Goal: Information Seeking & Learning: Learn about a topic

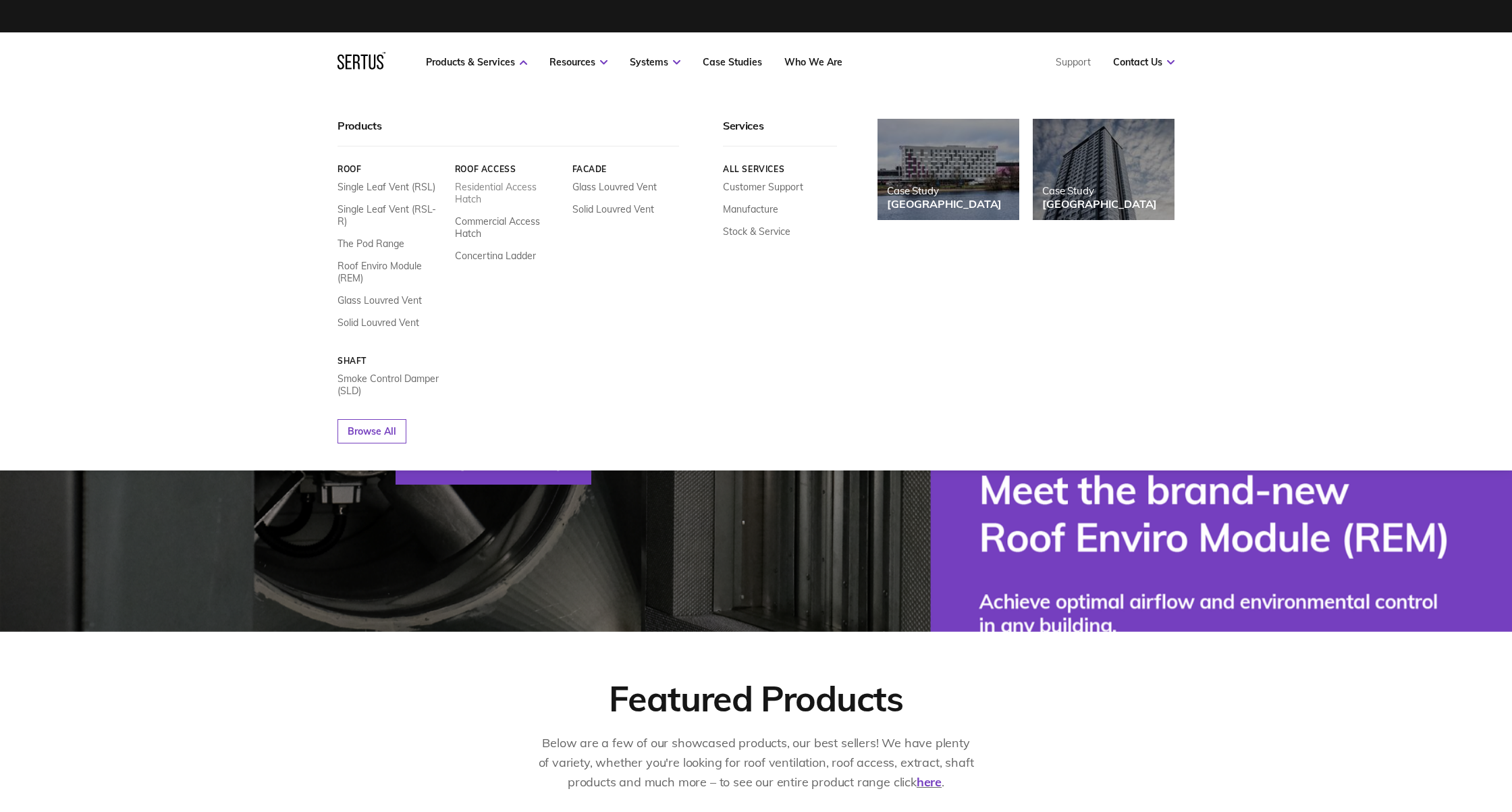
click at [482, 186] on link "Residential Access Hatch" at bounding box center [509, 193] width 107 height 24
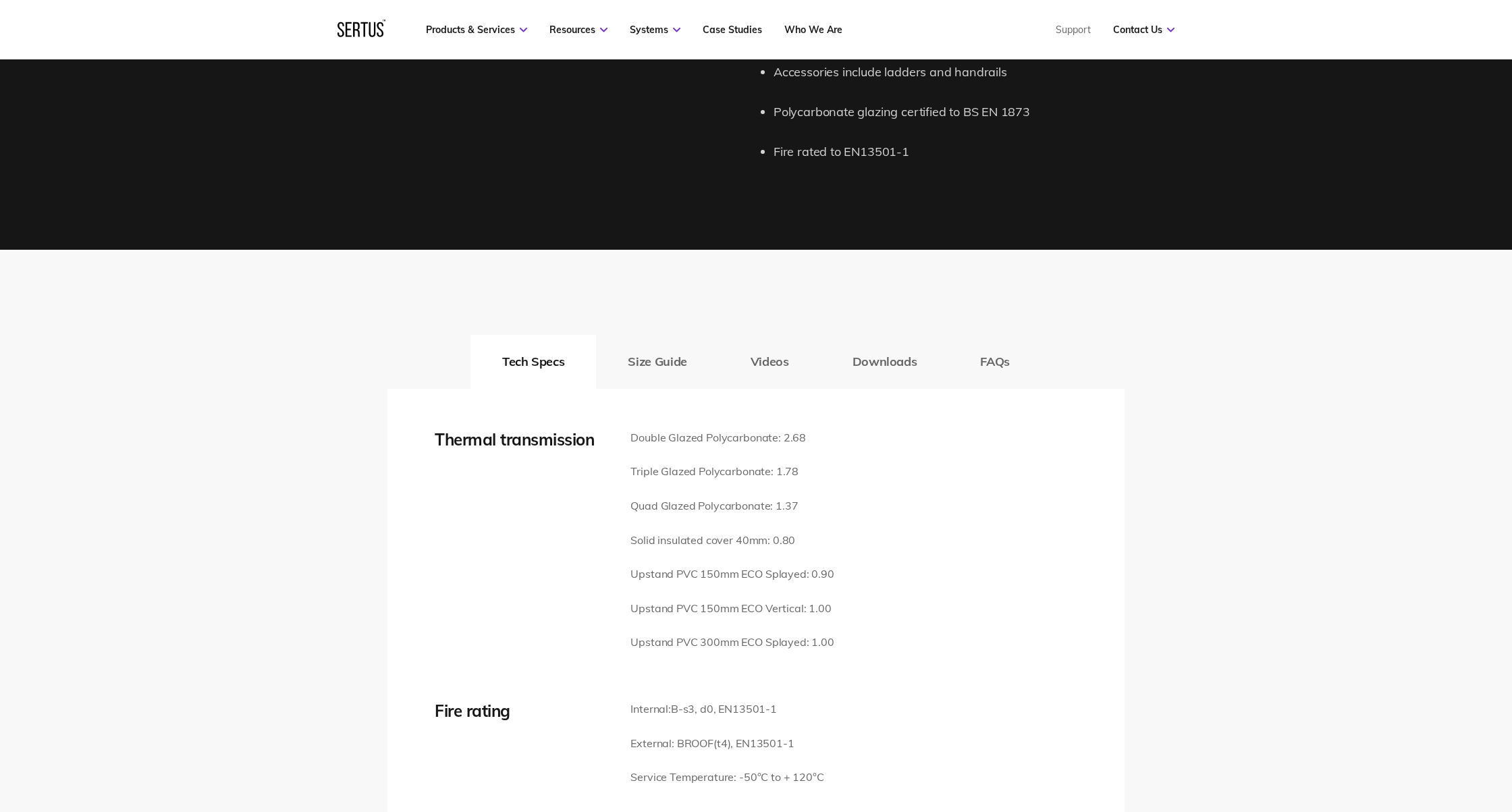
scroll to position [1506, 0]
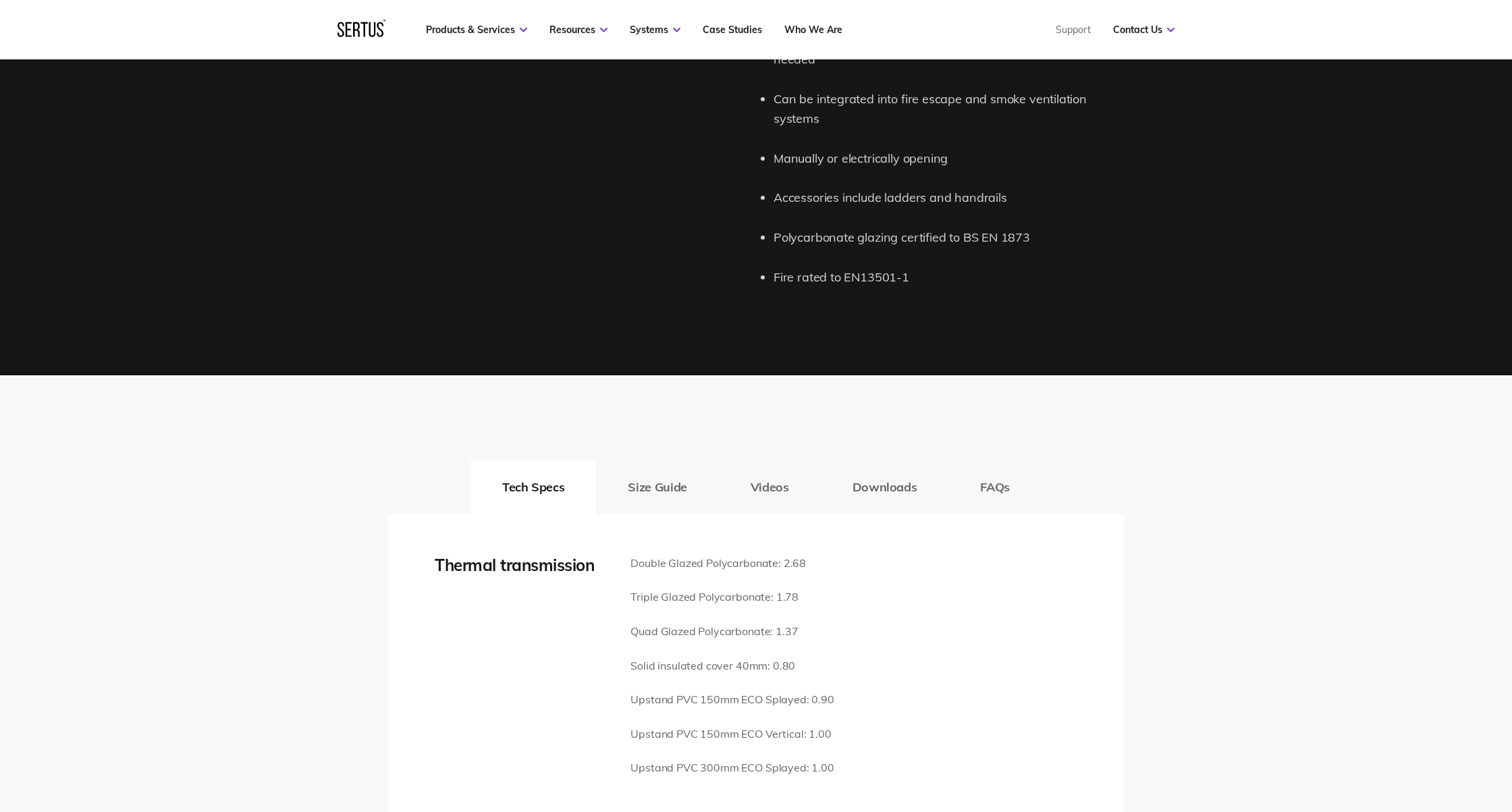
click at [991, 464] on button "FAQs" at bounding box center [995, 488] width 93 height 54
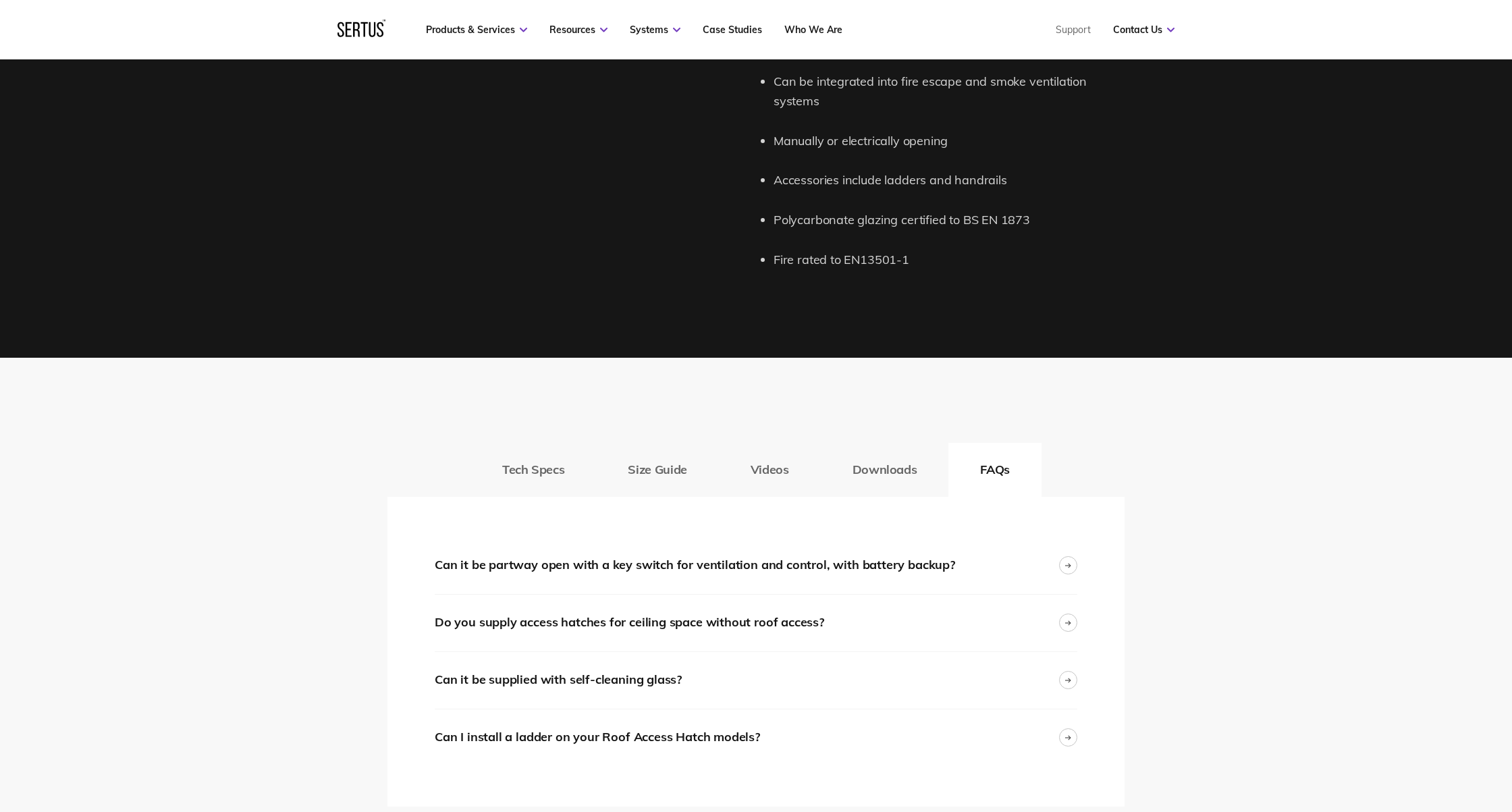
scroll to position [1604, 0]
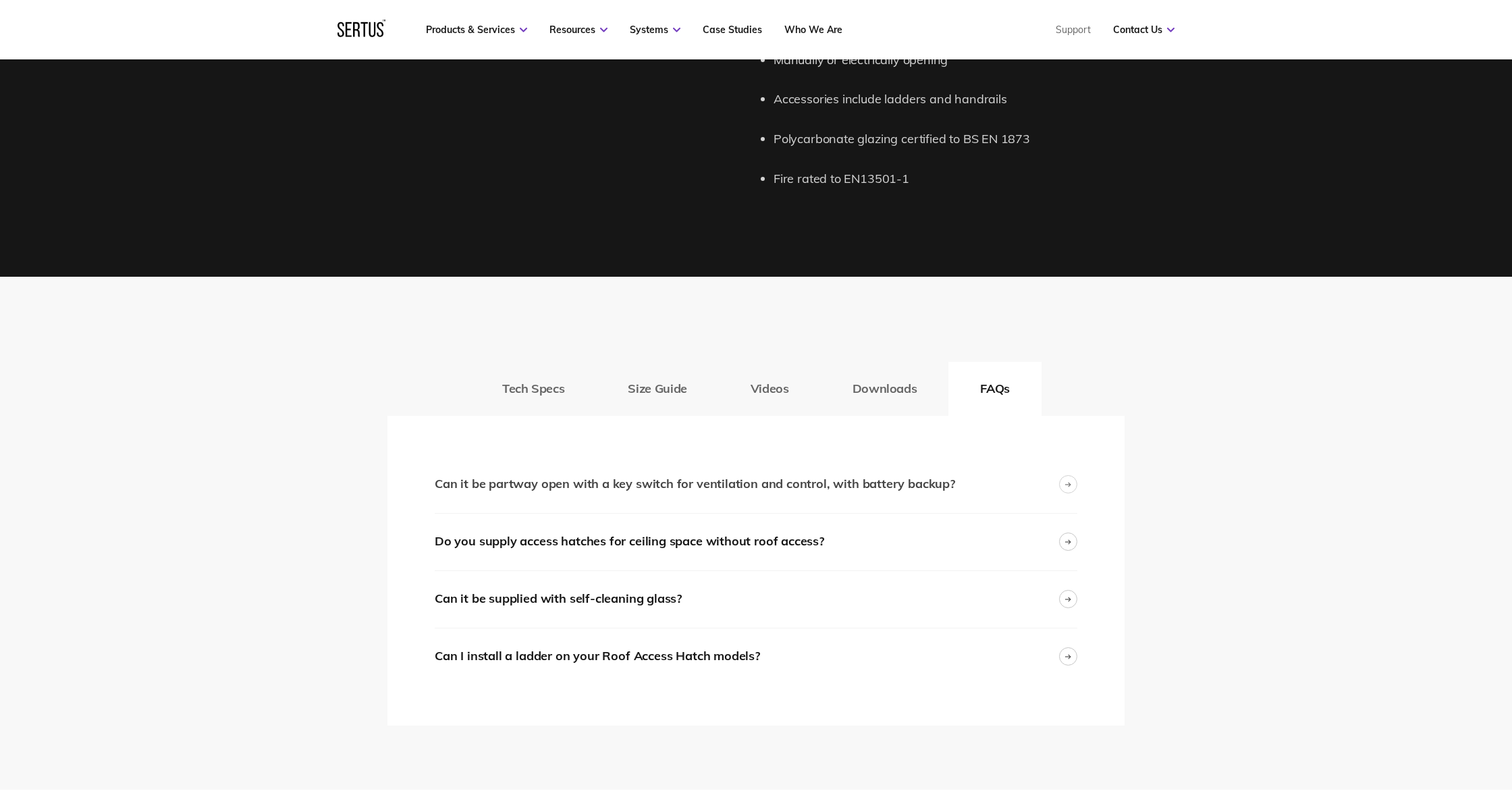
click at [582, 475] on div "Can it be partway open with a key switch for ventilation and control, with batt…" at bounding box center [695, 484] width 521 height 20
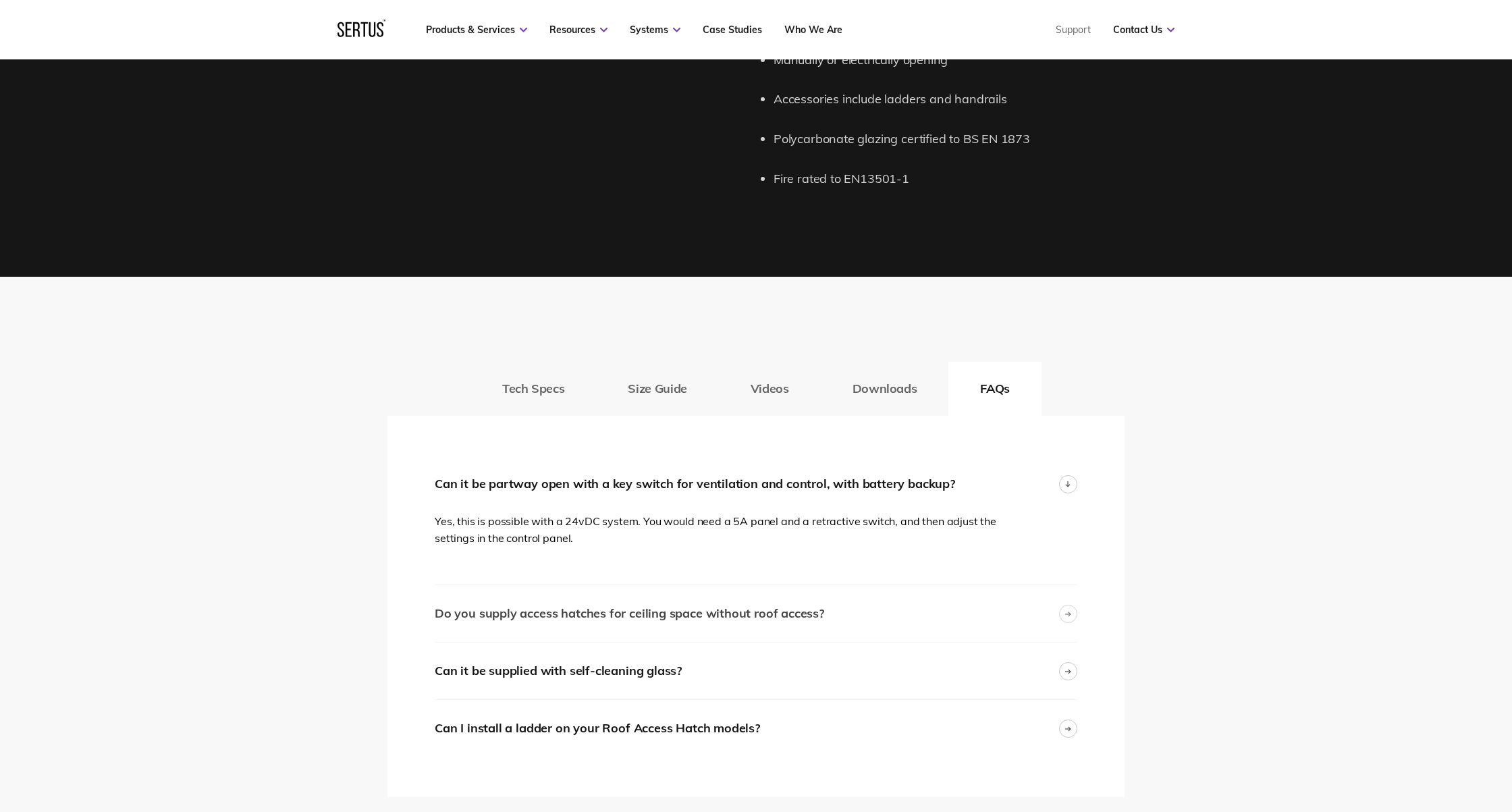
click at [708, 604] on div "Do you supply access hatches for ceiling space without roof access?" at bounding box center [629, 613] width 390 height 20
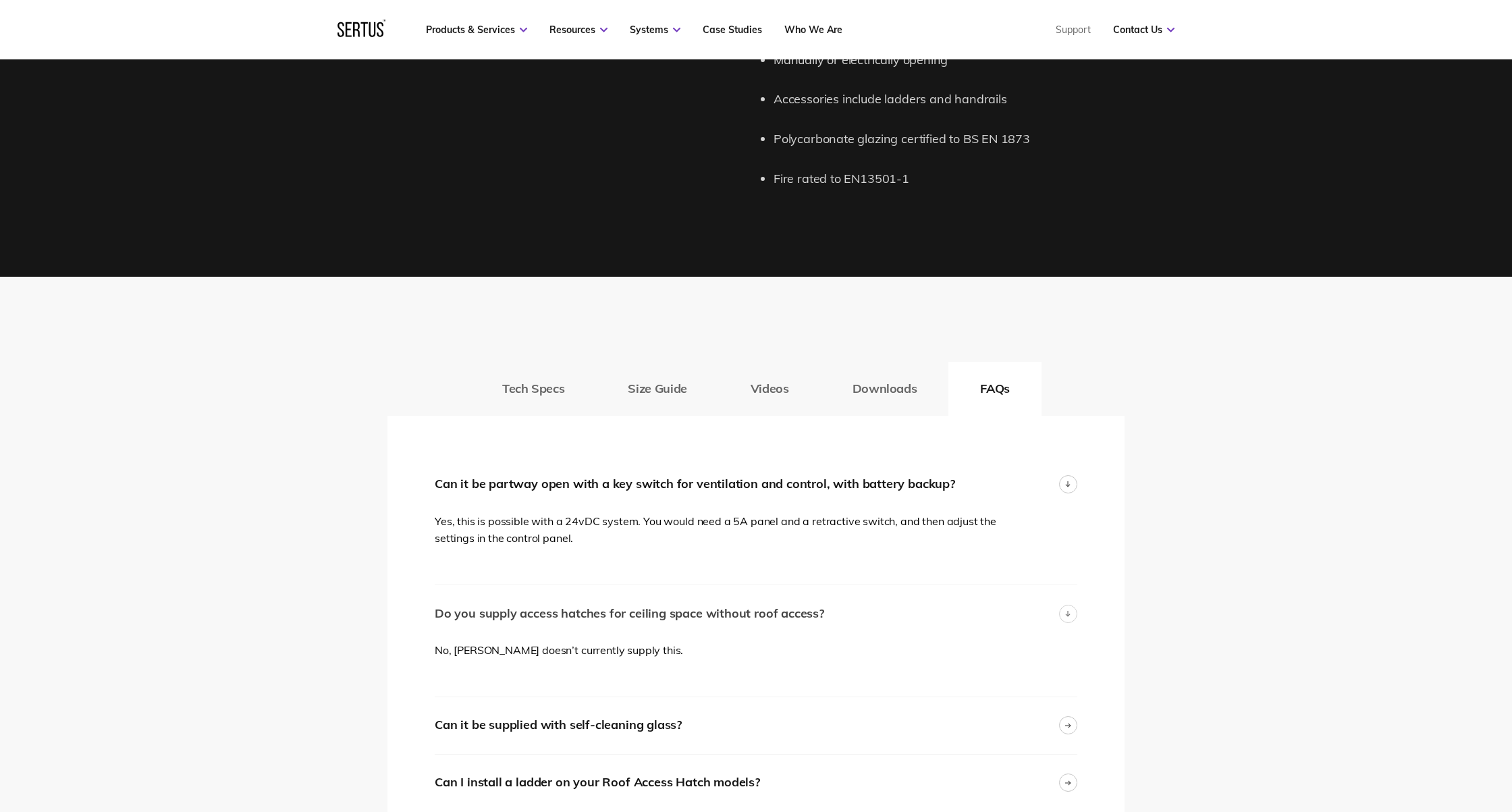
click at [710, 604] on div "Do you supply access hatches for ceiling space without roof access?" at bounding box center [629, 613] width 390 height 20
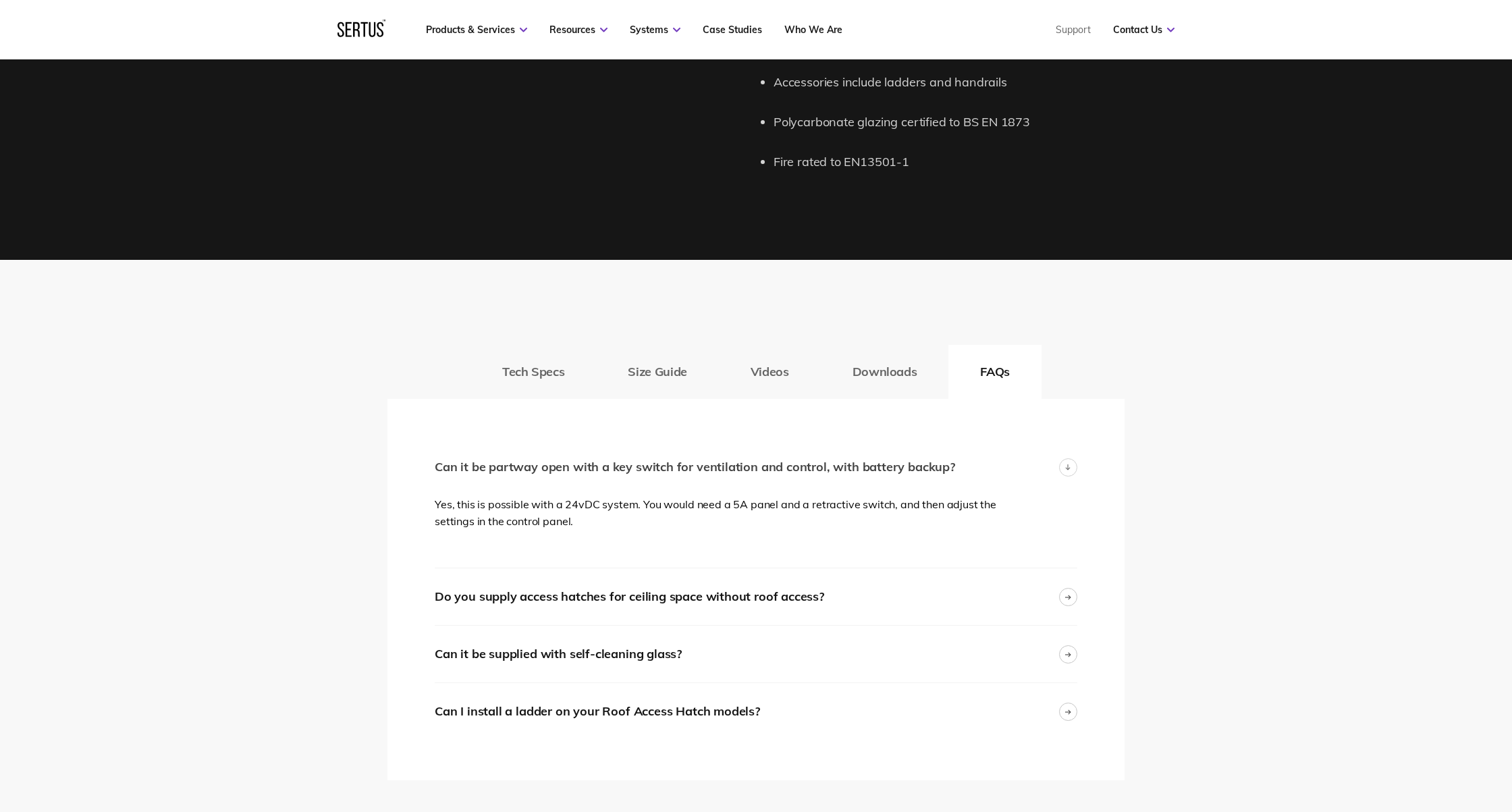
scroll to position [1631, 0]
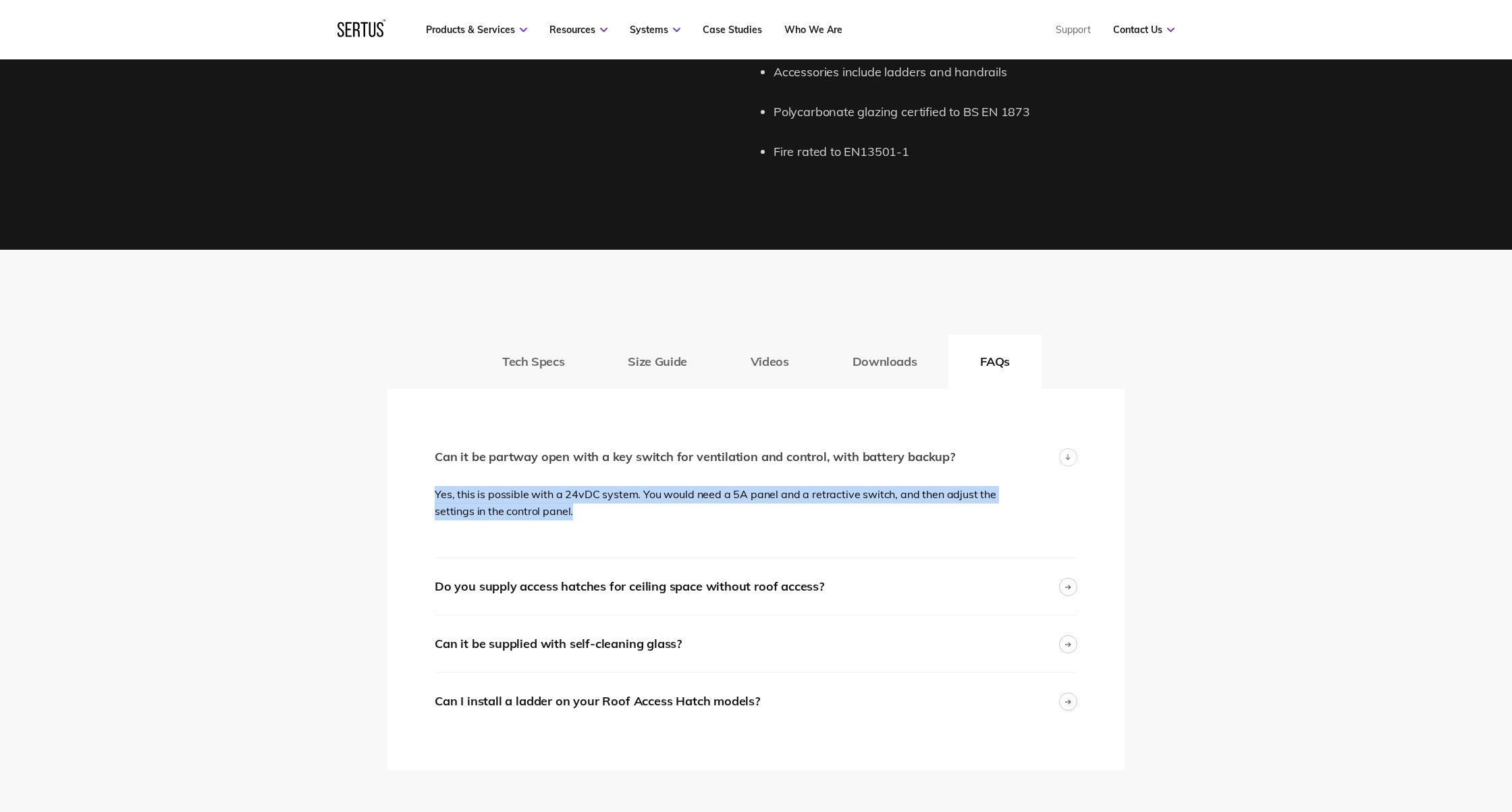
drag, startPoint x: 601, startPoint y: 492, endPoint x: 569, endPoint y: 441, distance: 60.2
click at [569, 441] on div "Can it be partway open with a key switch for ventilation and control, with batt…" at bounding box center [756, 494] width 642 height 129
click at [817, 494] on p "Yes, this is possible with a 24vDC system. You would need a 5A panel and a retr…" at bounding box center [724, 503] width 578 height 34
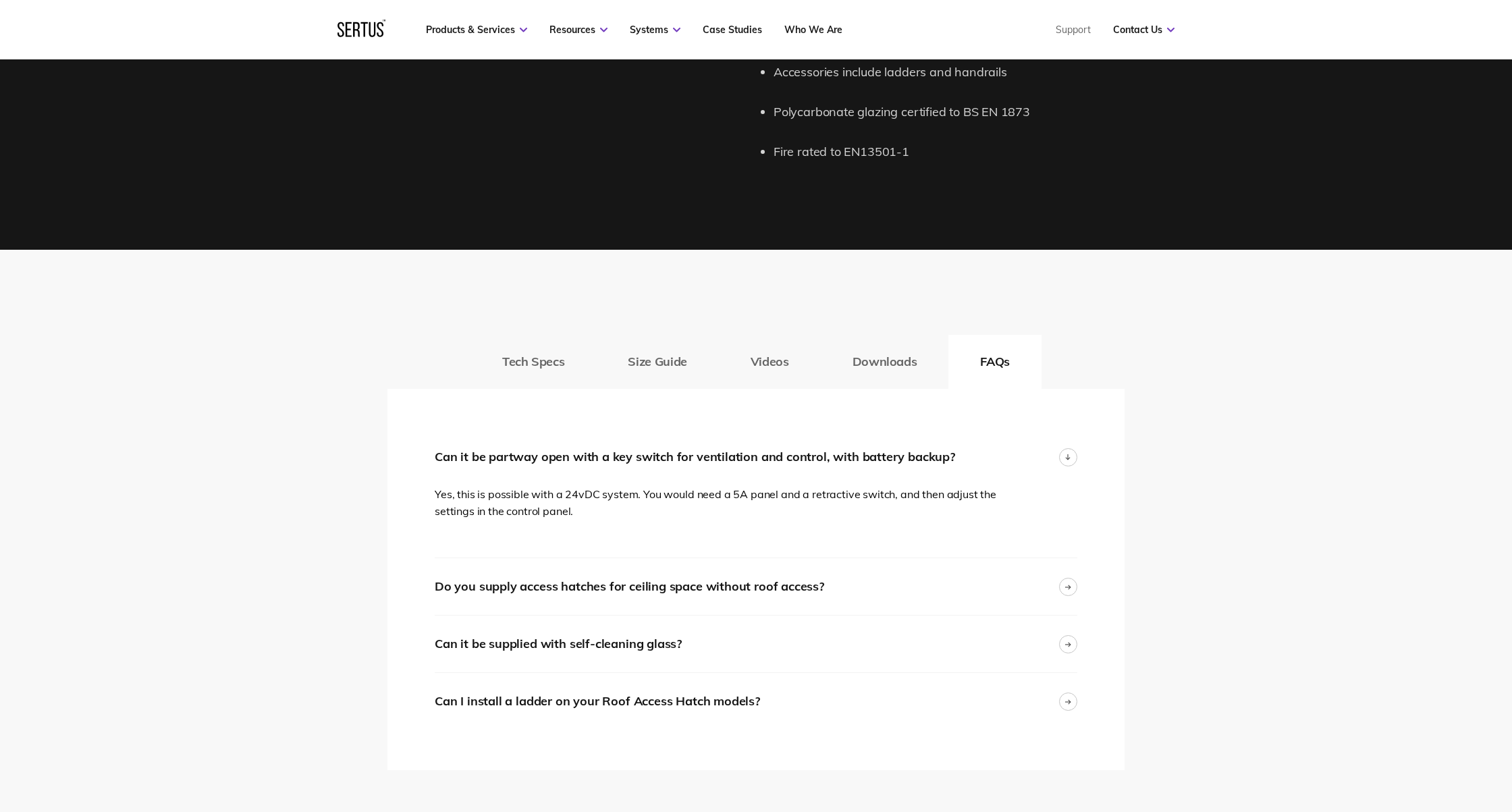
click at [650, 487] on p "Yes, this is possible with a 24vDC system. You would need a 5A panel and a retr…" at bounding box center [724, 503] width 578 height 34
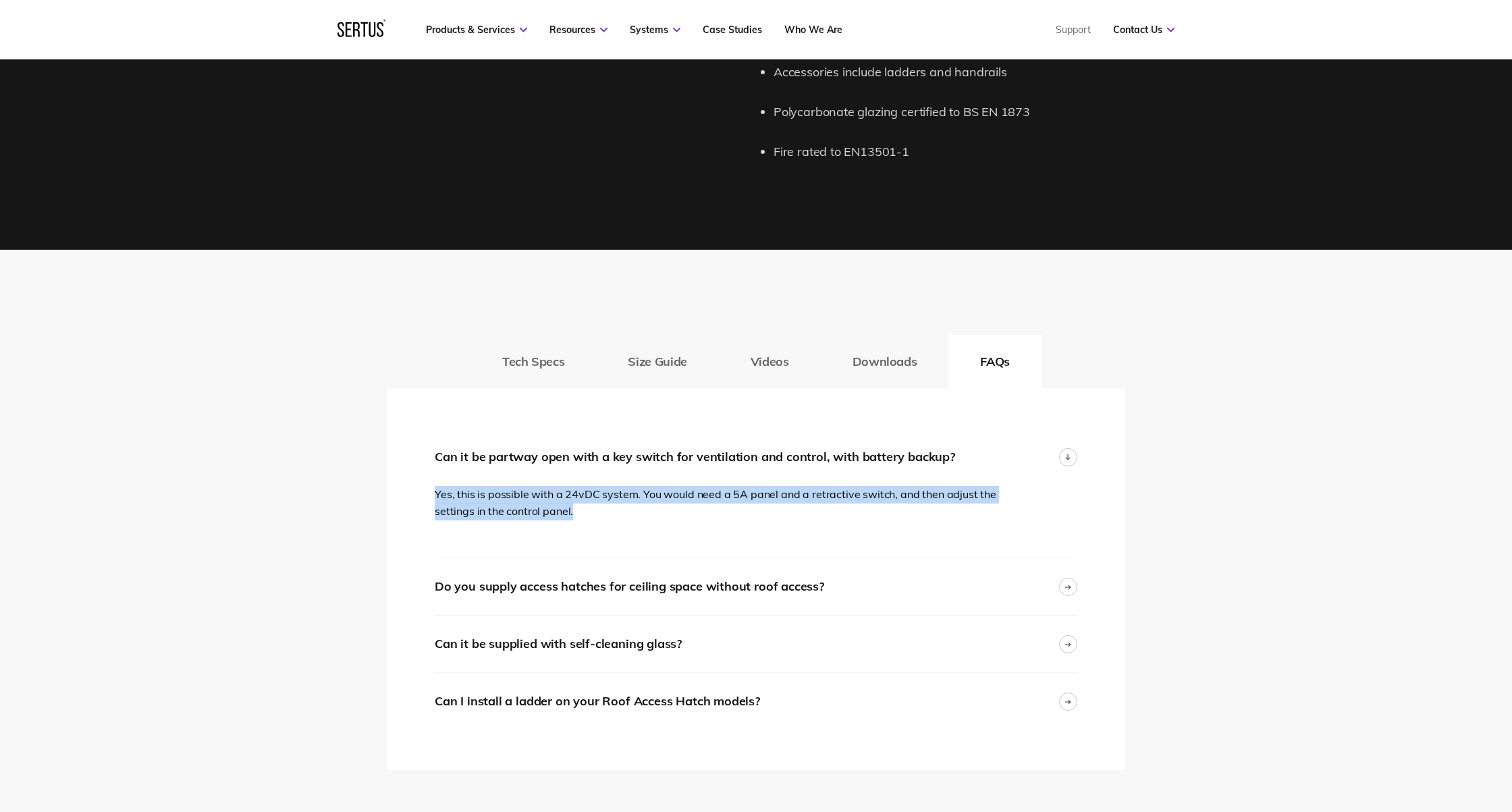
drag, startPoint x: 575, startPoint y: 488, endPoint x: 373, endPoint y: 462, distance: 203.7
click at [373, 462] on div "Tech Specs Size Guide Videos Downloads FAQs Thermal transmission Double Glazed …" at bounding box center [756, 553] width 791 height 436
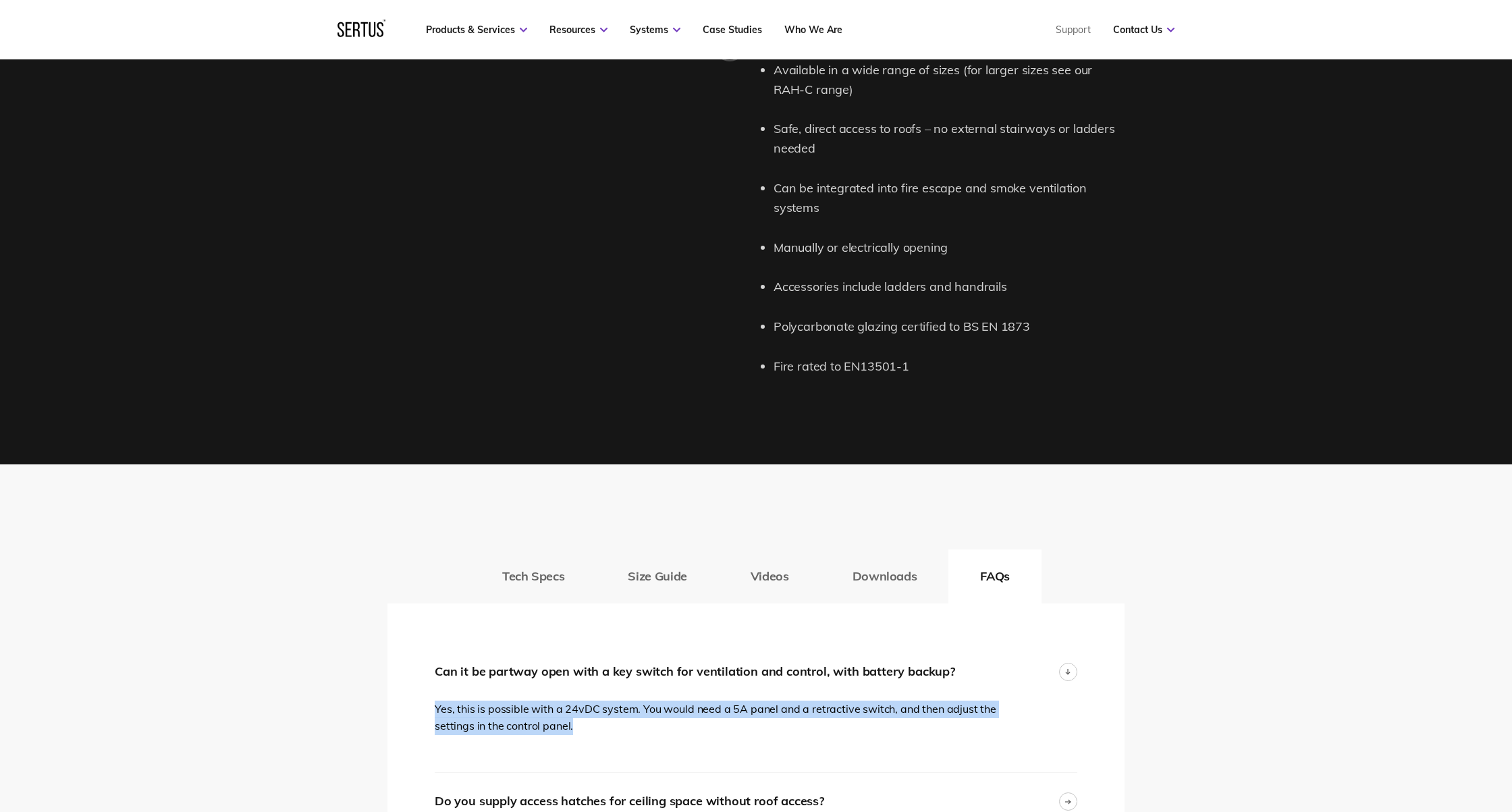
scroll to position [1542, 0]
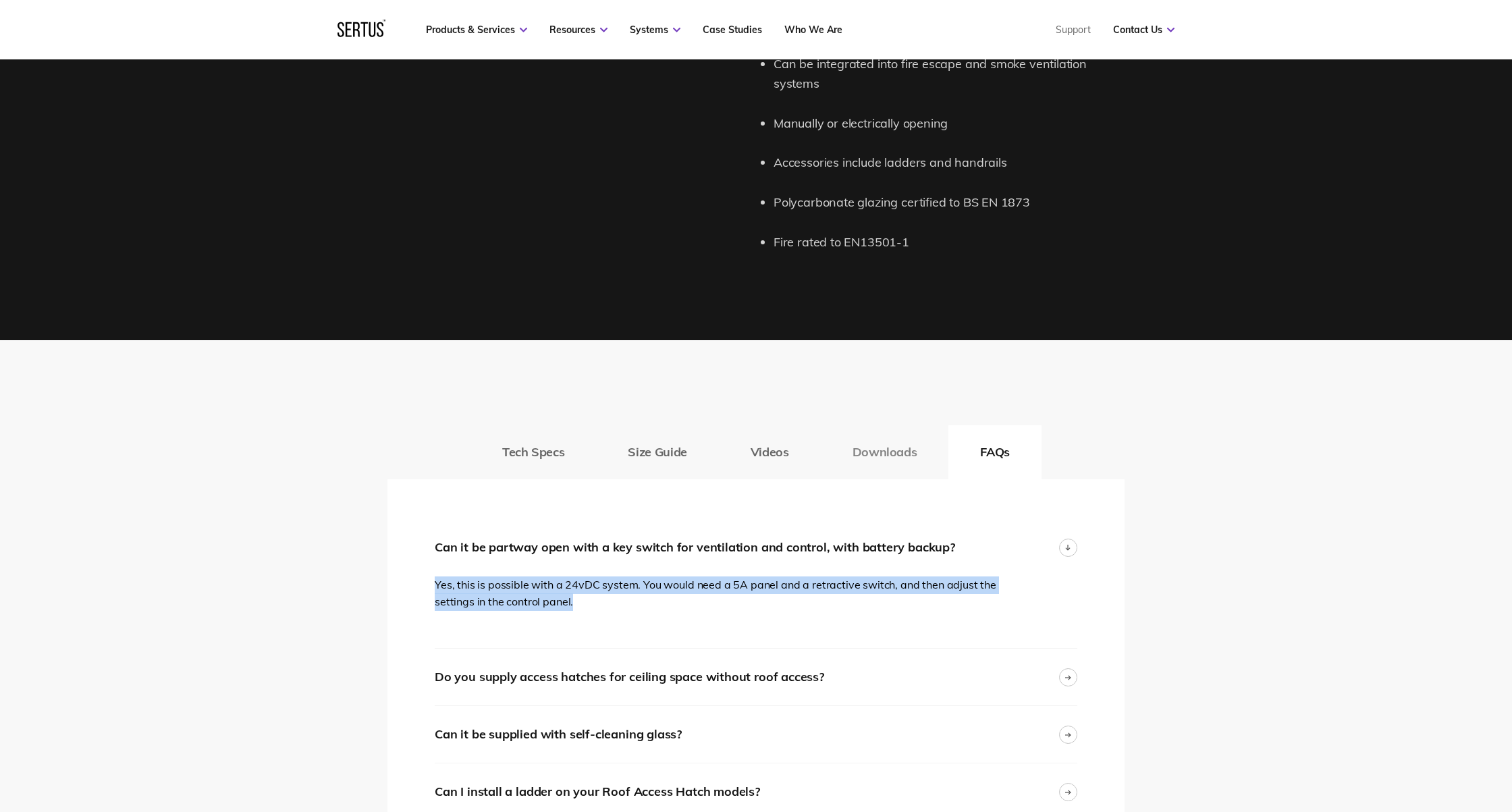
click at [864, 431] on button "Downloads" at bounding box center [885, 453] width 128 height 54
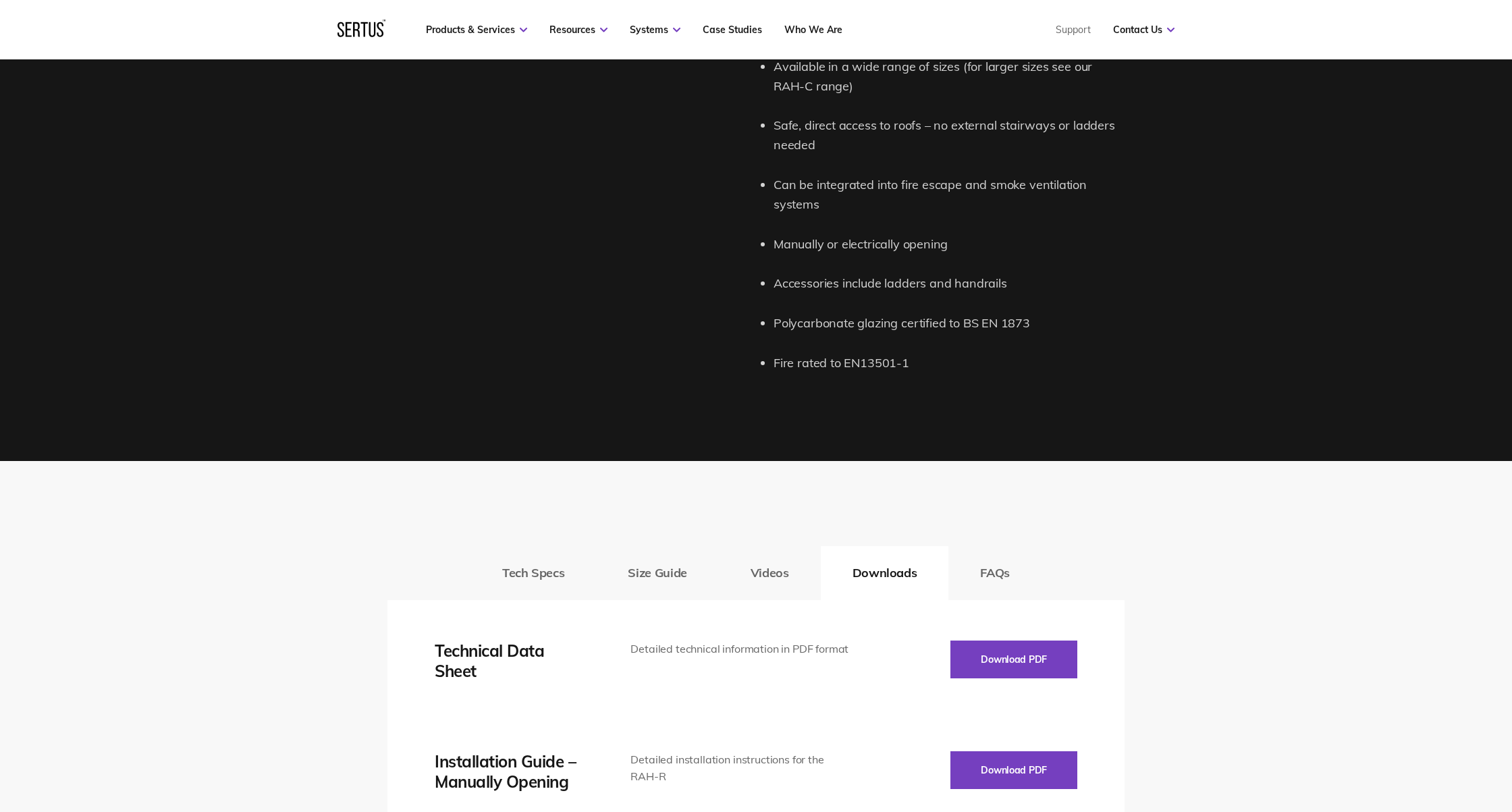
scroll to position [1361, 0]
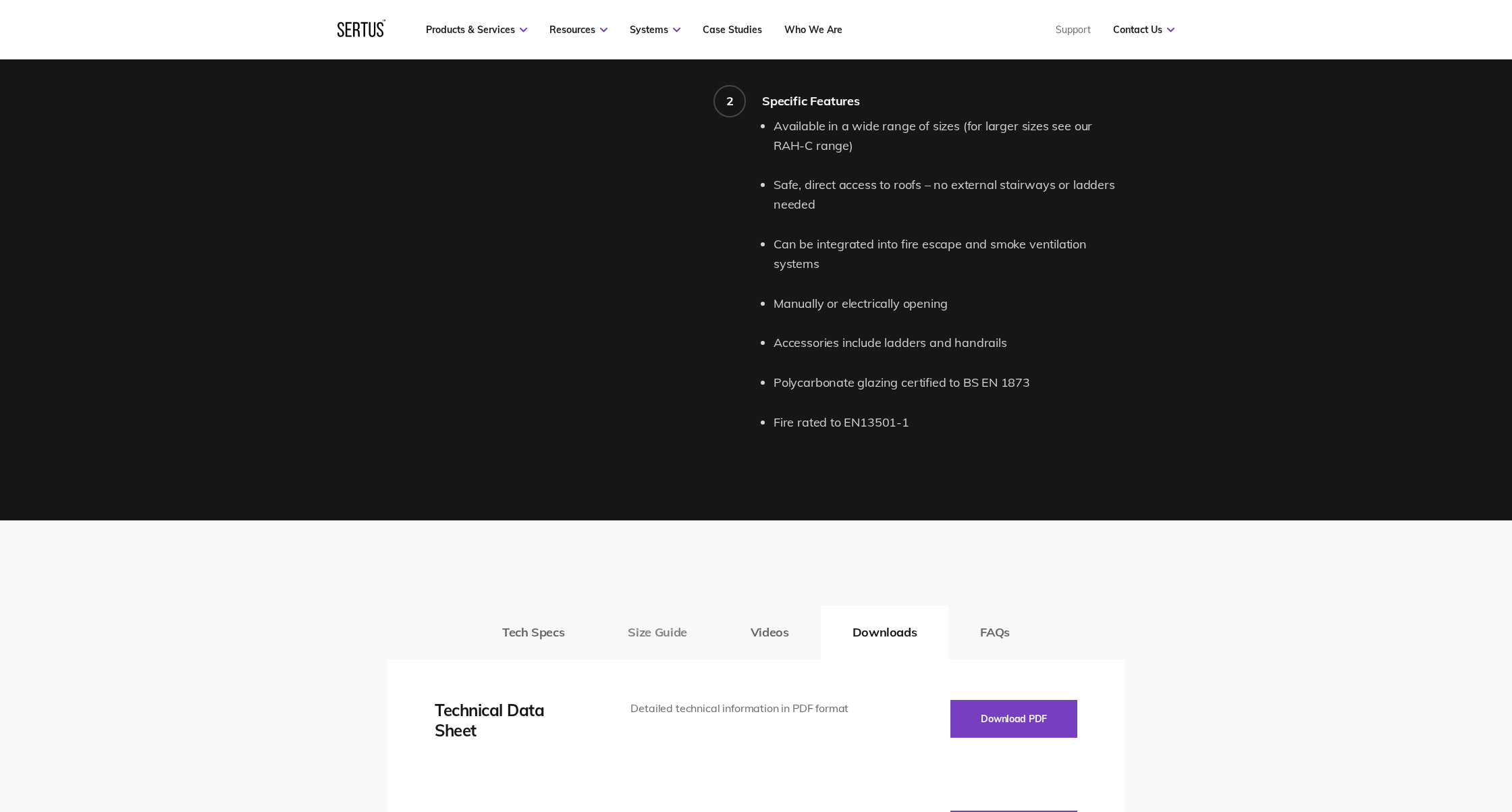
click at [655, 619] on button "Size Guide" at bounding box center [656, 632] width 122 height 54
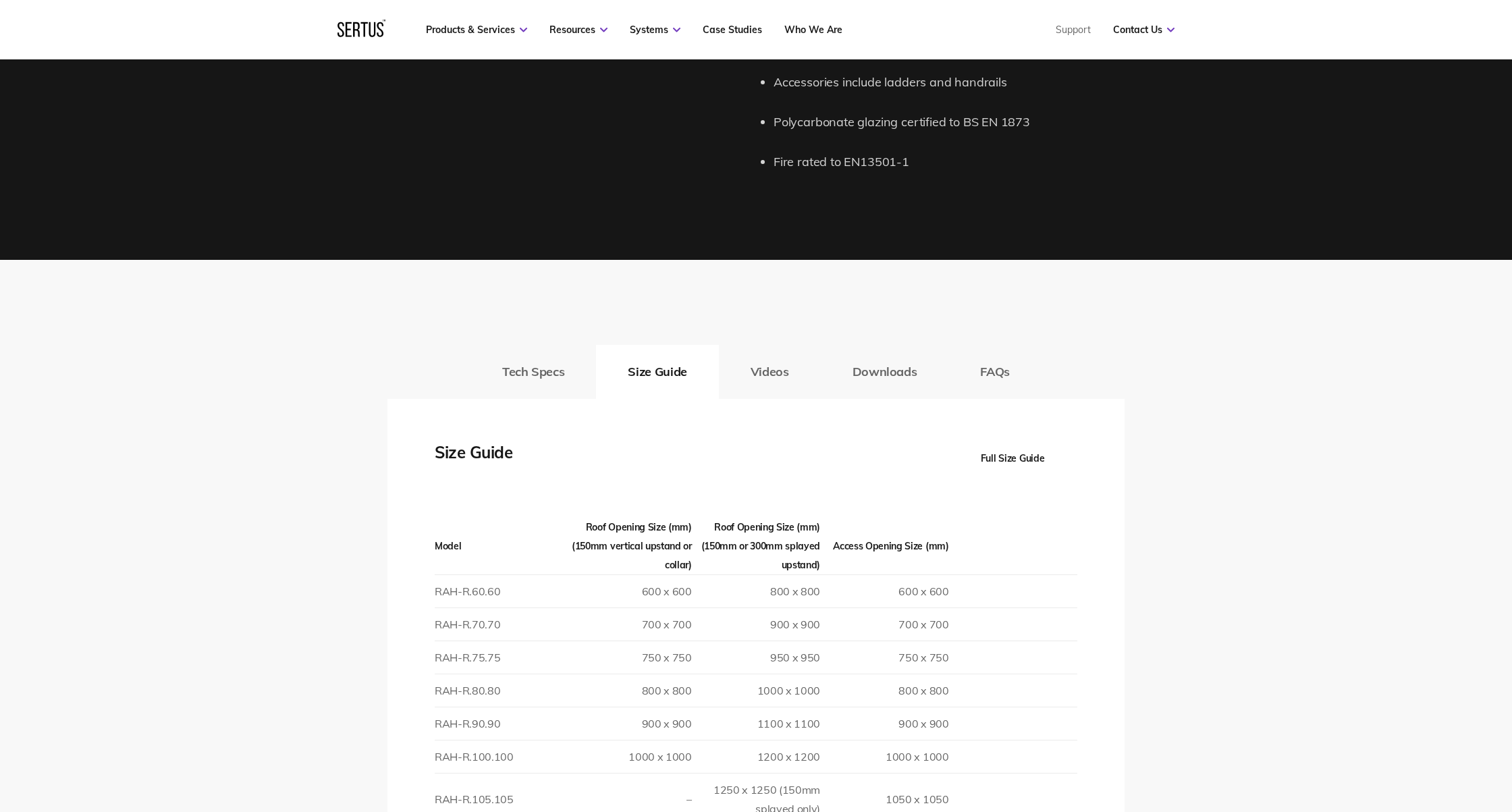
scroll to position [1831, 0]
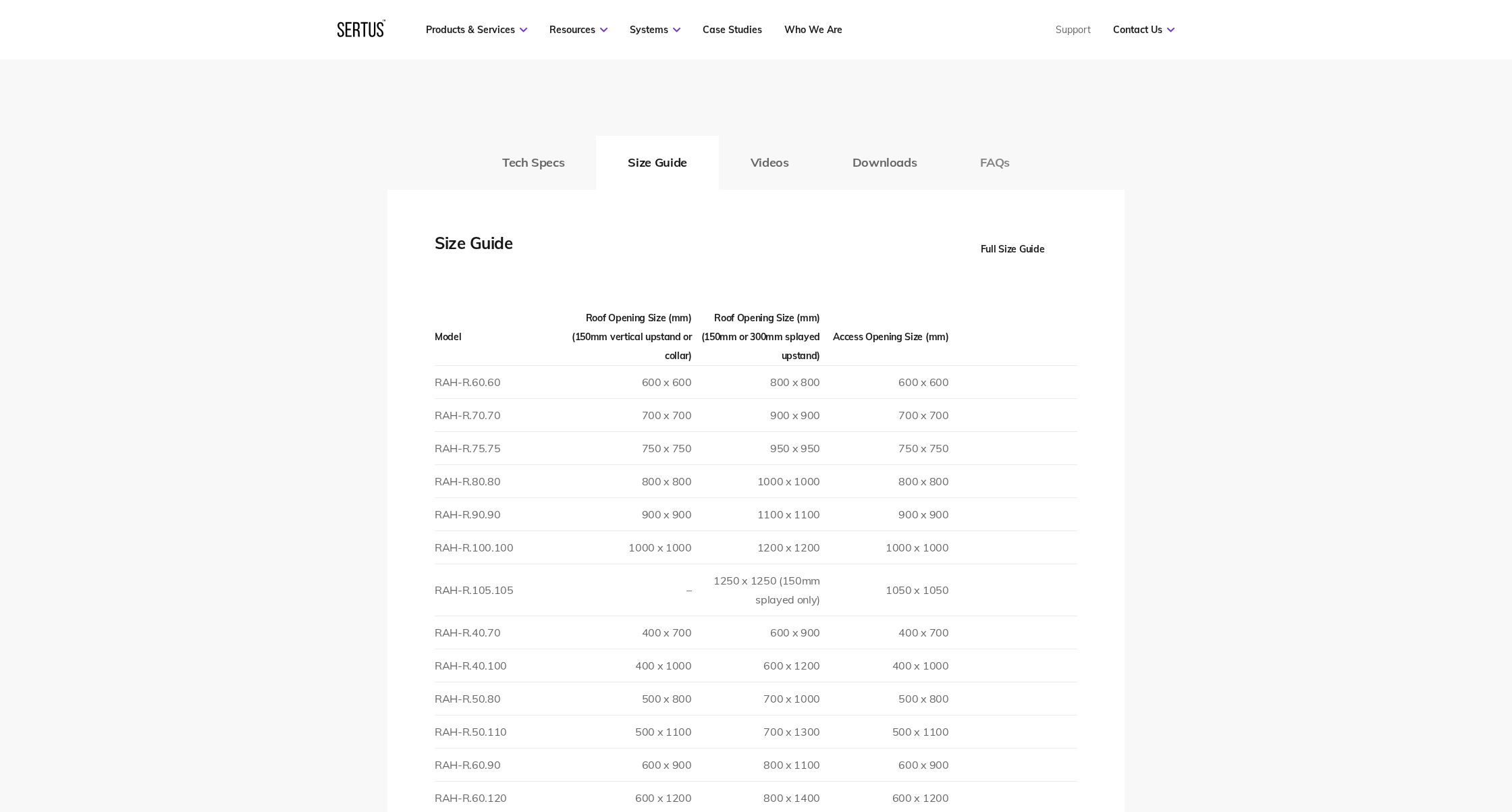
click at [990, 156] on button "FAQs" at bounding box center [995, 163] width 93 height 54
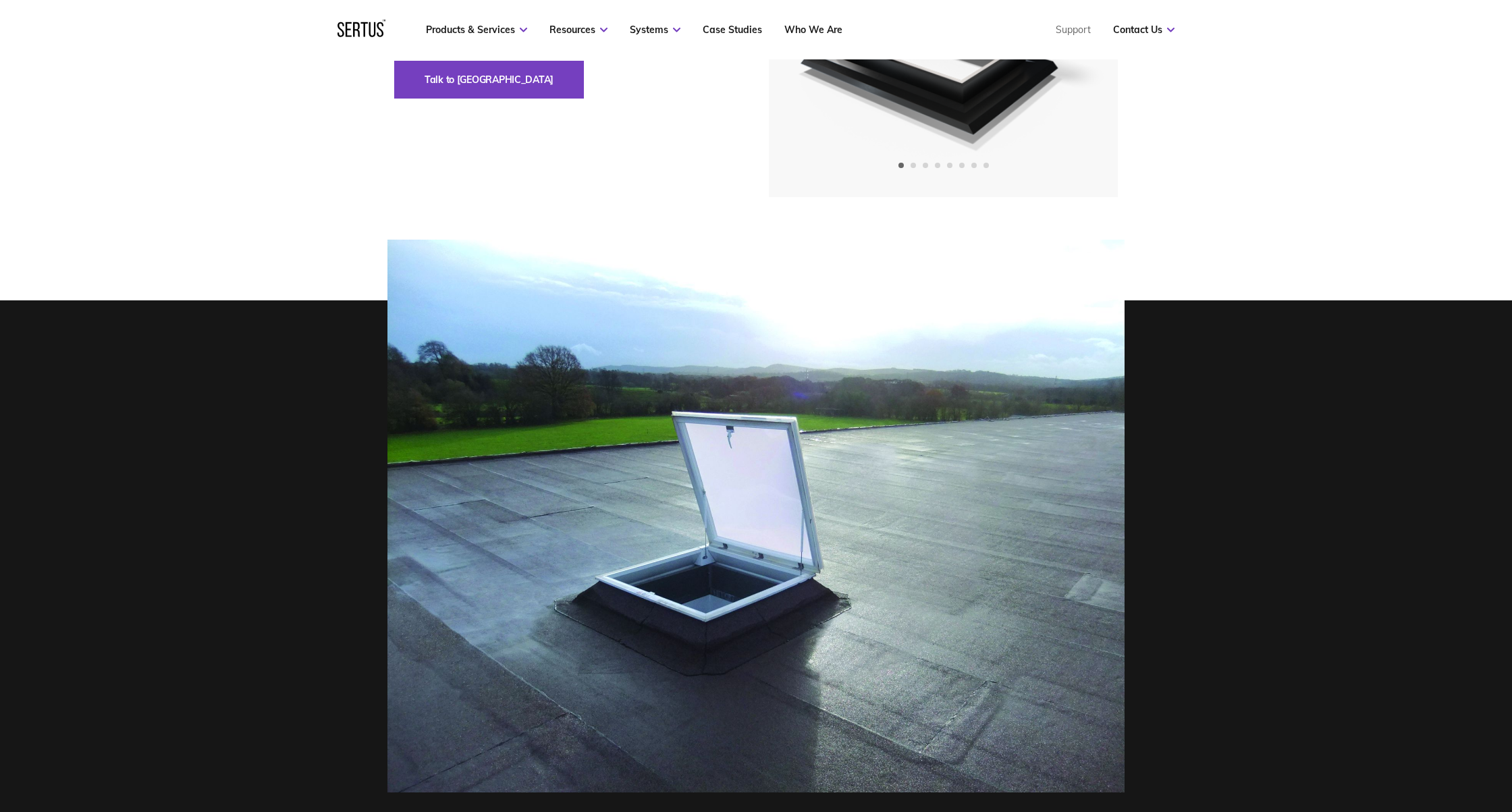
scroll to position [0, 0]
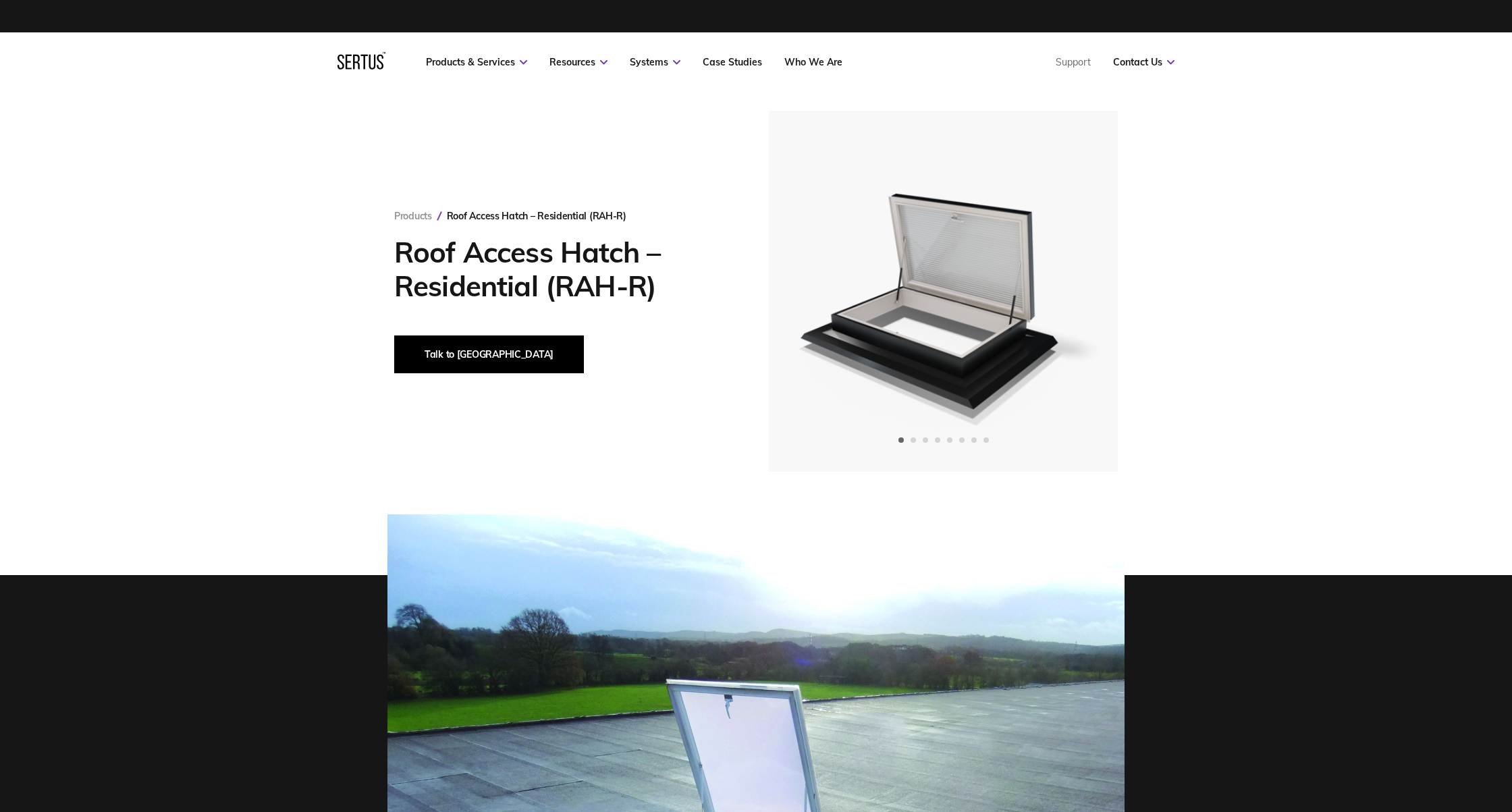
click at [448, 359] on button "Talk to [GEOGRAPHIC_DATA]" at bounding box center [489, 355] width 190 height 38
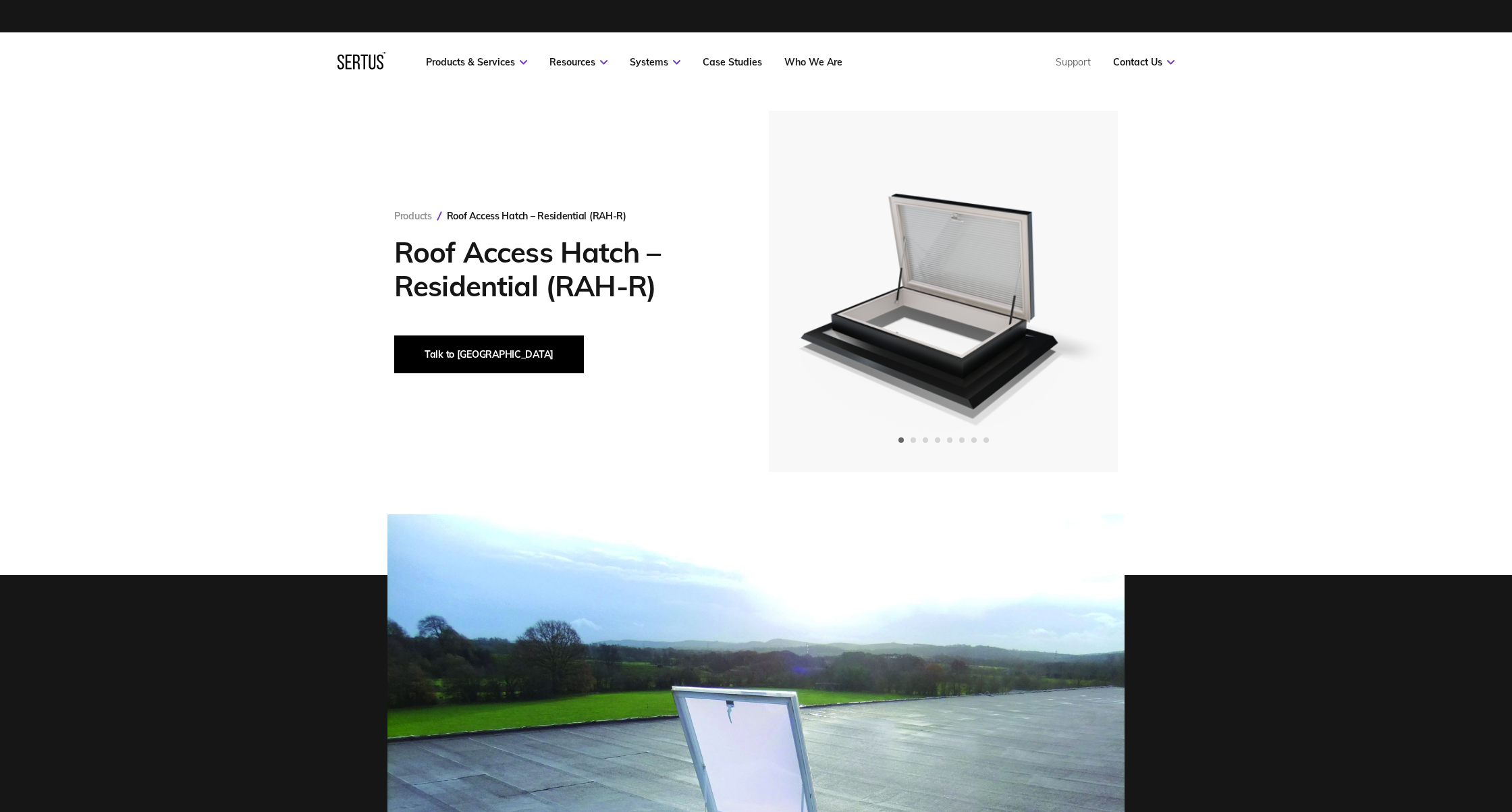
click at [447, 351] on button "Talk to [GEOGRAPHIC_DATA]" at bounding box center [489, 355] width 190 height 38
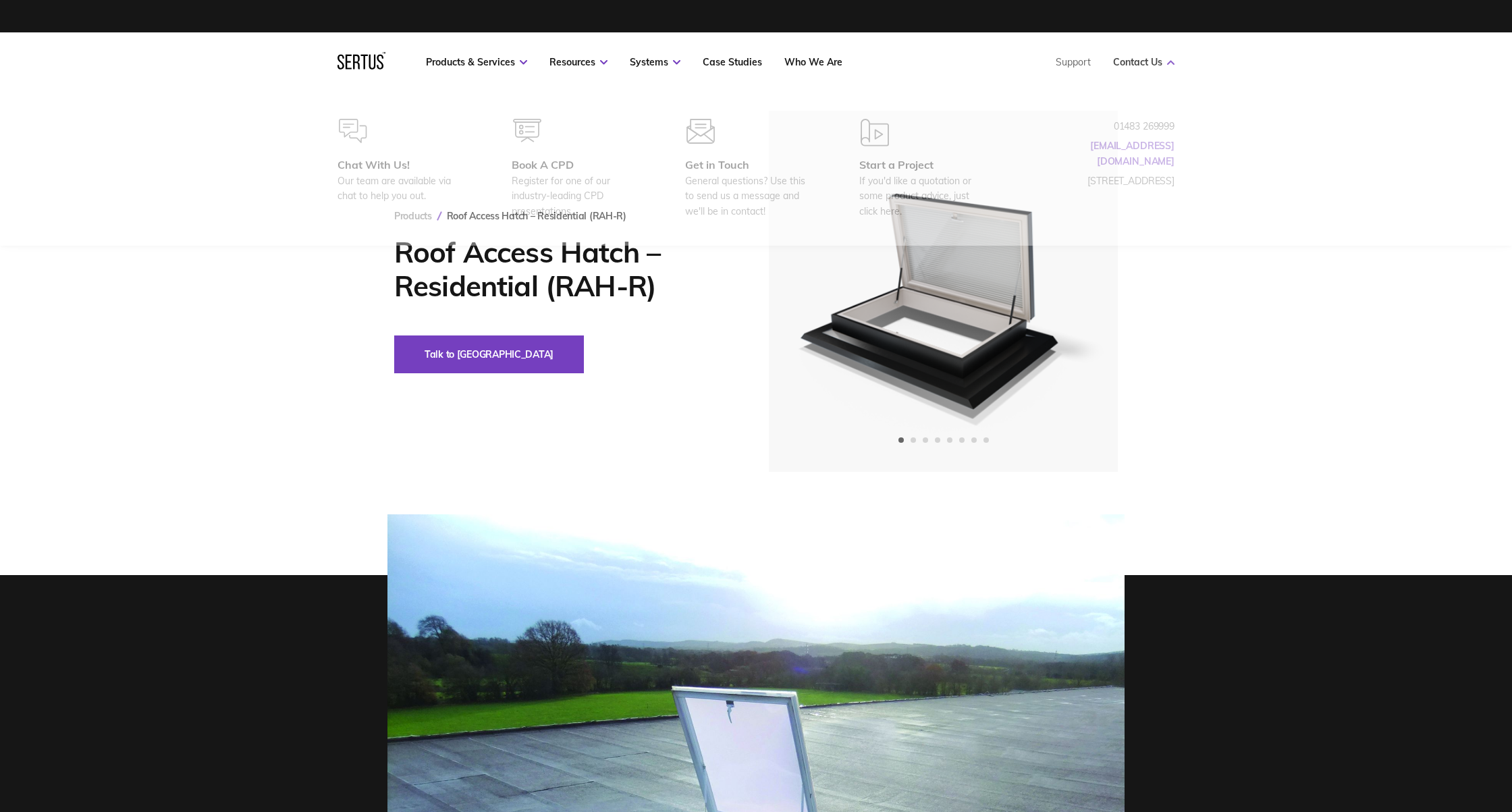
click at [1164, 59] on link "Contact Us" at bounding box center [1143, 62] width 61 height 12
click at [1166, 61] on link "Contact Us" at bounding box center [1143, 62] width 61 height 12
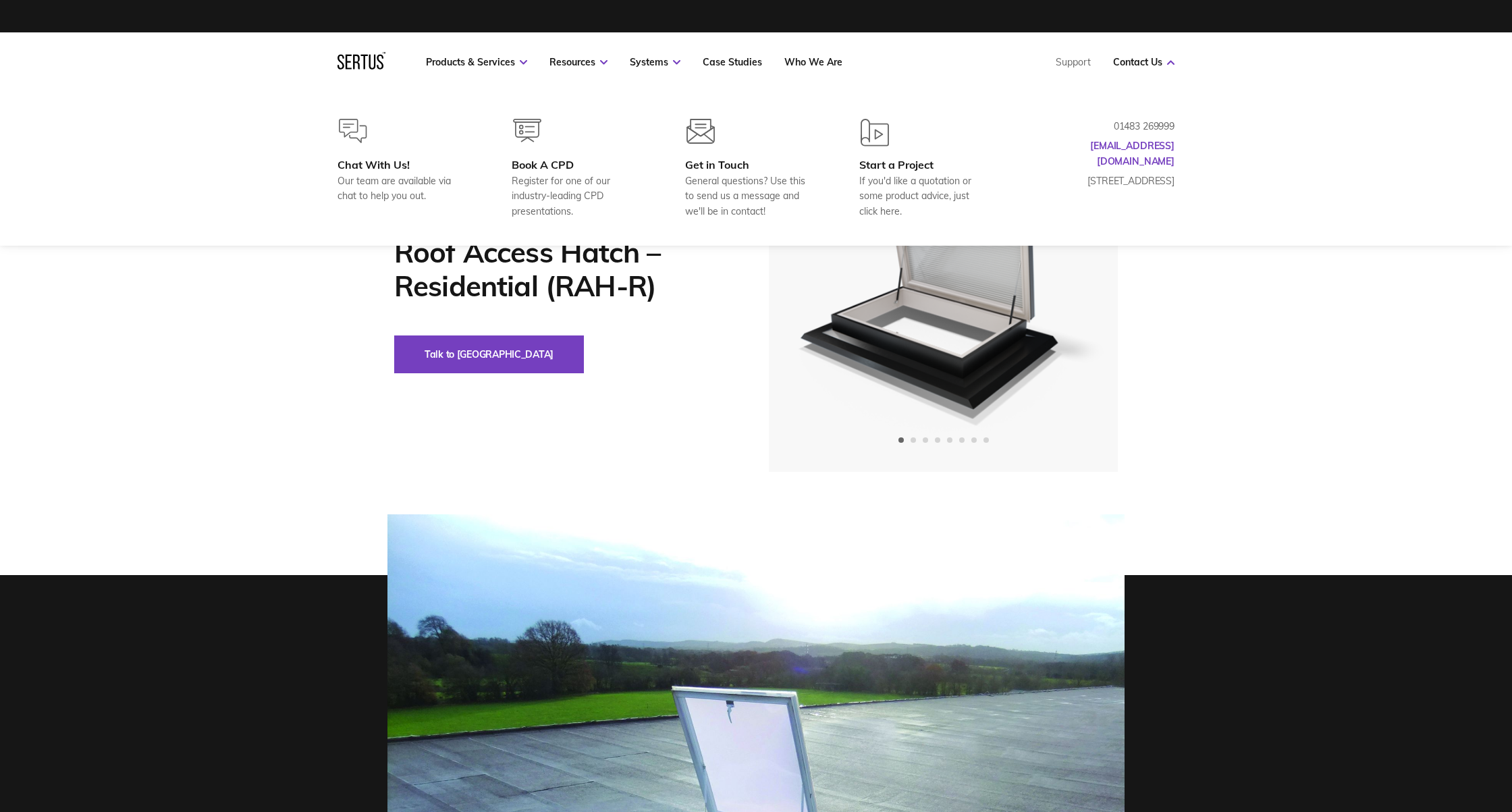
drag, startPoint x: 1159, startPoint y: 146, endPoint x: 1103, endPoint y: 149, distance: 56.1
click at [1103, 149] on div "Chat With Us! Our team are available via chat to help you out. Book A CPD Regis…" at bounding box center [756, 169] width 891 height 100
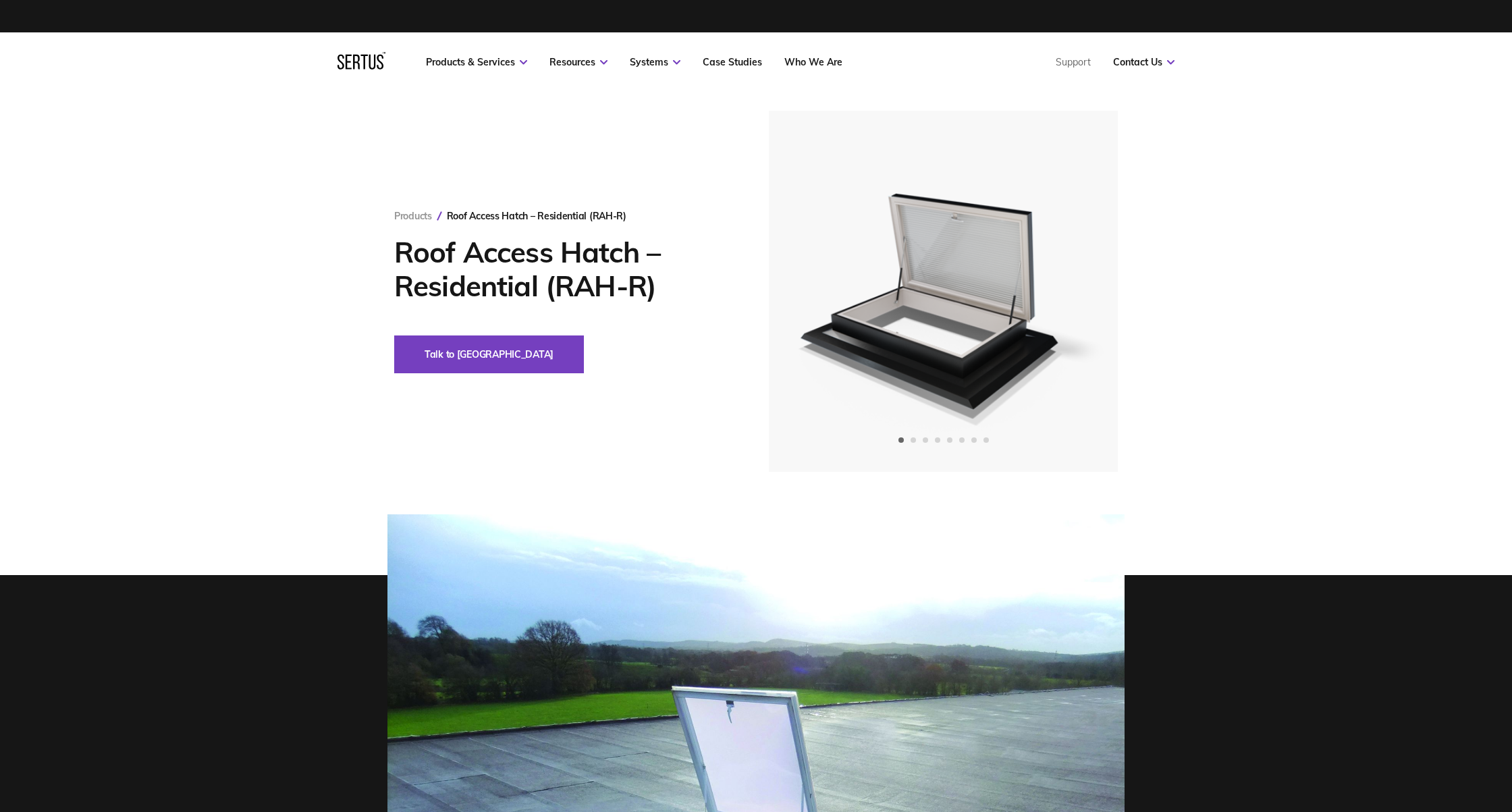
click at [1301, 430] on div "Products Roof Access Hatch – Residential (RAH-R) Roof Access Hatch – Residentia…" at bounding box center [756, 291] width 1512 height 361
drag, startPoint x: 652, startPoint y: 290, endPoint x: 554, endPoint y: 285, distance: 98.1
click at [554, 285] on h1 "Roof Access Hatch – Residential (RAH-R)" at bounding box center [561, 270] width 334 height 68
drag, startPoint x: 552, startPoint y: 282, endPoint x: 644, endPoint y: 283, distance: 92.0
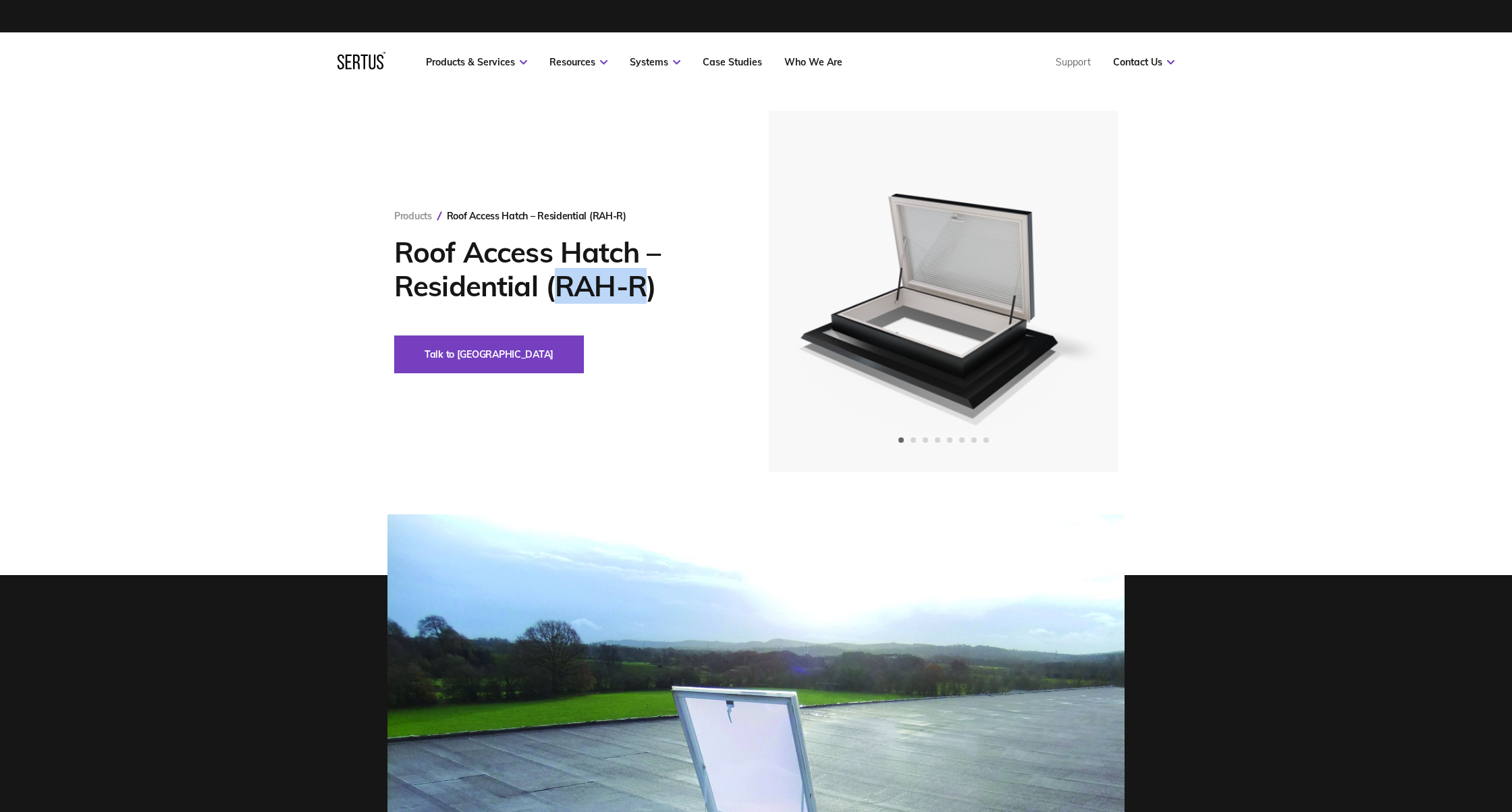
click at [644, 283] on h1 "Roof Access Hatch – Residential (RAH-R)" at bounding box center [561, 270] width 334 height 68
copy h1 "RAH-R"
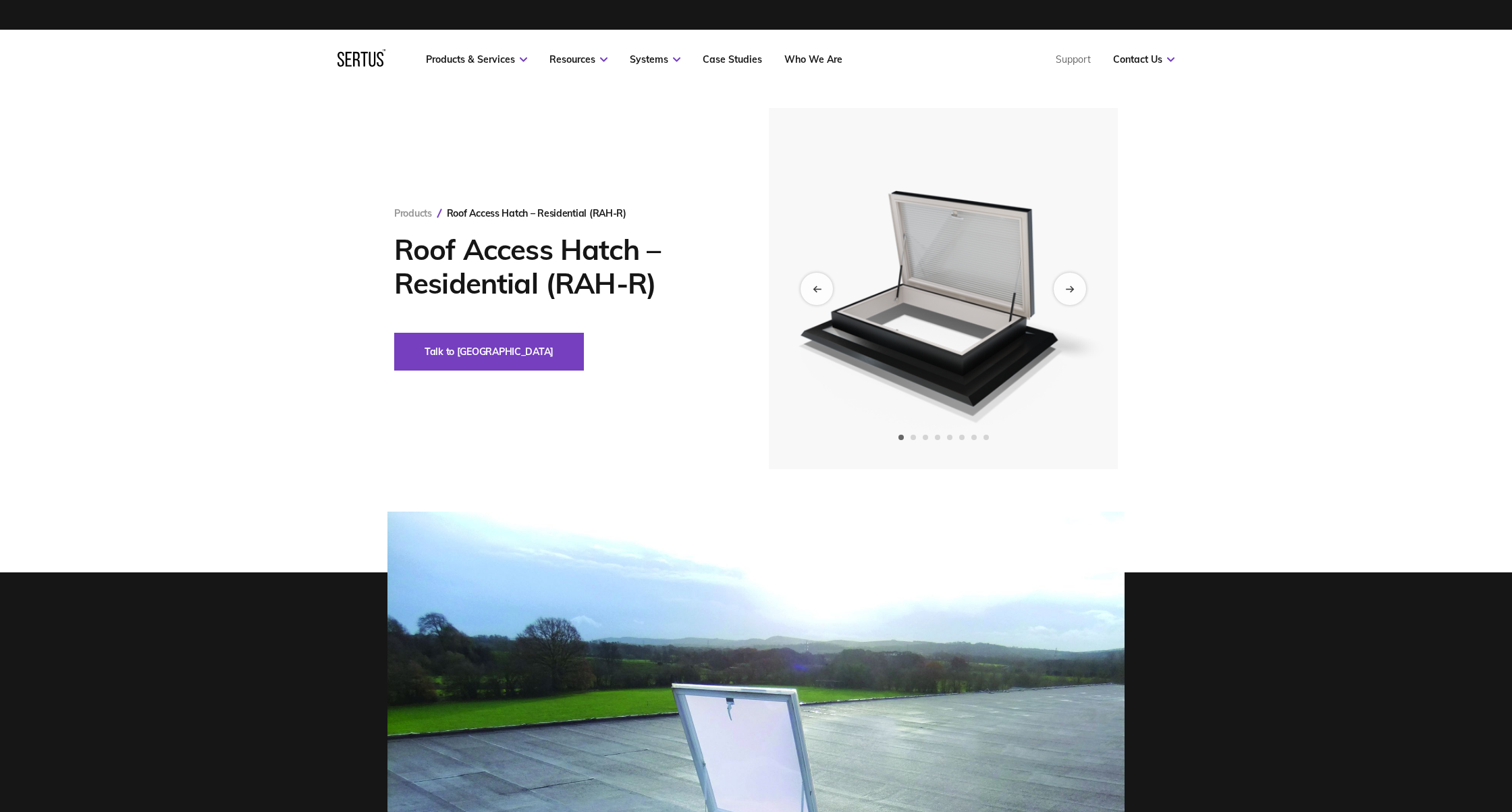
click at [722, 309] on div "Products Roof Access Hatch – Residential (RAH-R) Roof Access Hatch – Residentia…" at bounding box center [581, 289] width 375 height 163
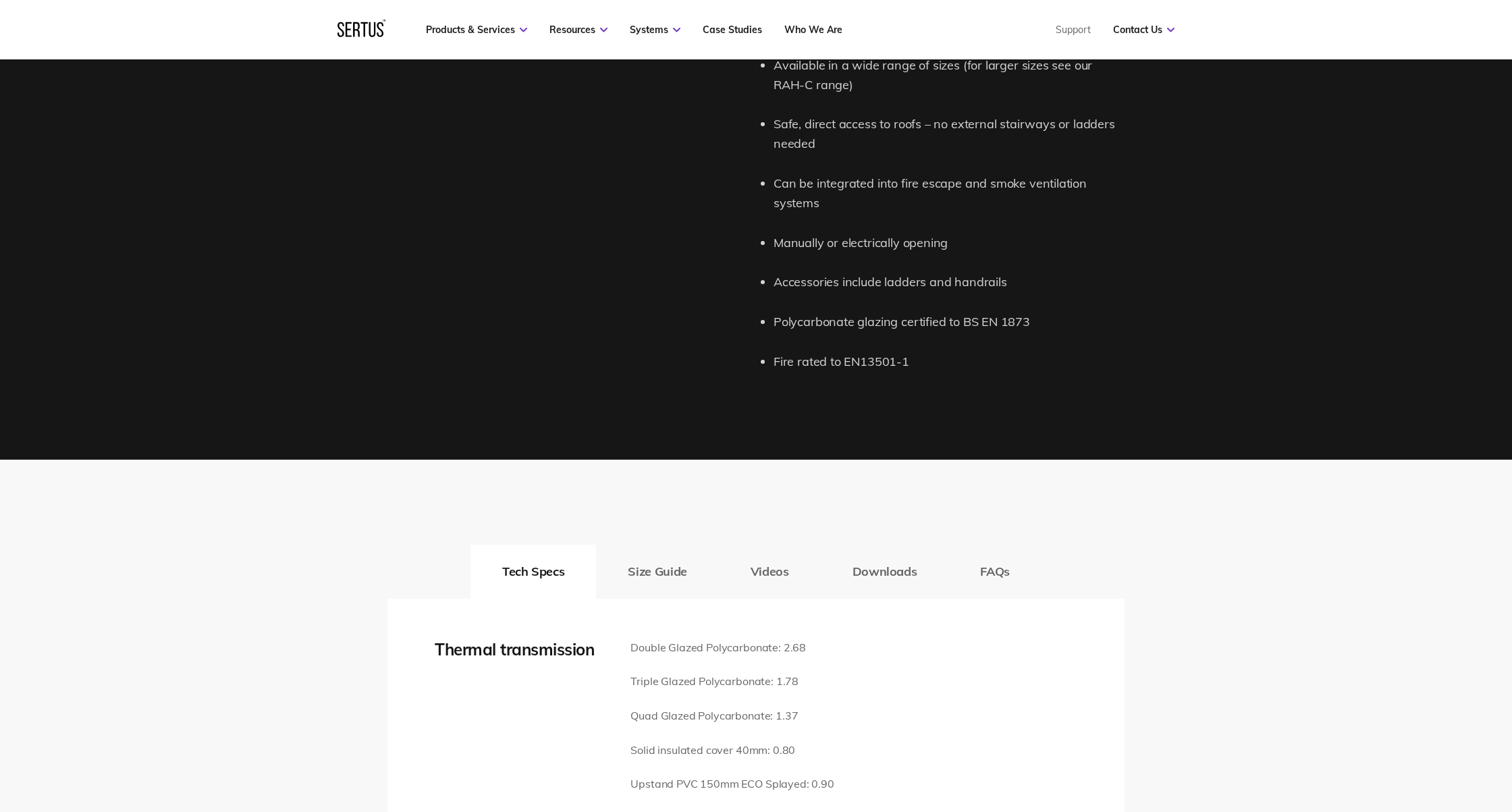
scroll to position [1422, 0]
click at [927, 234] on li "Manually or electrically opening" at bounding box center [949, 243] width 351 height 20
click at [924, 234] on li "Manually or electrically opening" at bounding box center [949, 243] width 351 height 20
click at [922, 234] on li "Manually or electrically opening" at bounding box center [949, 243] width 351 height 20
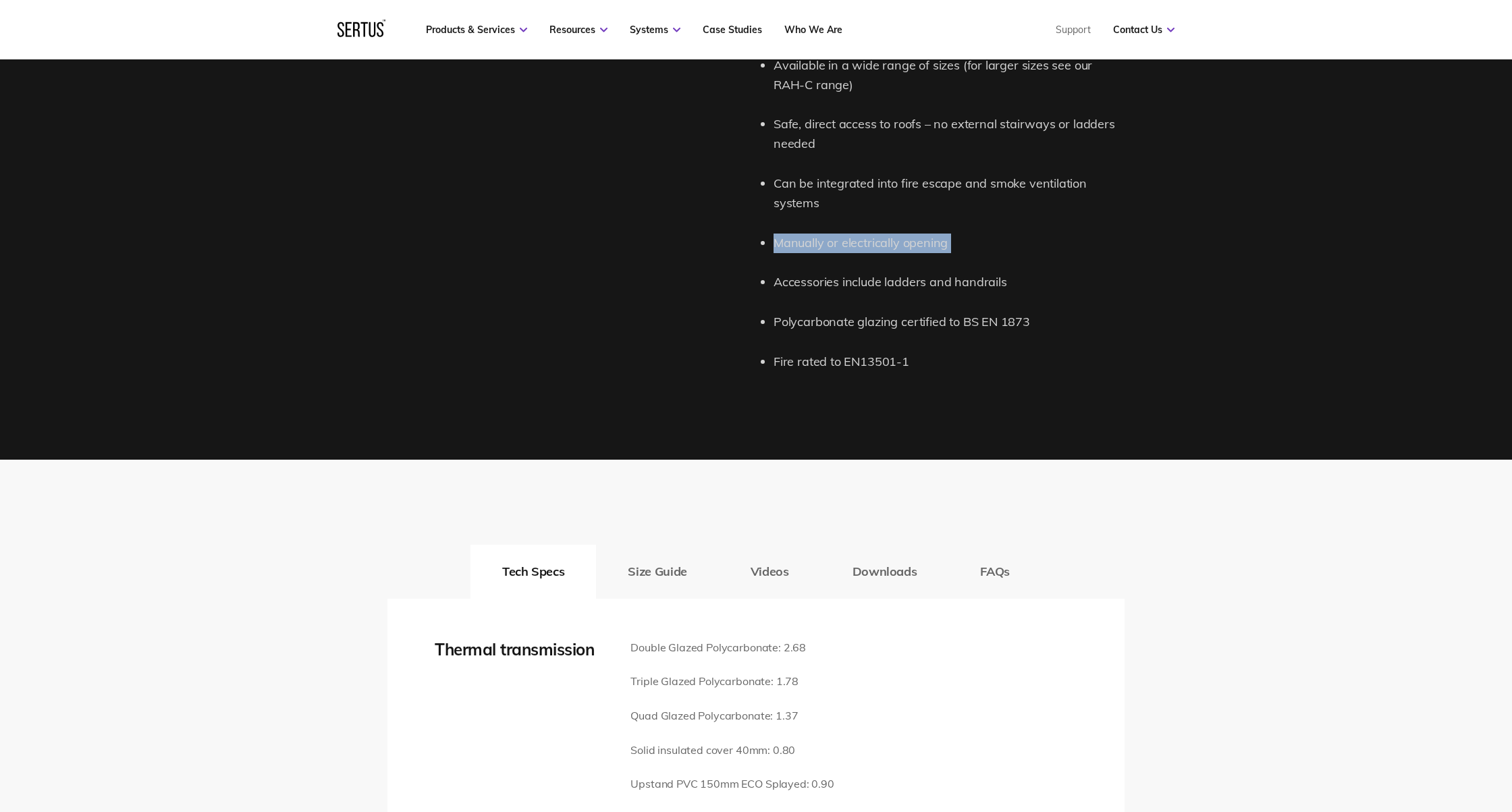
click at [922, 234] on li "Manually or electrically opening" at bounding box center [949, 243] width 351 height 20
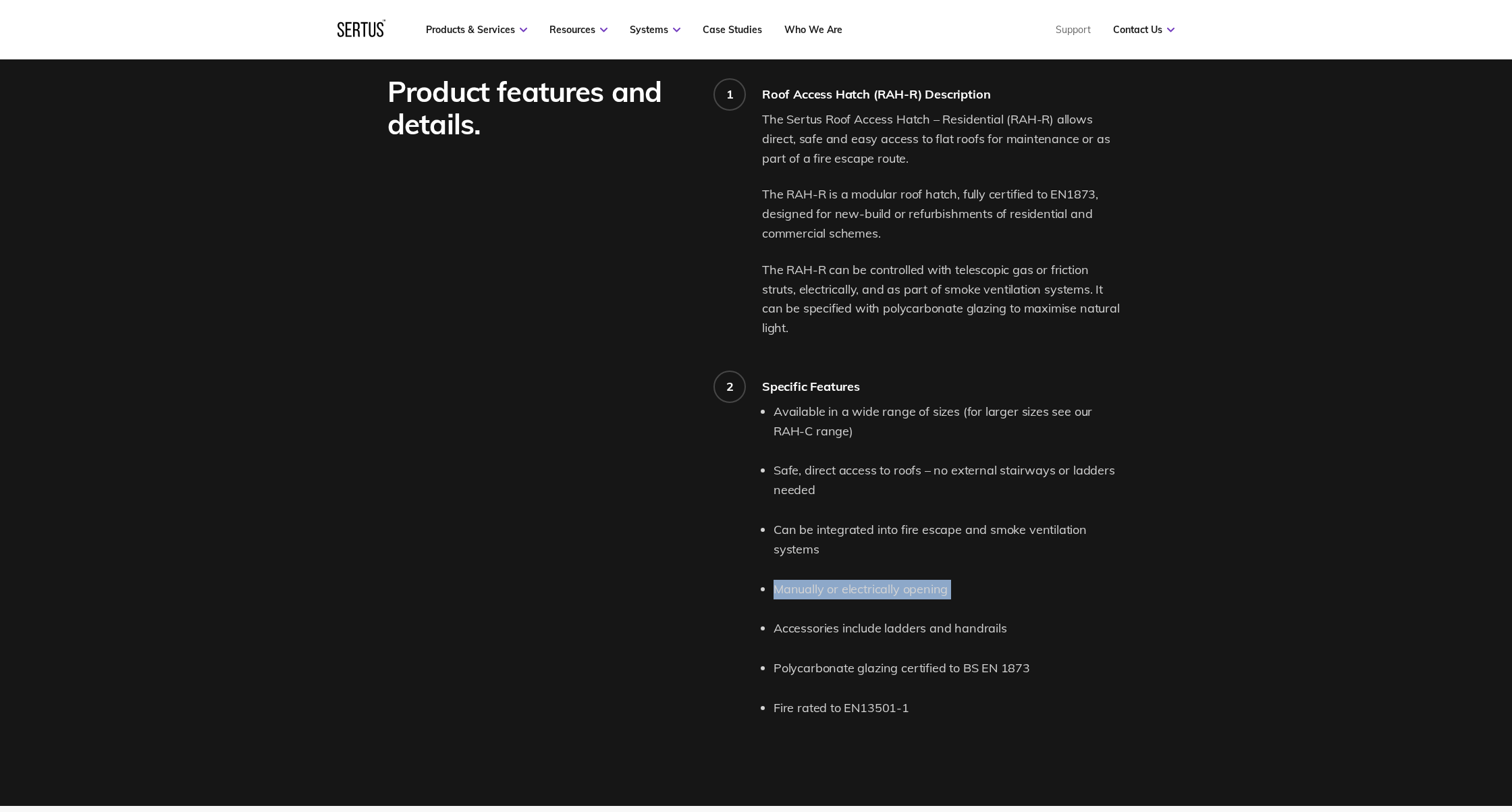
scroll to position [1453, 0]
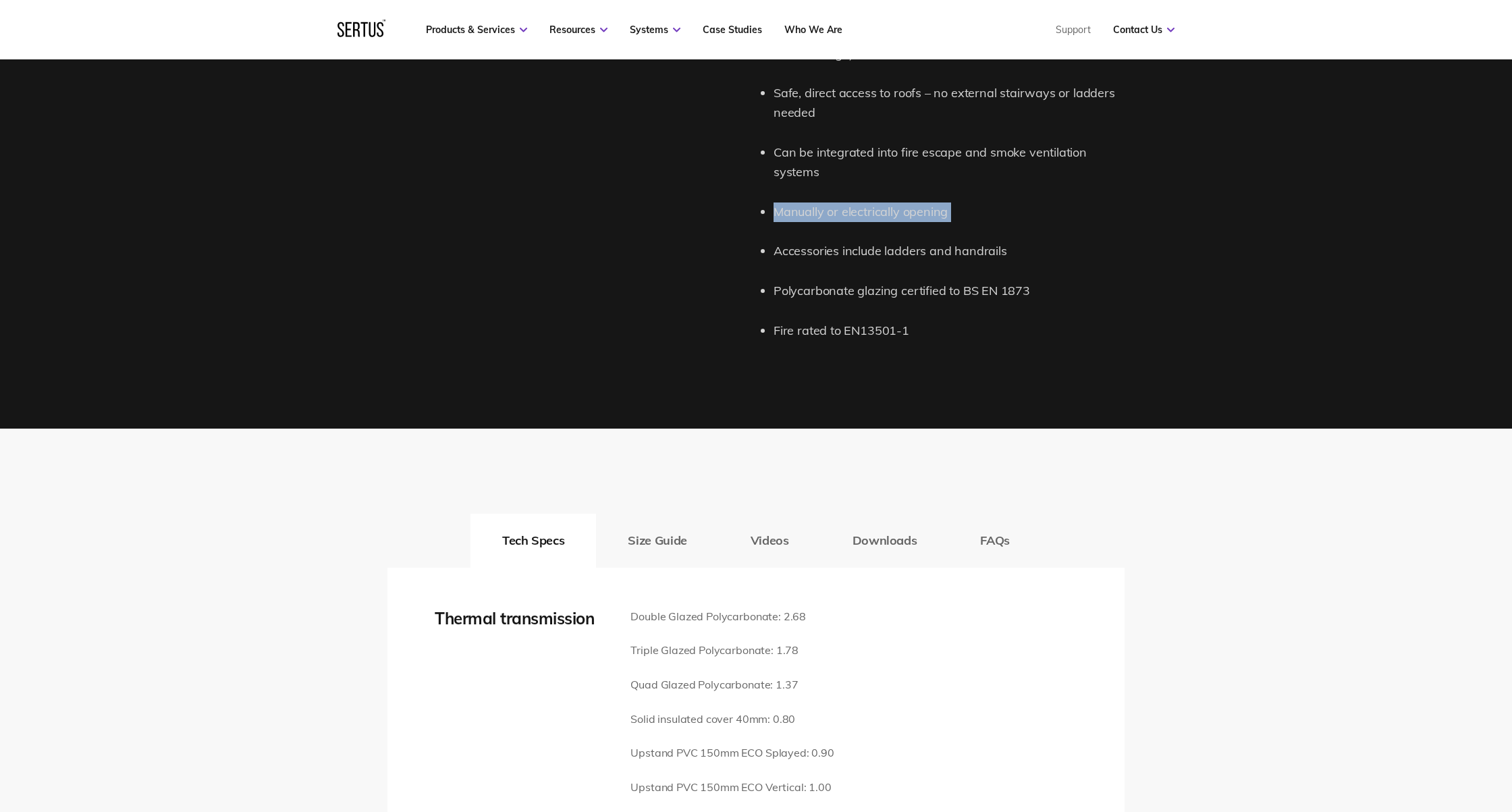
click at [943, 203] on li "Manually or electrically opening" at bounding box center [949, 212] width 351 height 20
click at [970, 203] on li "Manually or electrically opening" at bounding box center [949, 212] width 351 height 20
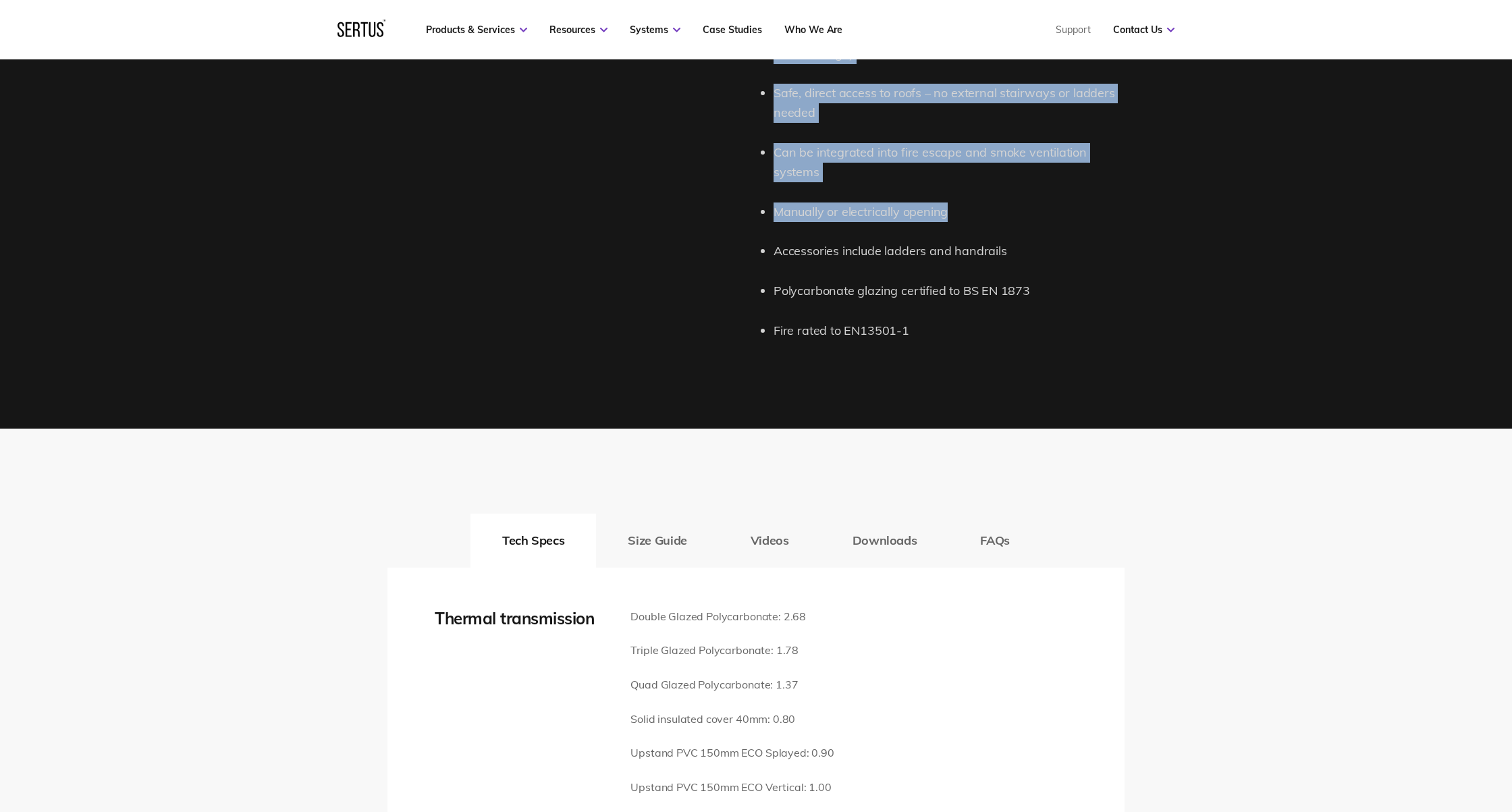
drag, startPoint x: 962, startPoint y: 190, endPoint x: 758, endPoint y: 179, distance: 204.3
click at [753, 178] on div "Product features and details. 1 Roof Access Hatch (RAH-R) Description The Sertu…" at bounding box center [756, 29] width 737 height 663
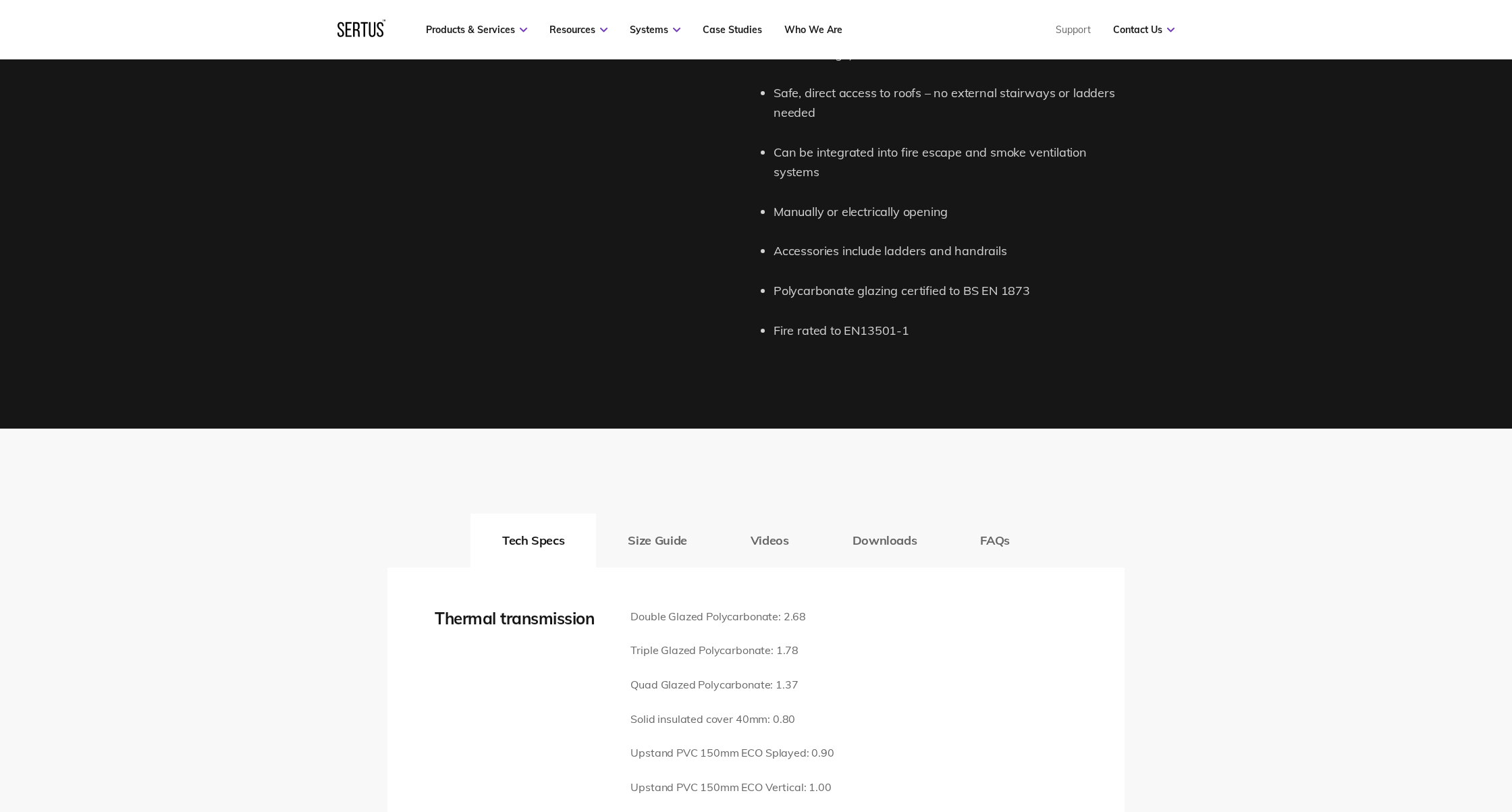
drag, startPoint x: 801, startPoint y: 192, endPoint x: 826, endPoint y: 197, distance: 25.5
click at [801, 203] on li "Manually or electrically opening" at bounding box center [949, 212] width 351 height 20
click at [833, 203] on li "Manually or electrically opening" at bounding box center [949, 212] width 351 height 20
click at [834, 203] on li "Manually or electrically opening" at bounding box center [949, 212] width 351 height 20
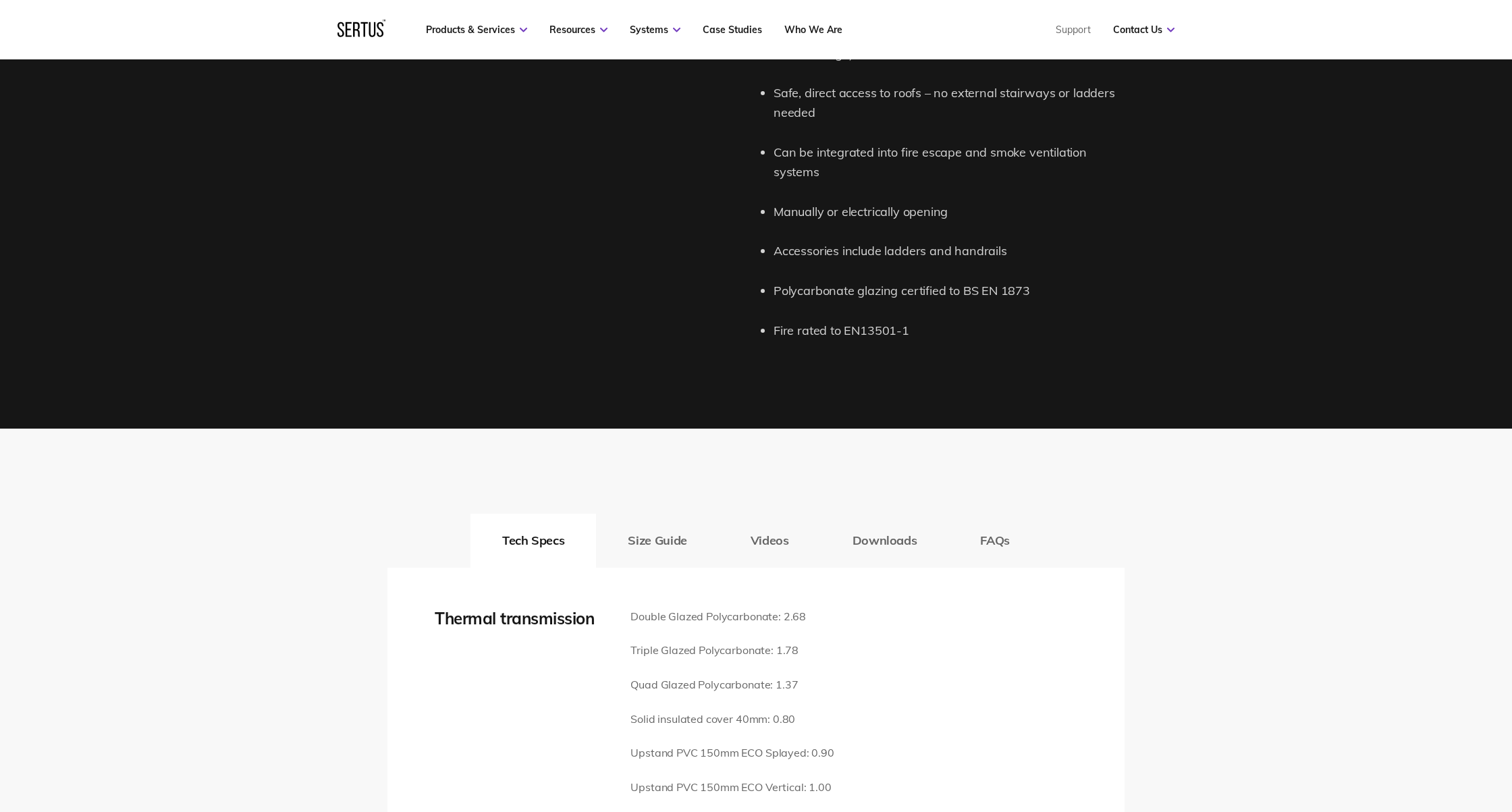
click at [1011, 205] on ul "Available in a wide range of sizes (for larger sizes see our RAH-C range) Safe,…" at bounding box center [949, 183] width 351 height 316
click at [1008, 203] on li "Manually or electrically opening" at bounding box center [949, 212] width 351 height 20
click at [947, 203] on li "Manually or electrically opening" at bounding box center [949, 212] width 351 height 20
drag, startPoint x: 966, startPoint y: 193, endPoint x: 769, endPoint y: 199, distance: 197.1
click at [769, 199] on div "Available in a wide range of sizes (for larger sizes see our RAH-C range) Safe,…" at bounding box center [943, 183] width 363 height 316
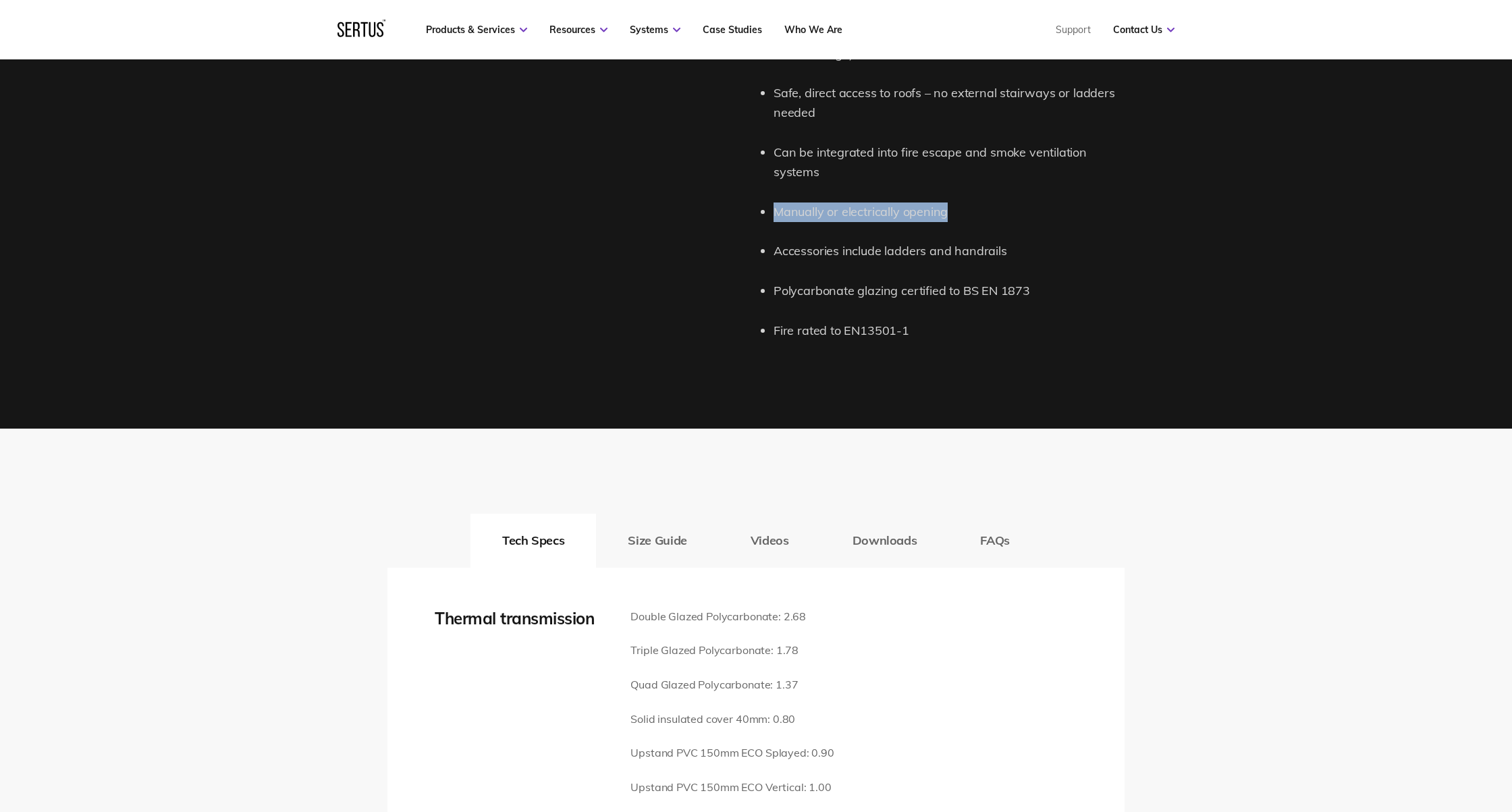
click at [970, 203] on li "Manually or electrically opening" at bounding box center [949, 212] width 351 height 20
drag, startPoint x: 919, startPoint y: 195, endPoint x: 842, endPoint y: 193, distance: 77.0
click at [842, 203] on li "Manually or electrically opening" at bounding box center [949, 212] width 351 height 20
copy li "electrically opening"
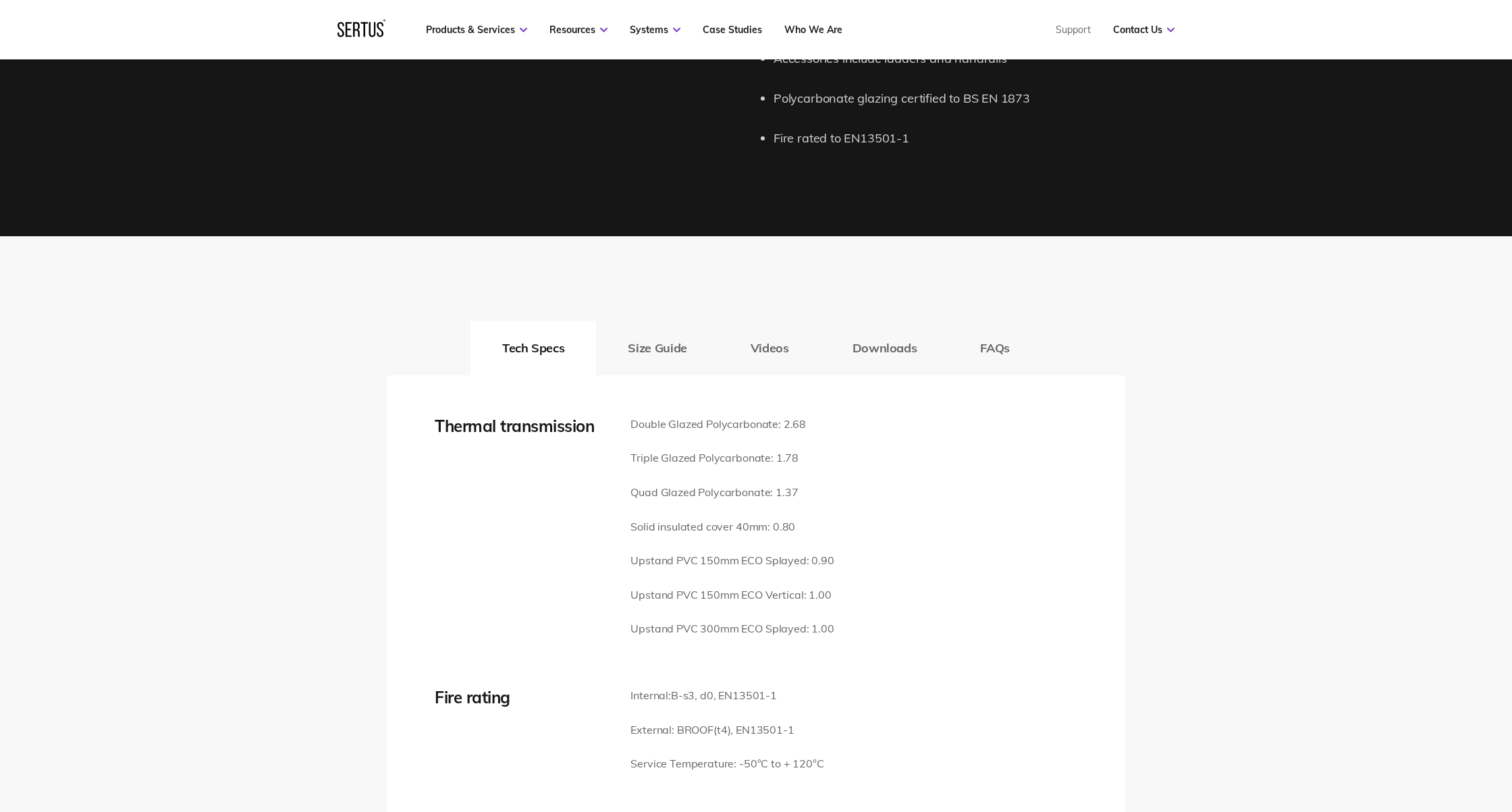
scroll to position [1733, 0]
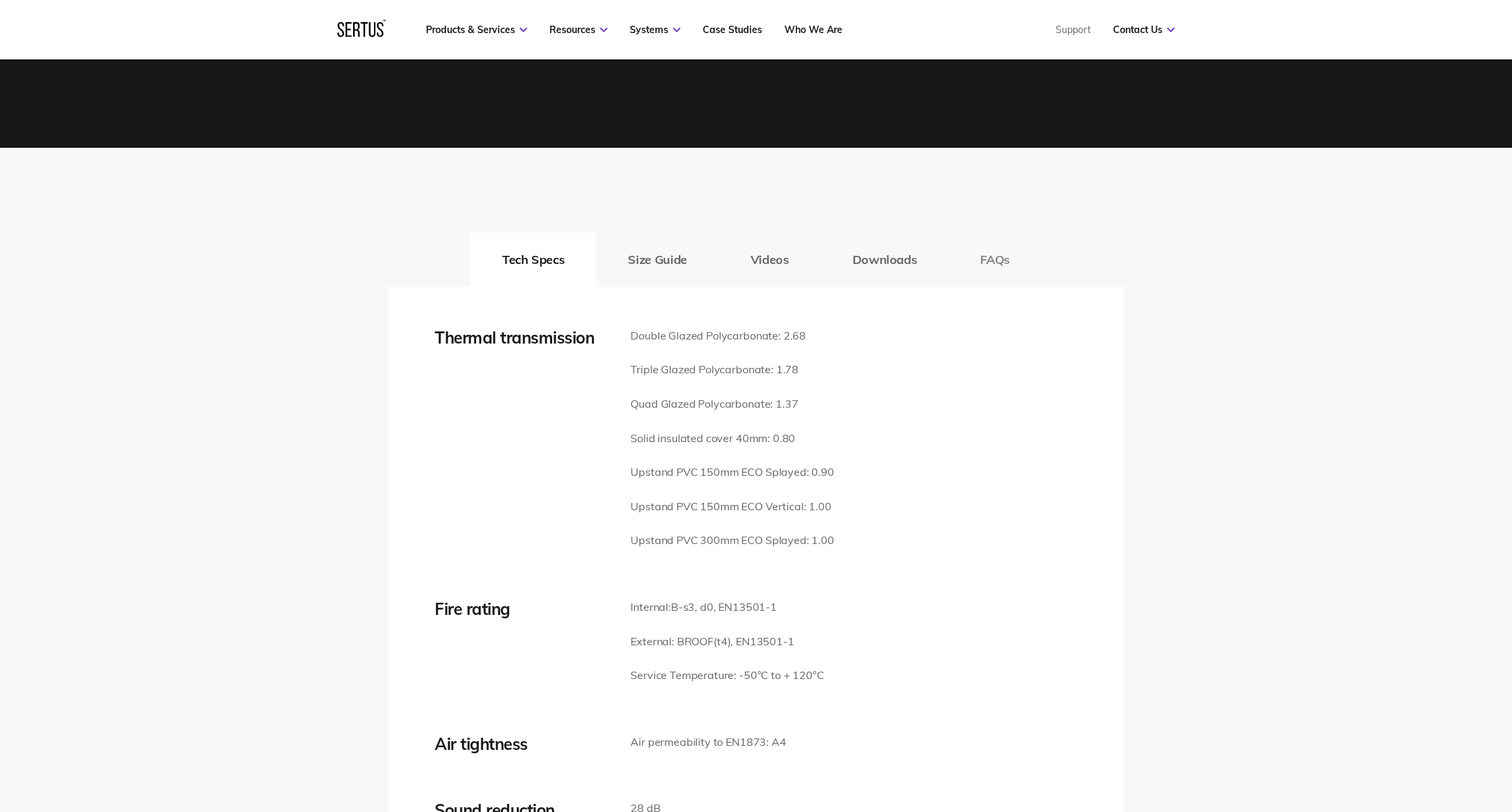
click at [1034, 233] on button "FAQs" at bounding box center [995, 260] width 93 height 54
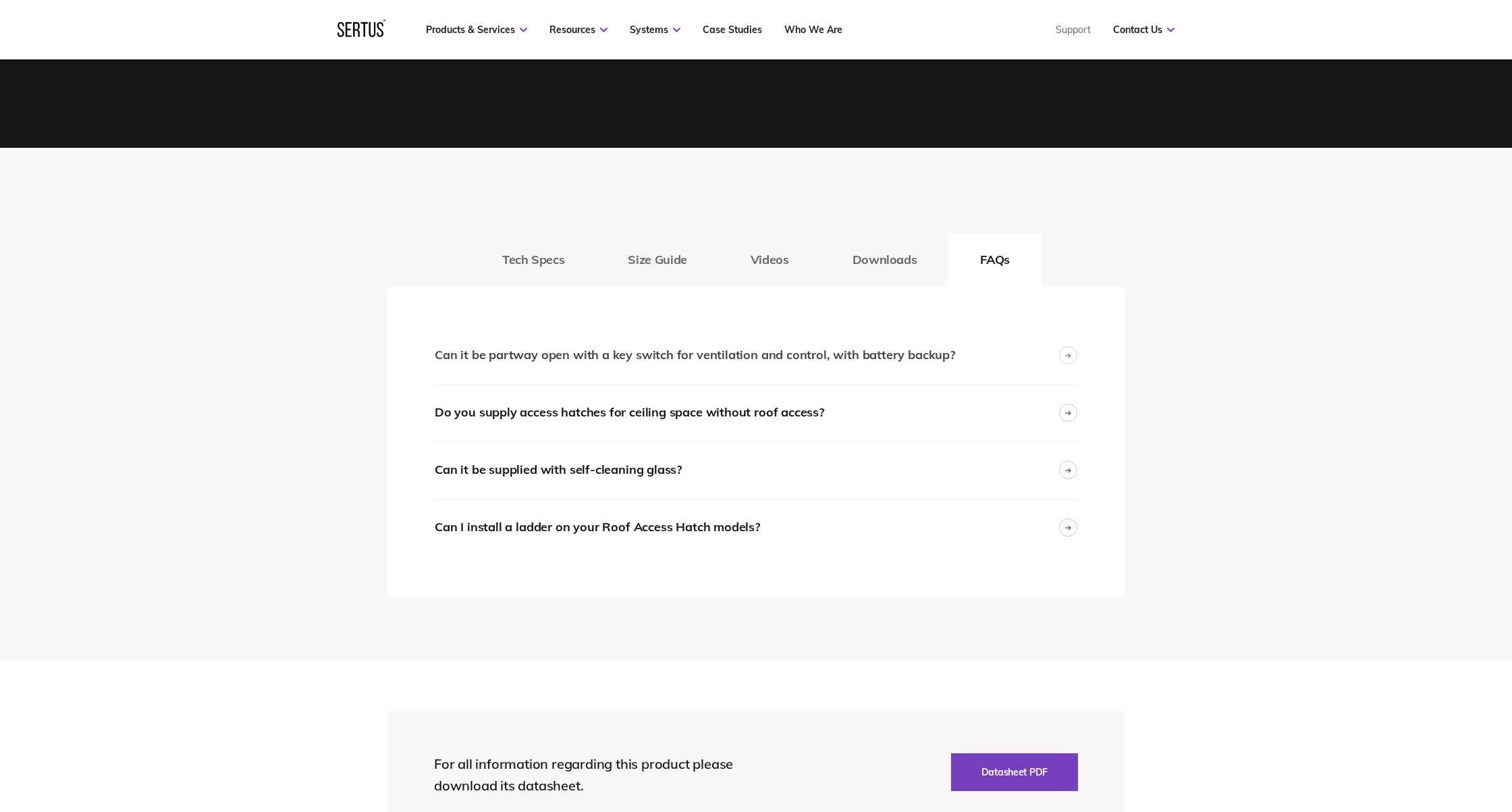
click at [675, 346] on div "Can it be partway open with a key switch for ventilation and control, with batt…" at bounding box center [695, 355] width 521 height 20
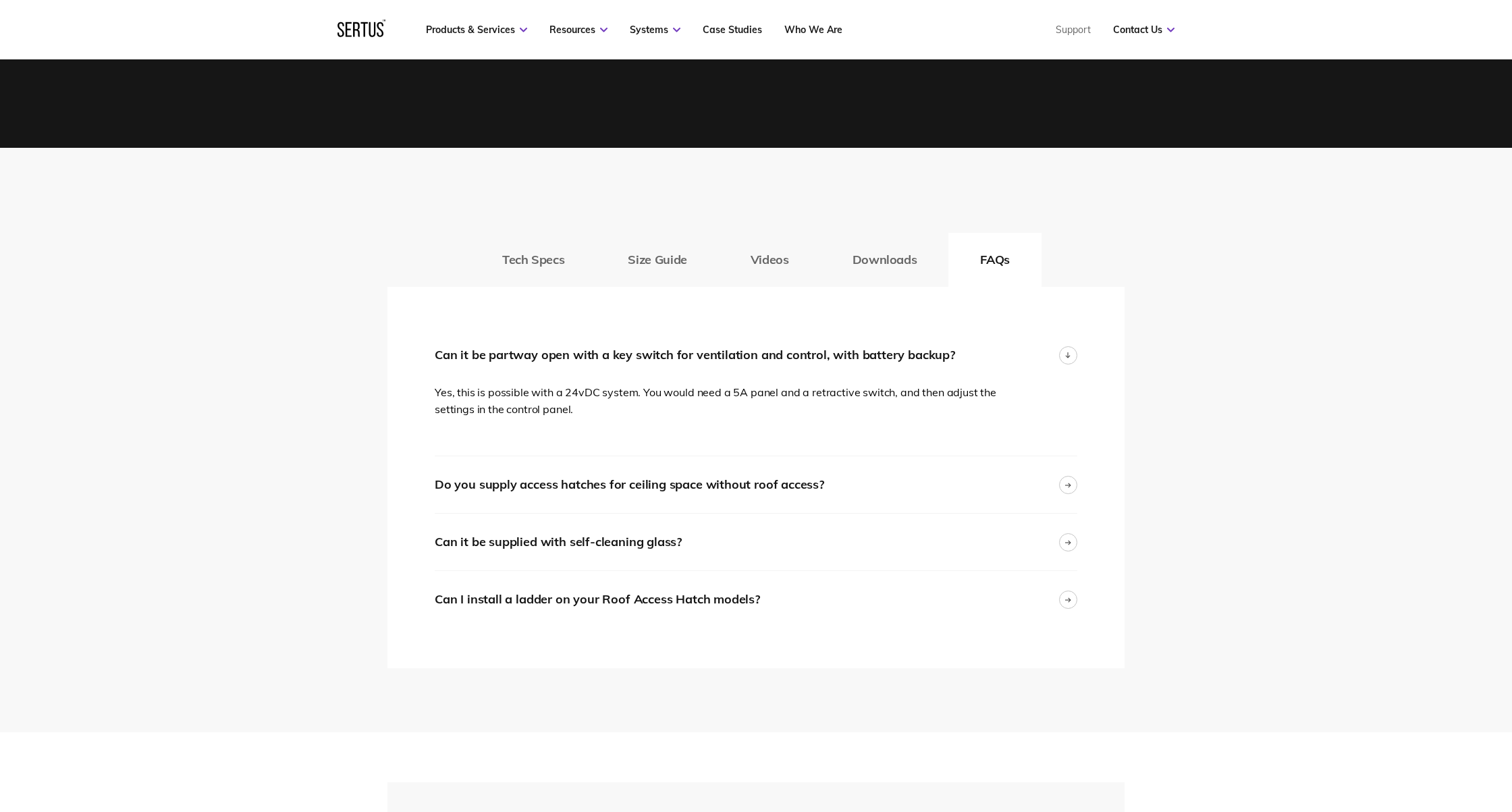
click at [591, 392] on p "Yes, this is possible with a 24vDC system. You would need a 5A panel and a retr…" at bounding box center [724, 401] width 578 height 34
click at [590, 386] on span "Yes, this is possible with a 24vDC system. You would need a 5A panel and a retr…" at bounding box center [715, 401] width 561 height 31
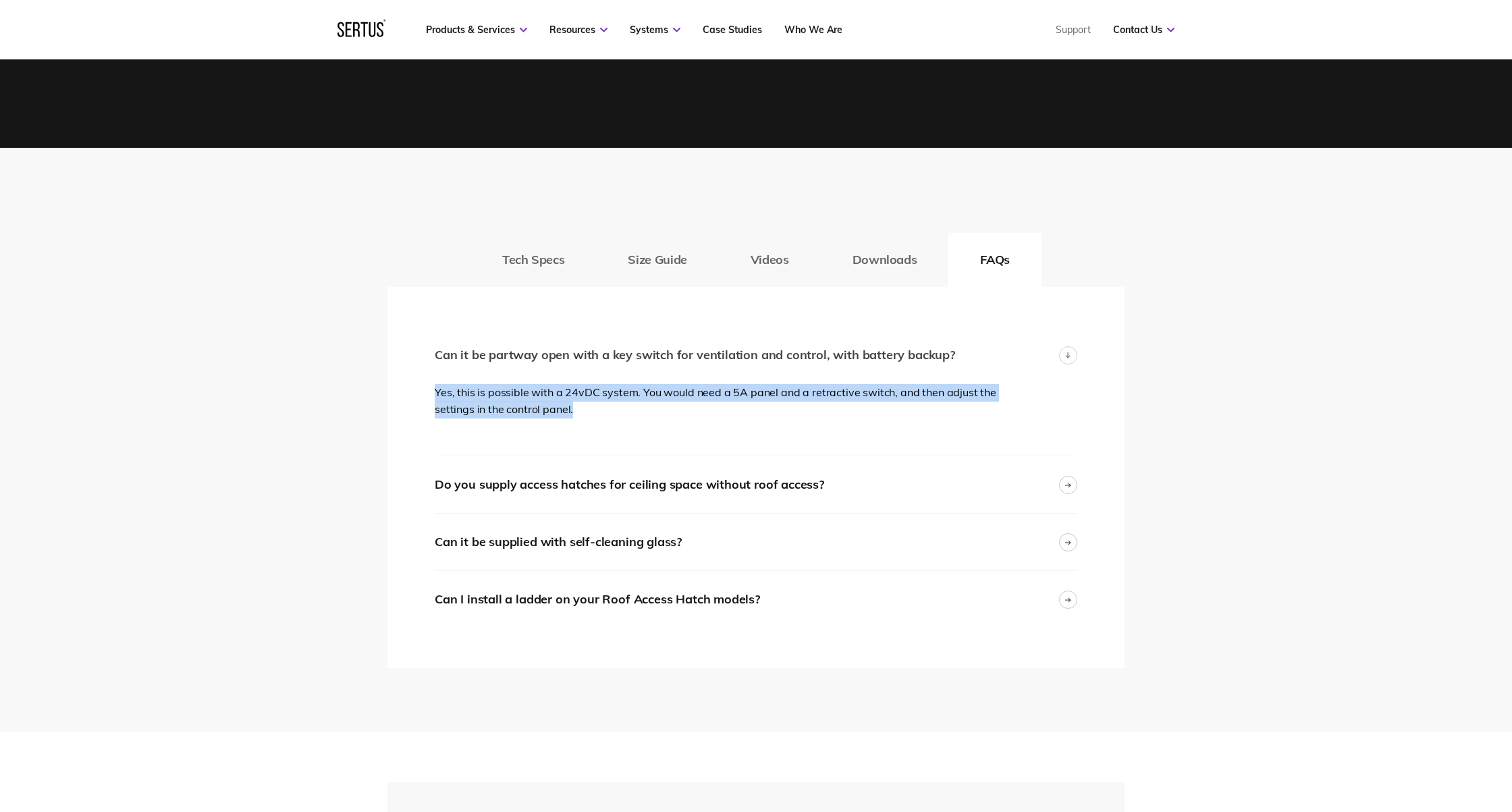
drag, startPoint x: 598, startPoint y: 388, endPoint x: 585, endPoint y: 359, distance: 31.8
click at [585, 359] on div "Can it be partway open with a key switch for ventilation and control, with batt…" at bounding box center [756, 392] width 642 height 129
click at [664, 240] on button "Size Guide" at bounding box center [656, 260] width 122 height 54
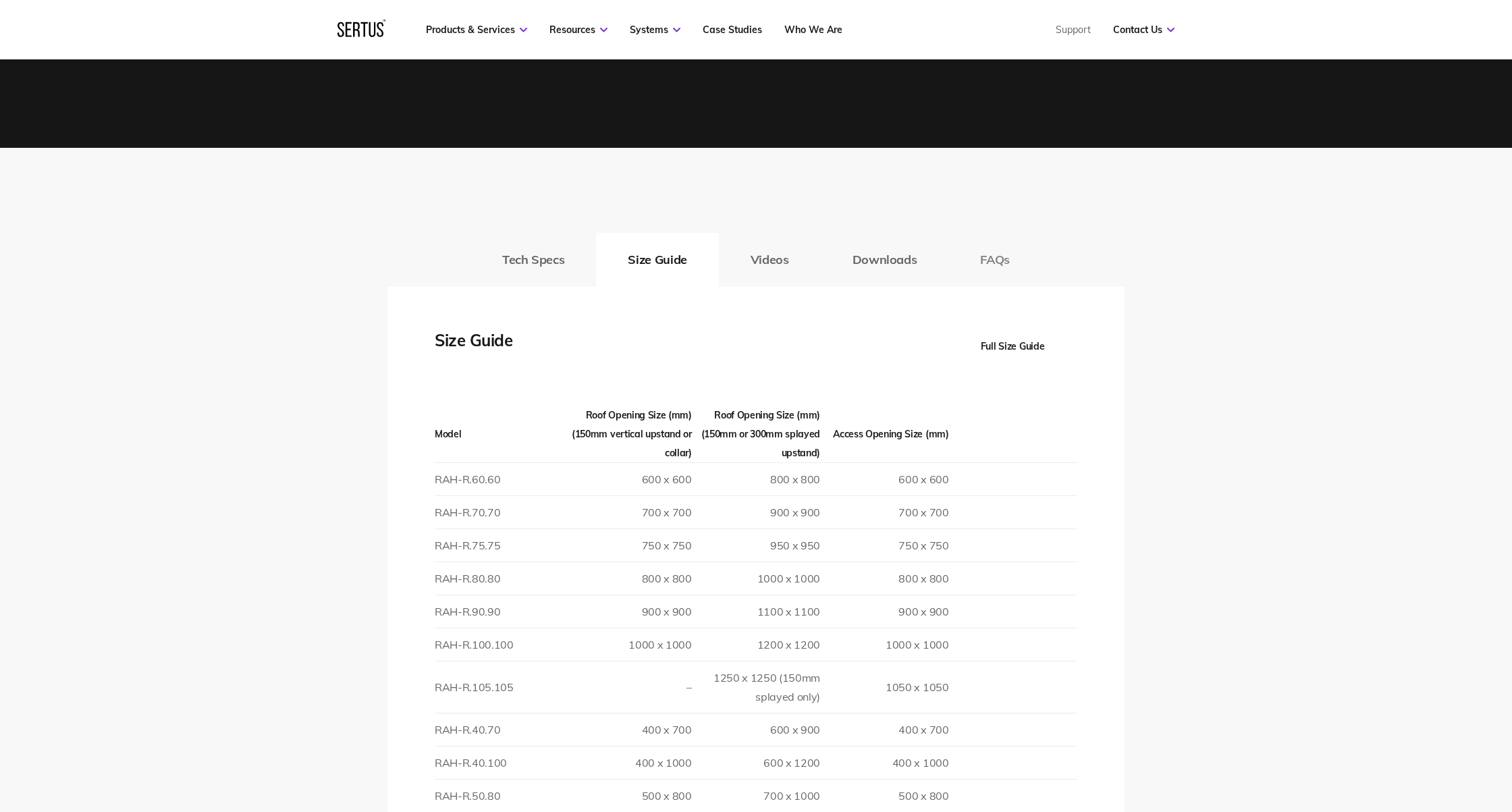
click at [1012, 233] on button "FAQs" at bounding box center [995, 260] width 93 height 54
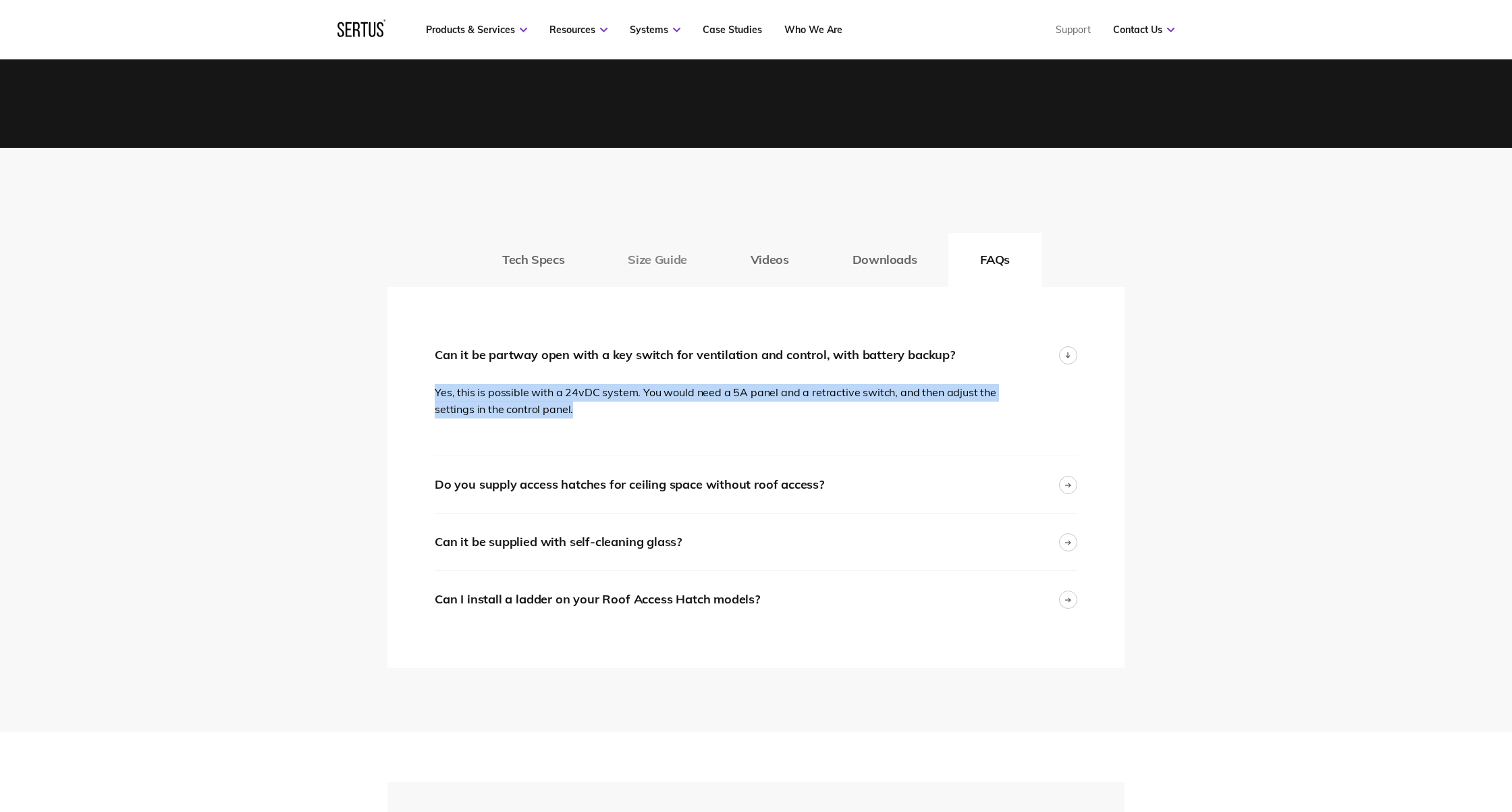
click at [656, 243] on button "Size Guide" at bounding box center [656, 260] width 122 height 54
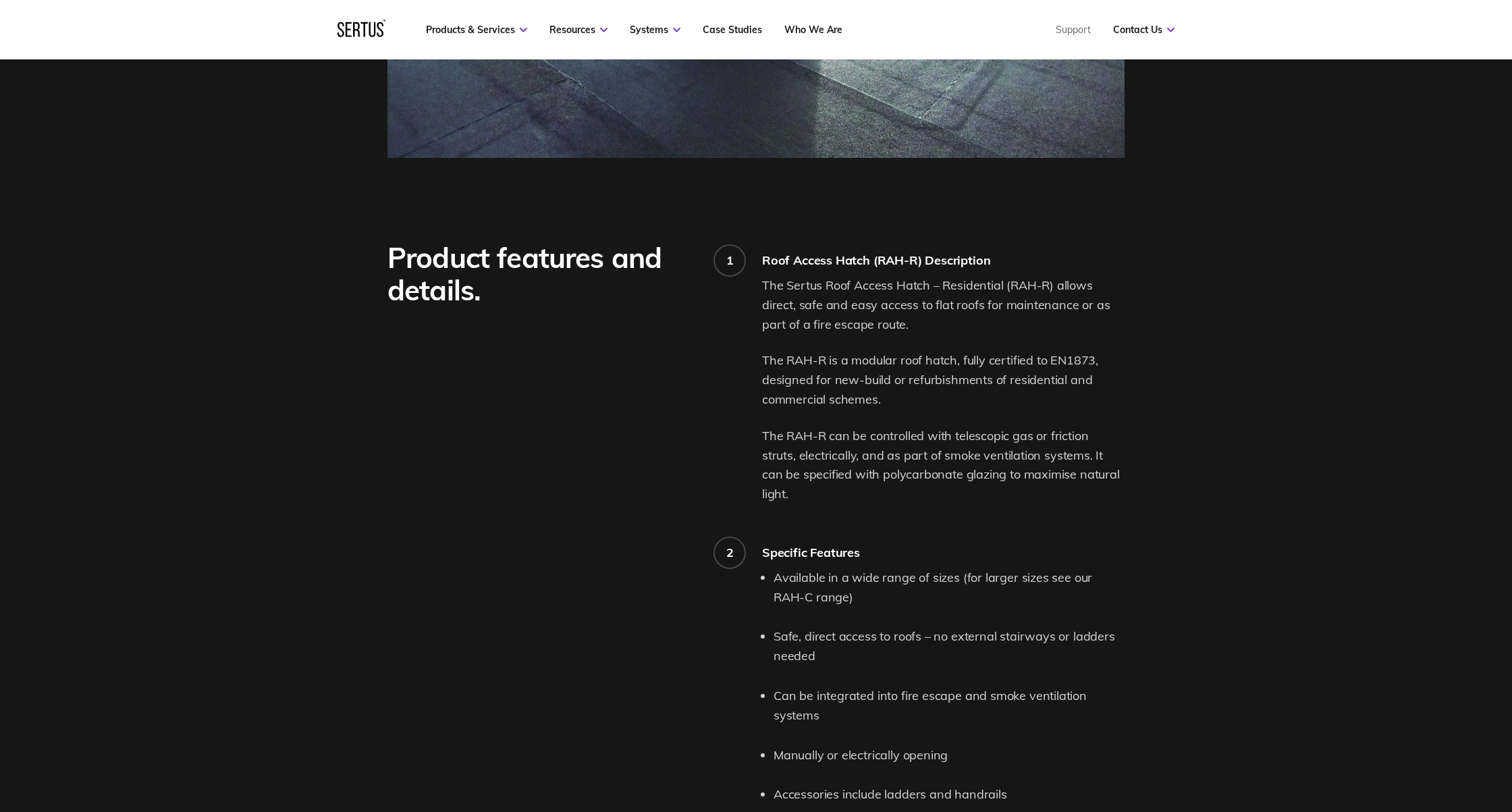
scroll to position [1232, 0]
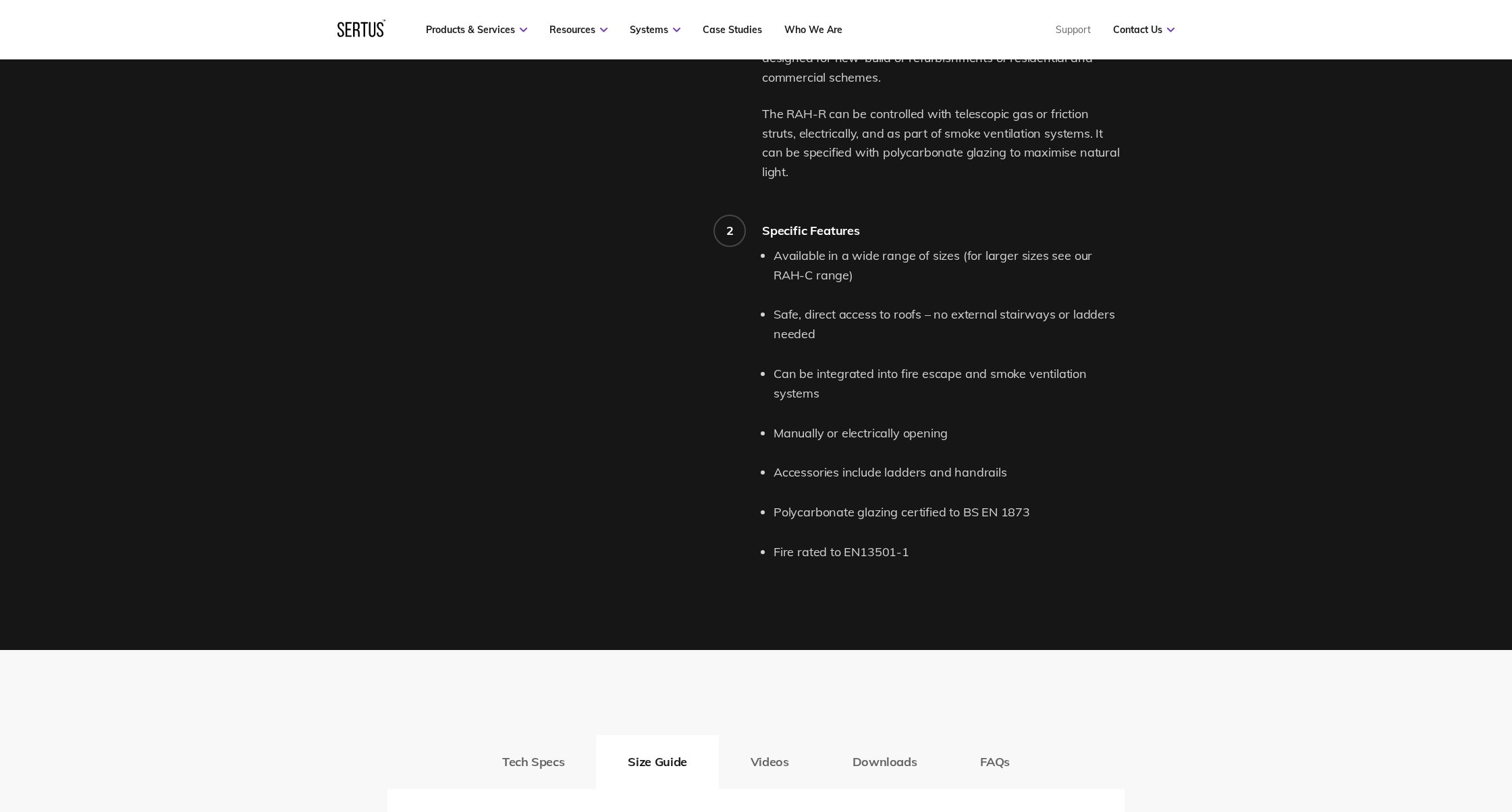
click at [944, 134] on p "The RAH-R can be controlled with telescopic gas or friction struts, electricall…" at bounding box center [943, 143] width 363 height 78
click at [993, 155] on p "The RAH-R can be controlled with telescopic gas or friction struts, electricall…" at bounding box center [943, 143] width 363 height 78
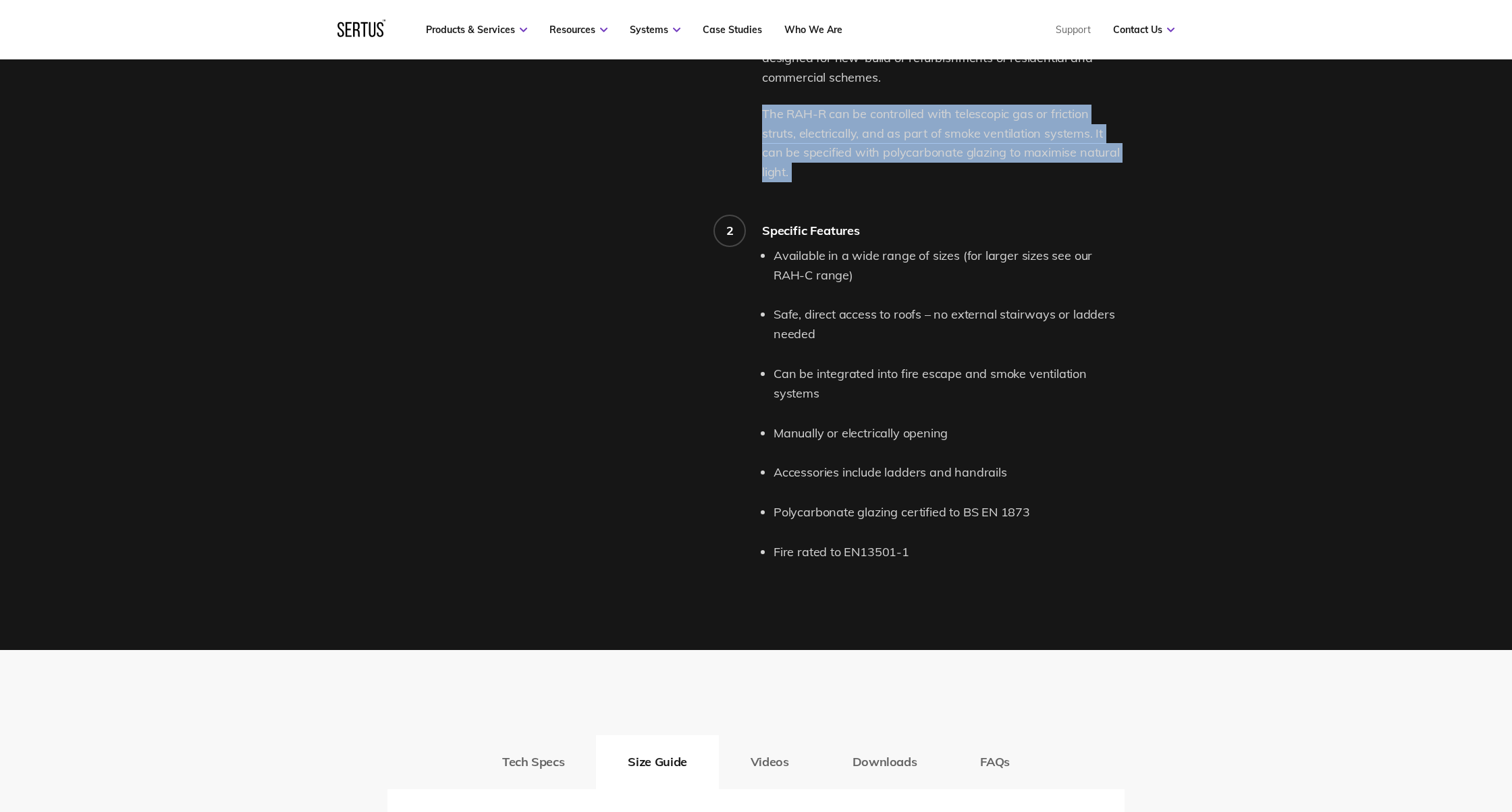
click at [993, 155] on p "The RAH-R can be controlled with telescopic gas or friction struts, electricall…" at bounding box center [943, 143] width 363 height 78
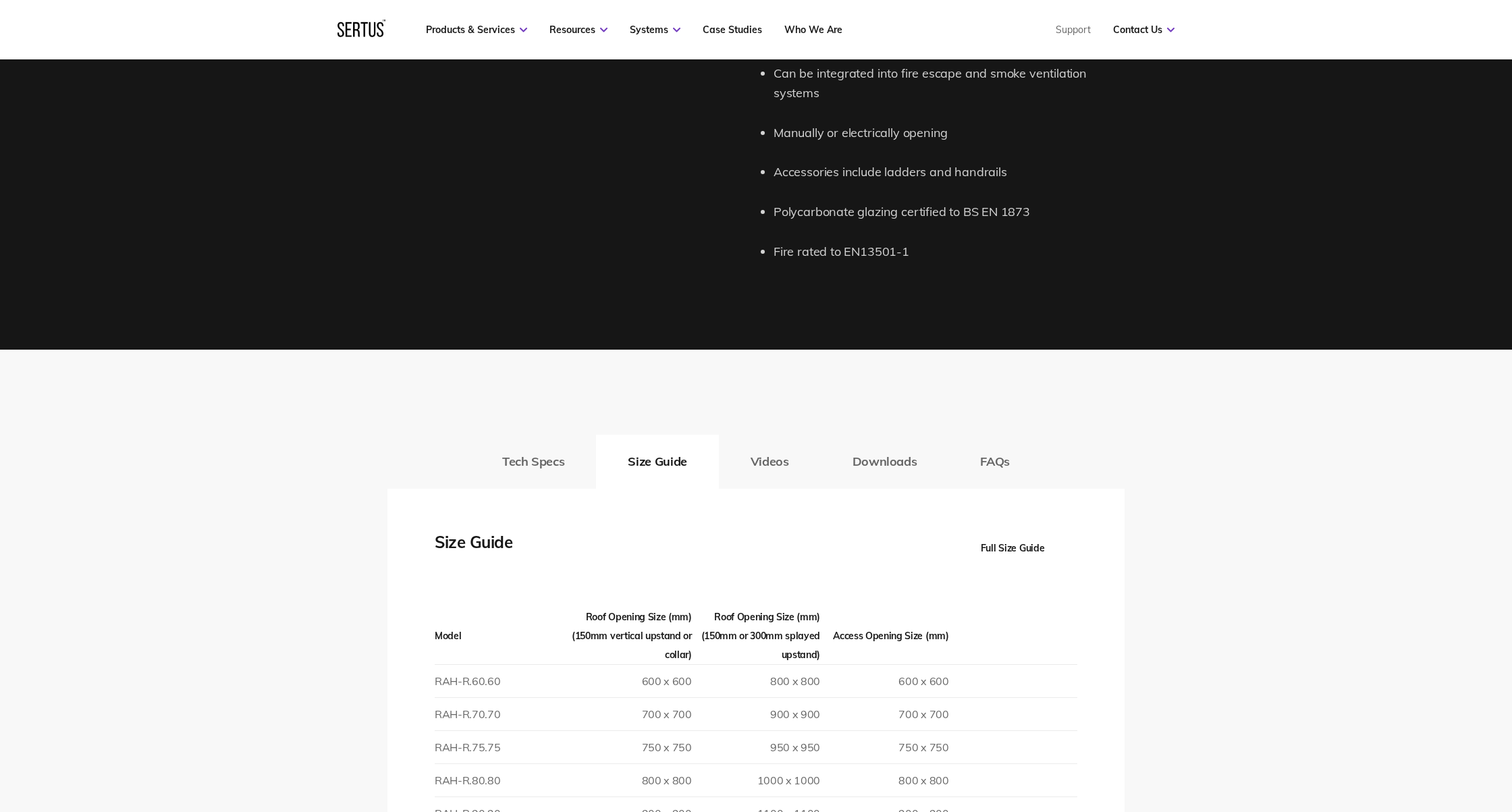
scroll to position [1677, 0]
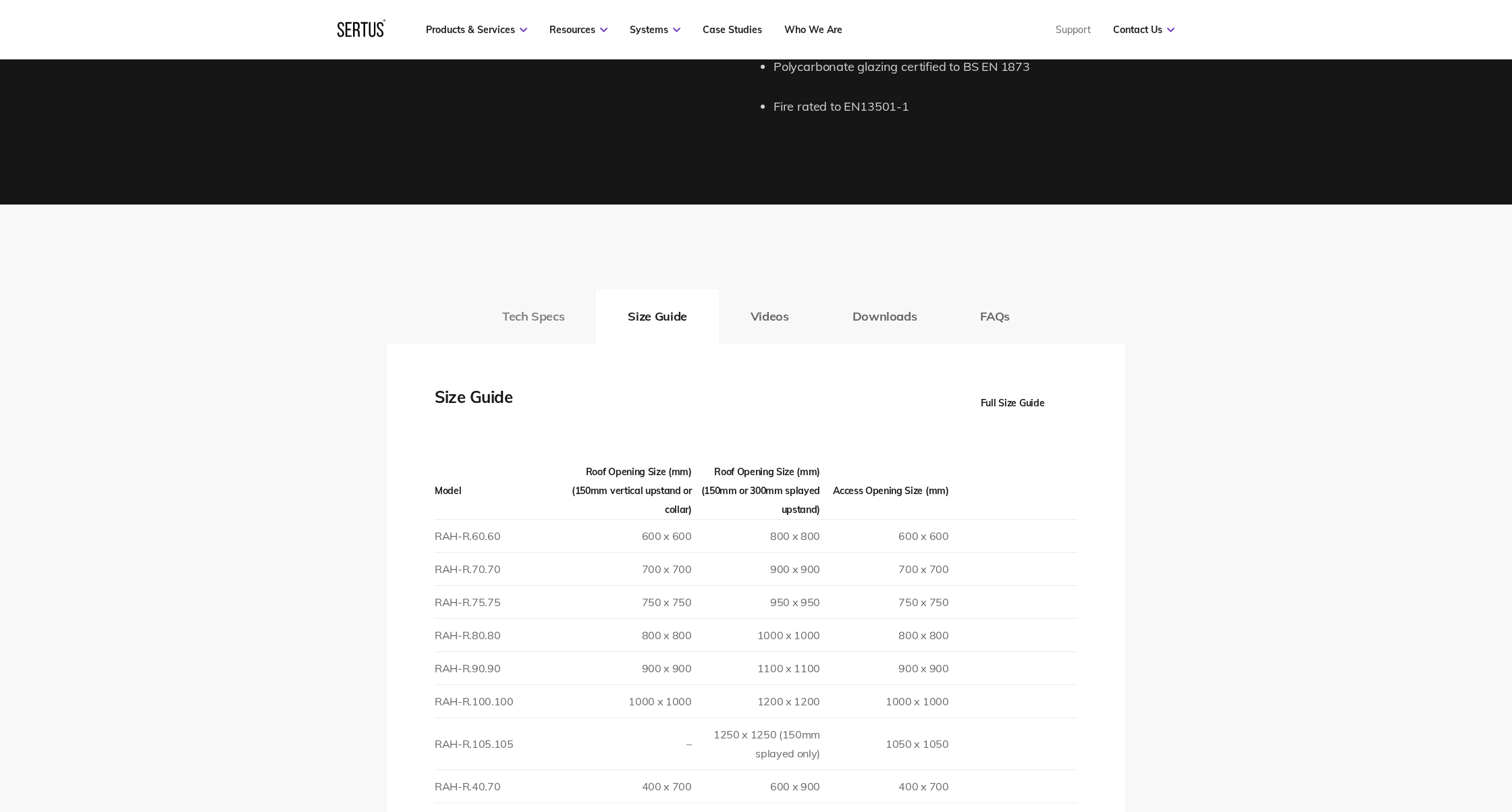
click at [538, 300] on button "Tech Specs" at bounding box center [533, 317] width 126 height 54
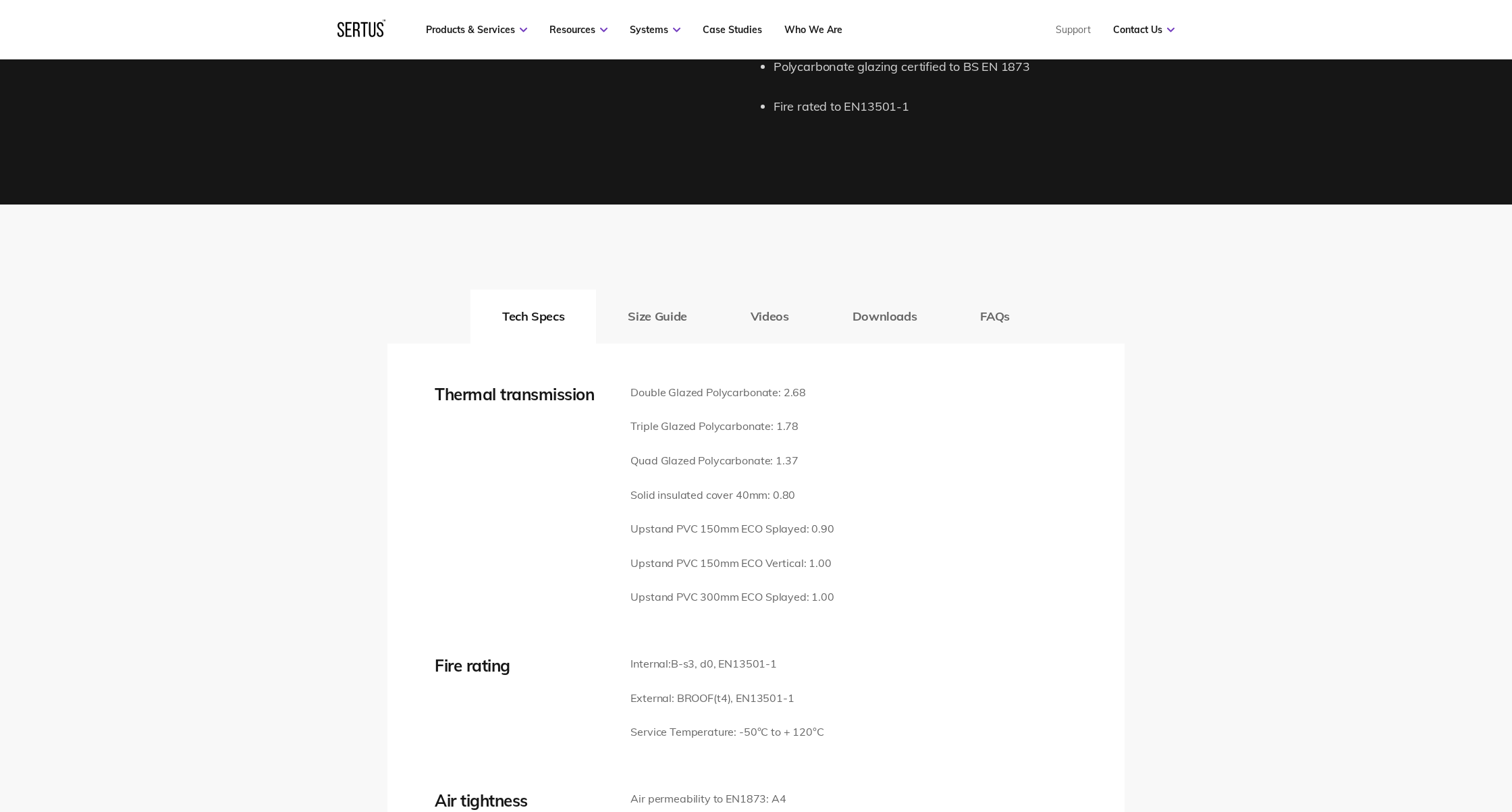
click at [937, 461] on div "Thermal transmission Double Glazed Polycarbonate: 2.68 Triple Glazed Polycarbon…" at bounding box center [756, 504] width 642 height 239
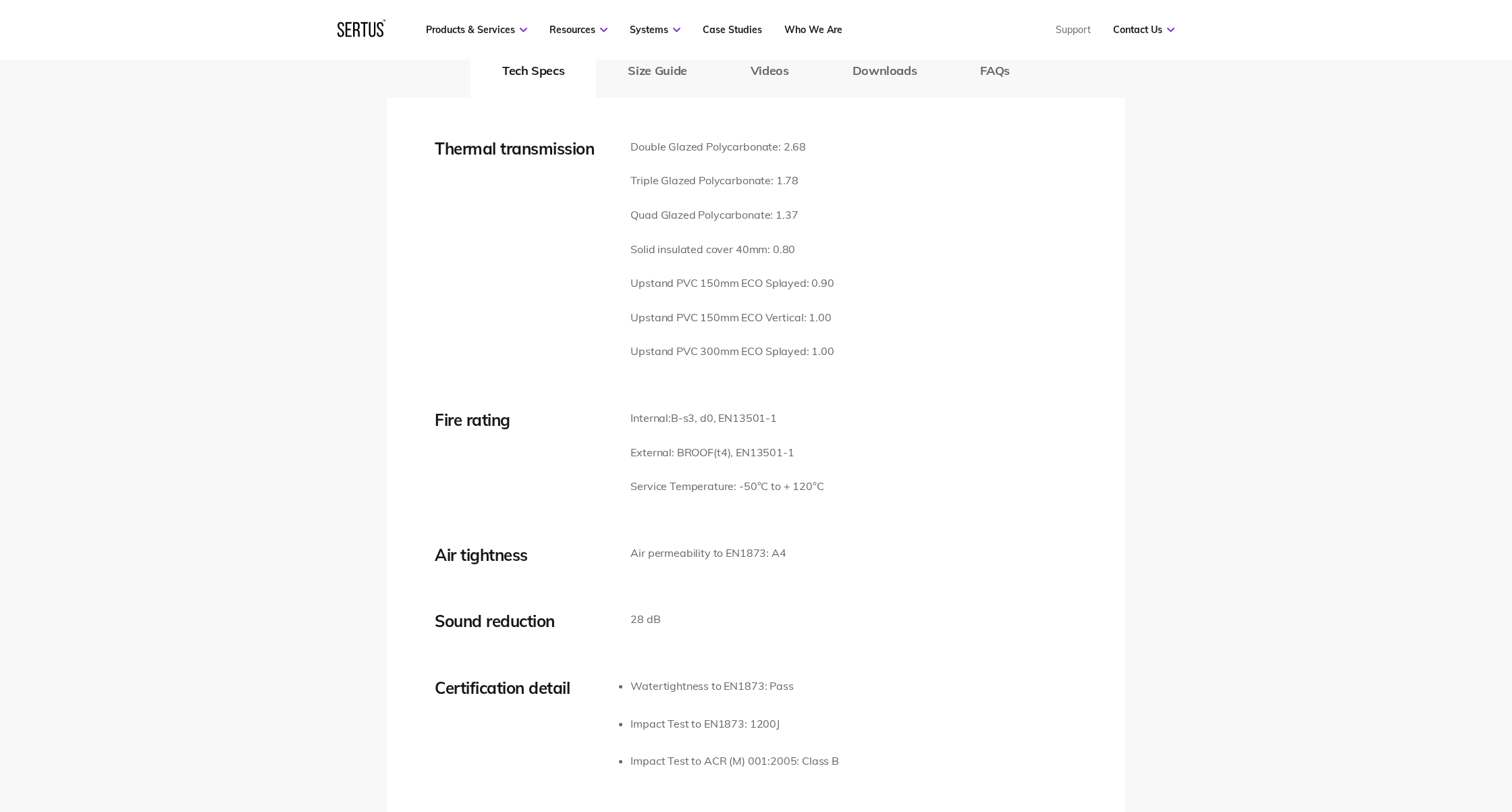
scroll to position [1419, 0]
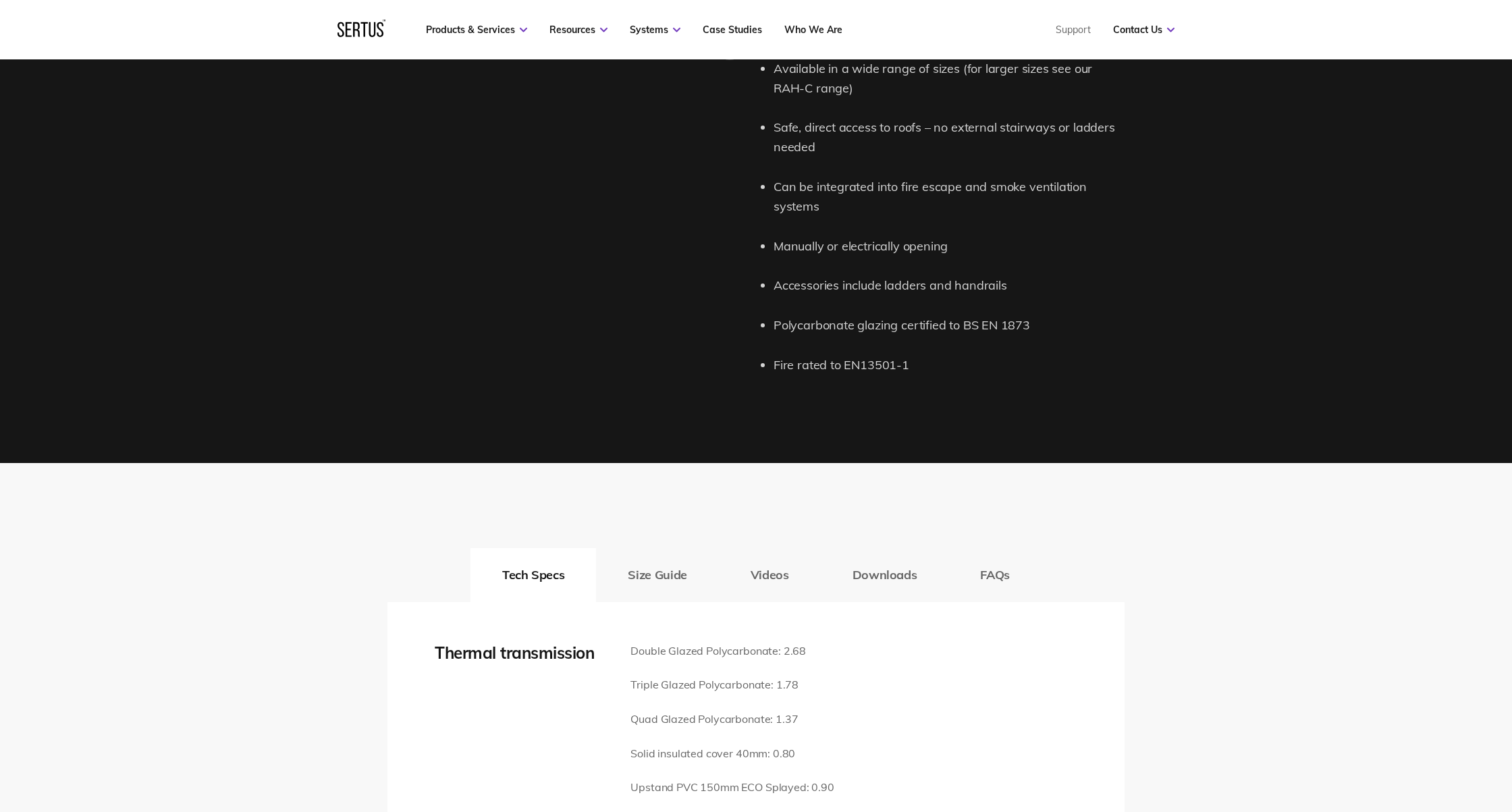
click at [684, 548] on button "Size Guide" at bounding box center [656, 575] width 122 height 54
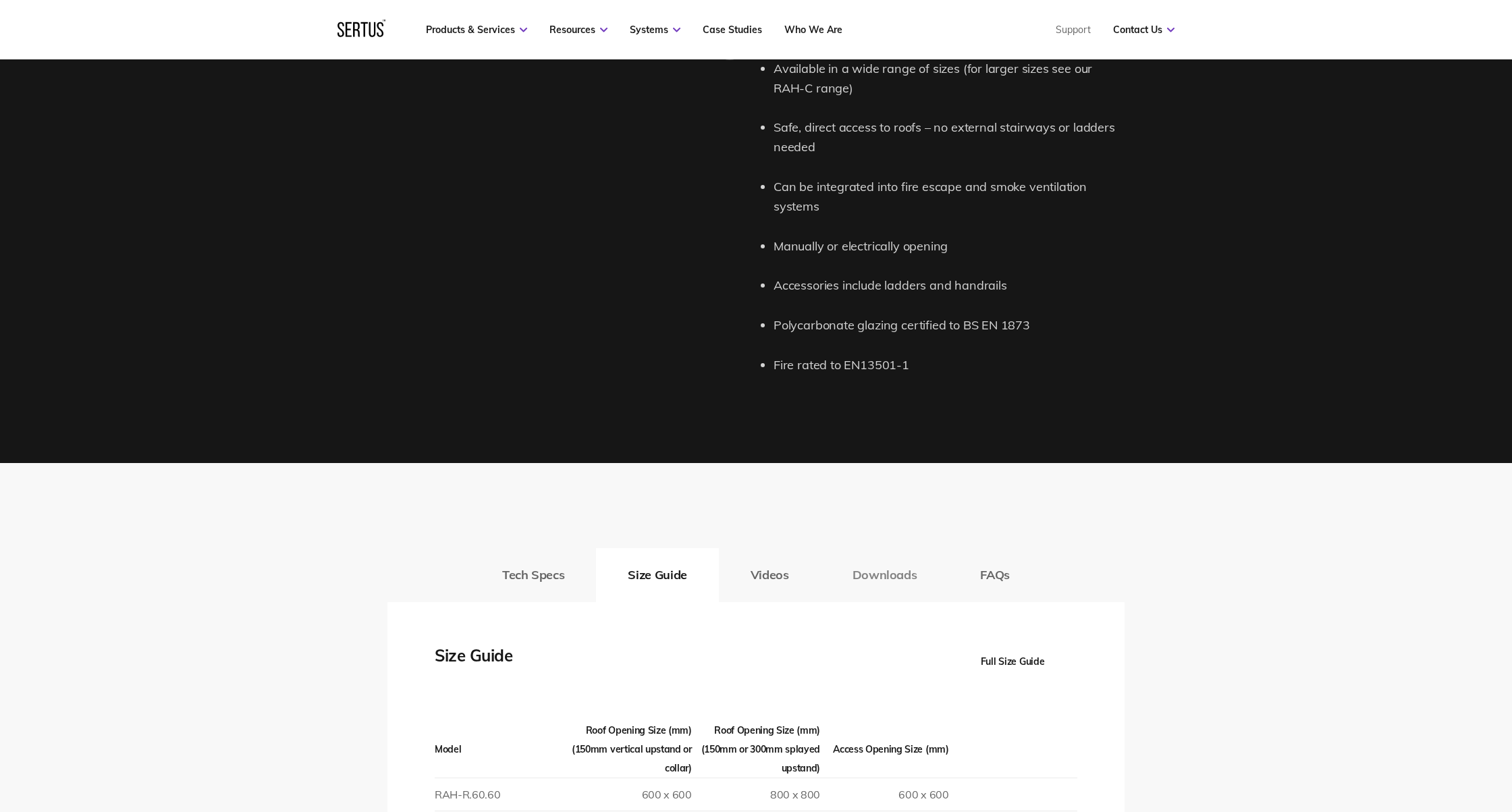
click at [895, 553] on button "Downloads" at bounding box center [885, 575] width 128 height 54
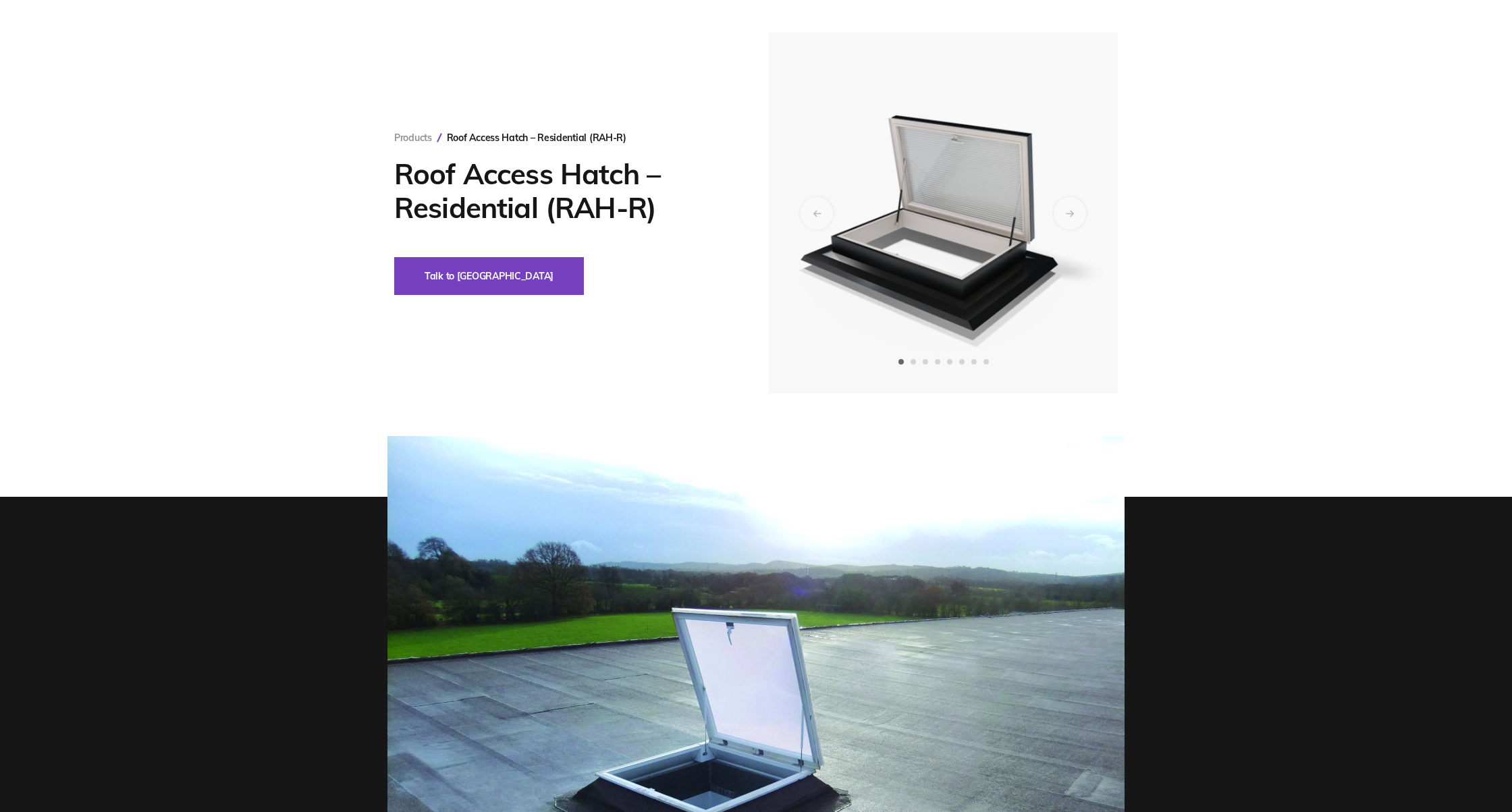
scroll to position [0, 0]
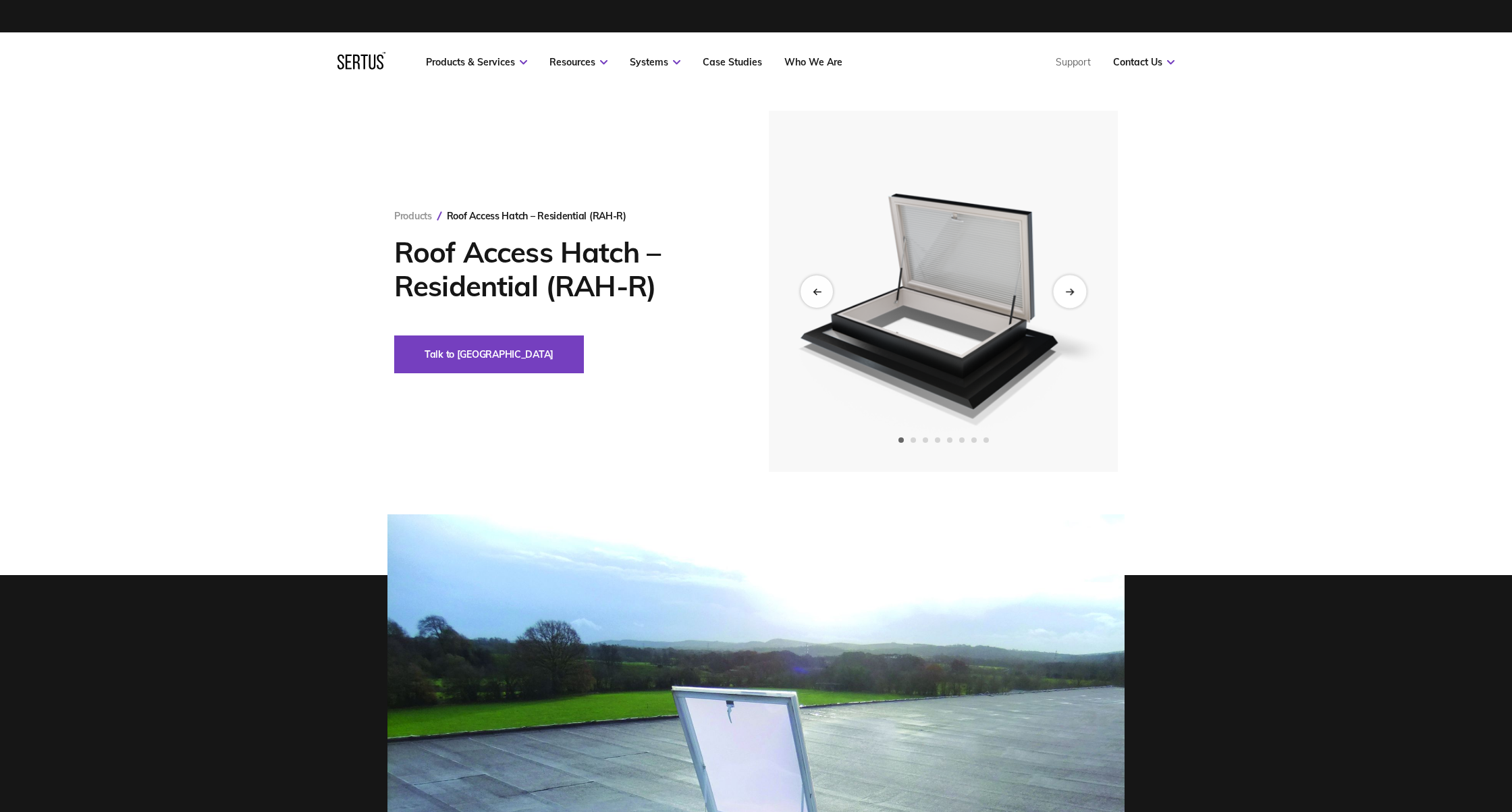
click at [1057, 301] on div "Next slide" at bounding box center [1069, 291] width 33 height 33
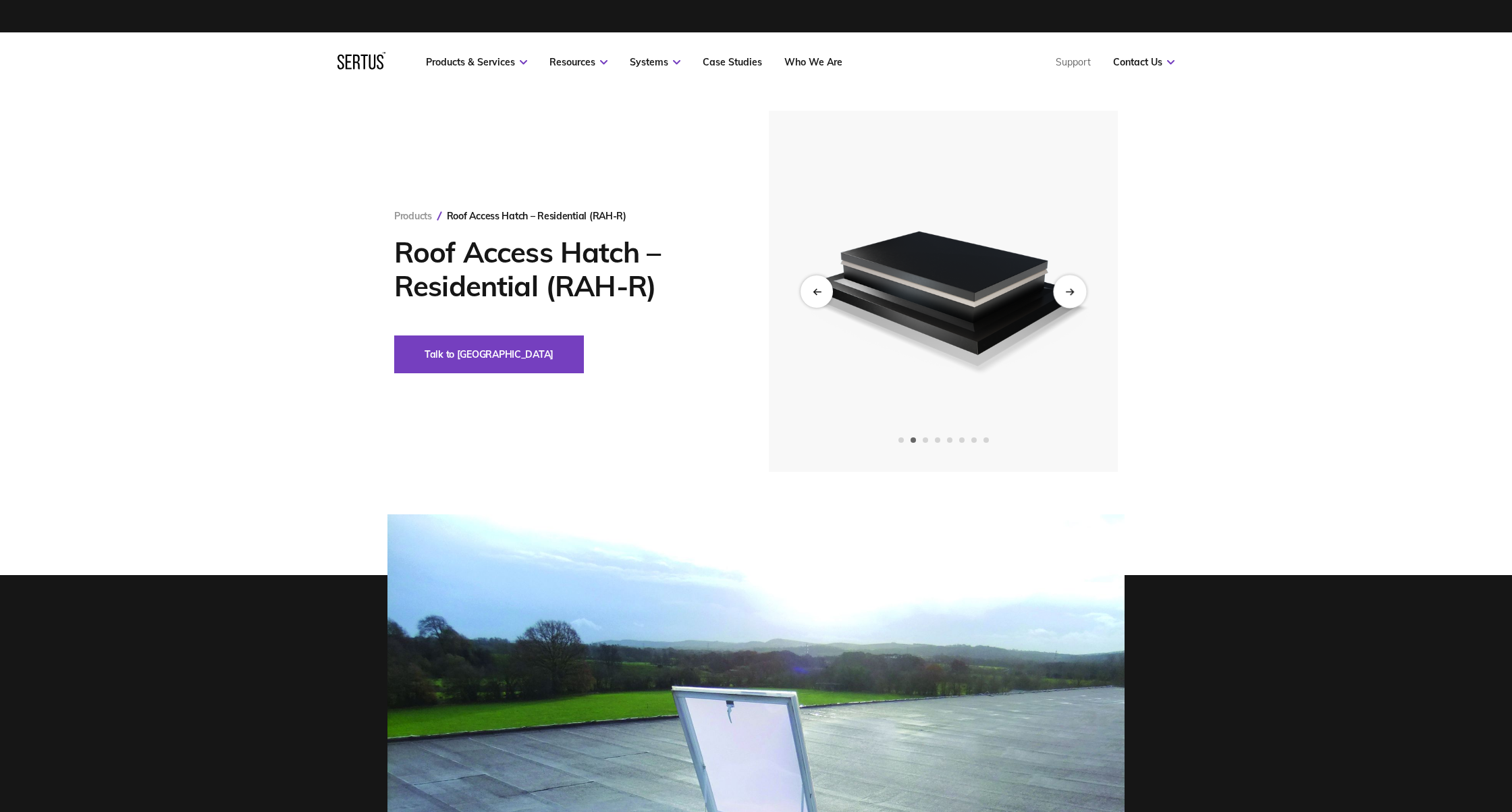
click at [1071, 293] on icon "Next slide" at bounding box center [1072, 291] width 3 height 5
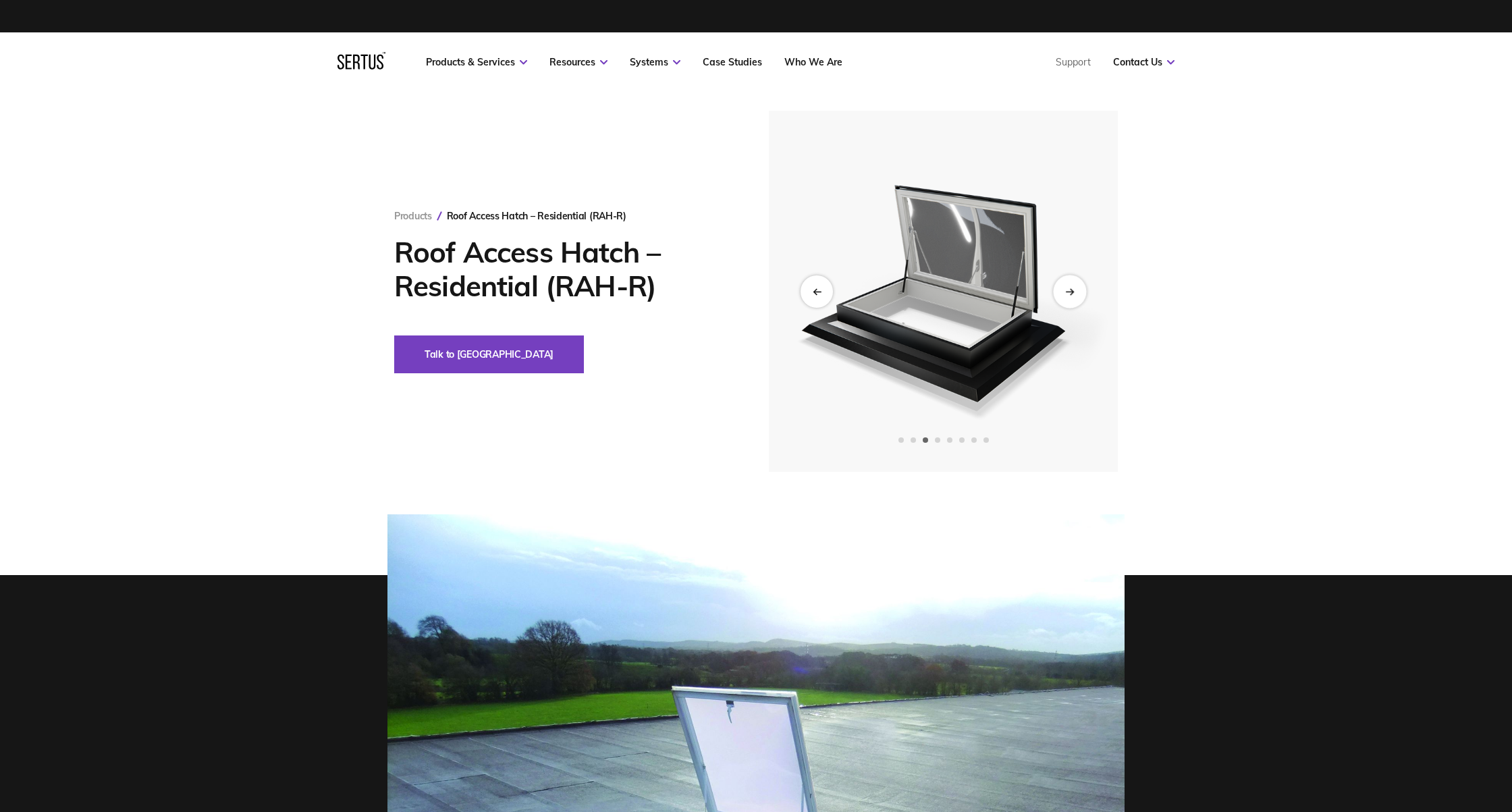
click at [1072, 294] on icon "Next slide" at bounding box center [1069, 291] width 9 height 7
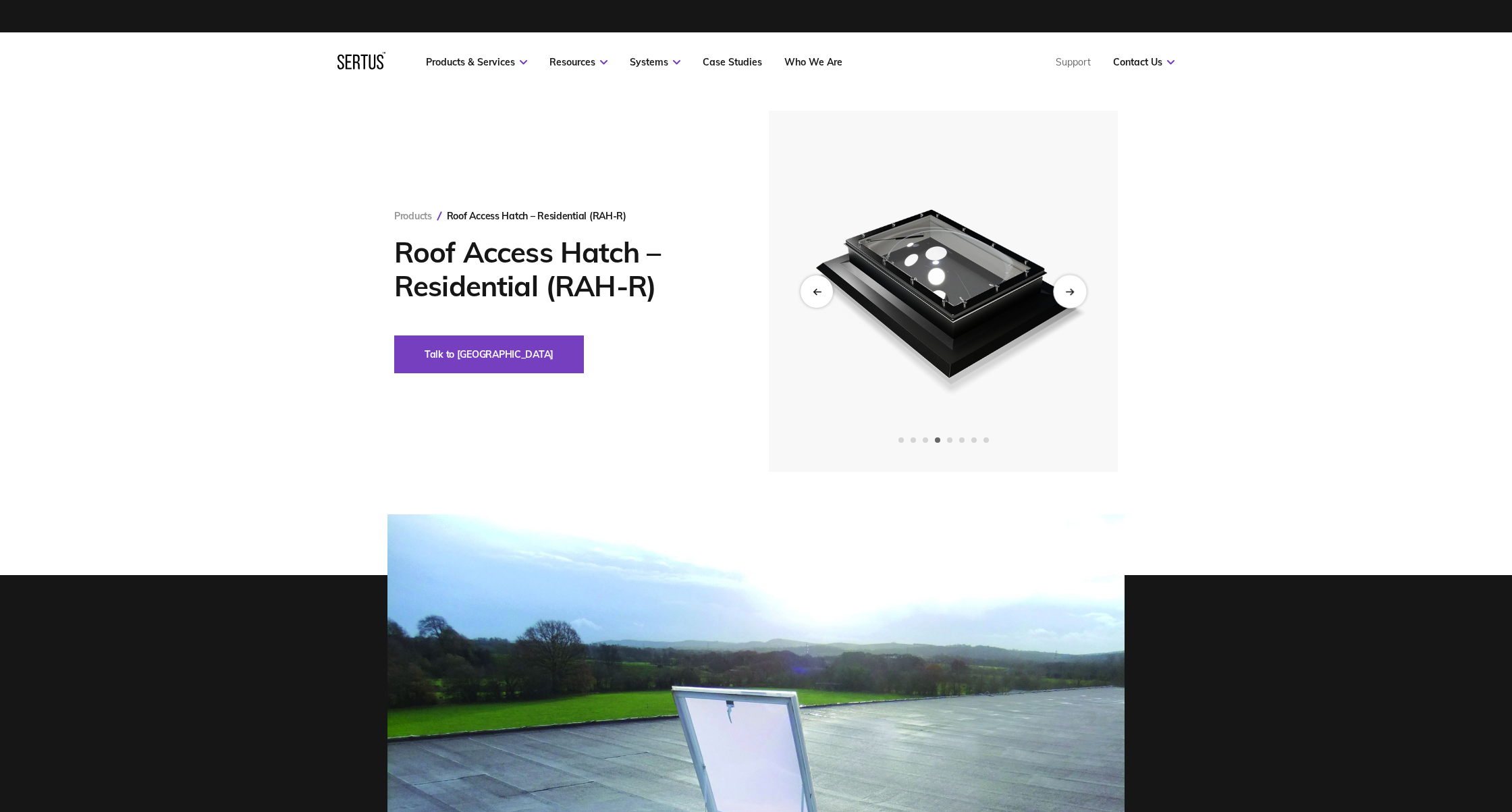
click at [1079, 297] on div "Next slide" at bounding box center [1069, 291] width 33 height 33
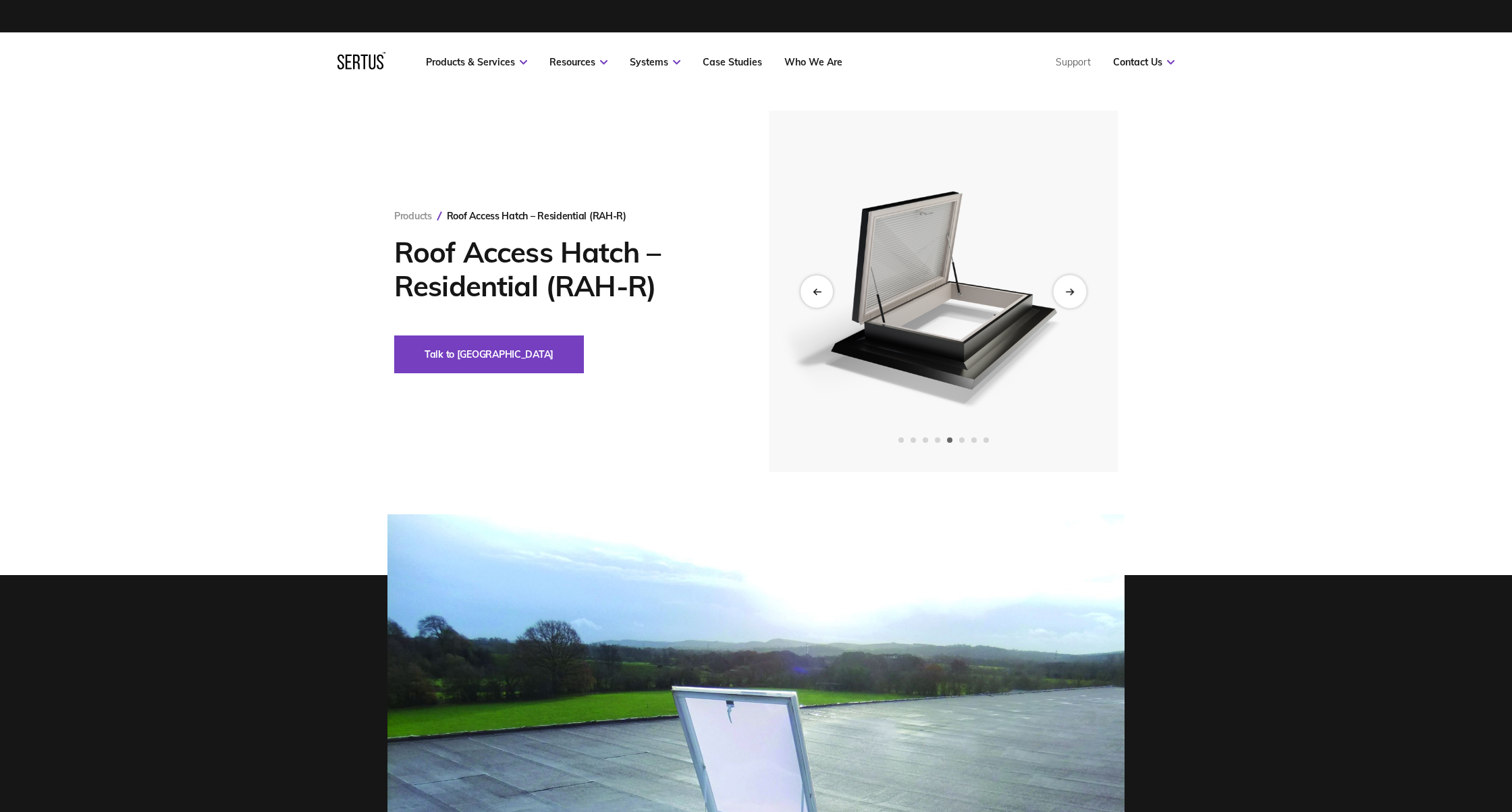
click at [1070, 292] on icon "Next slide" at bounding box center [1069, 292] width 7 height 0
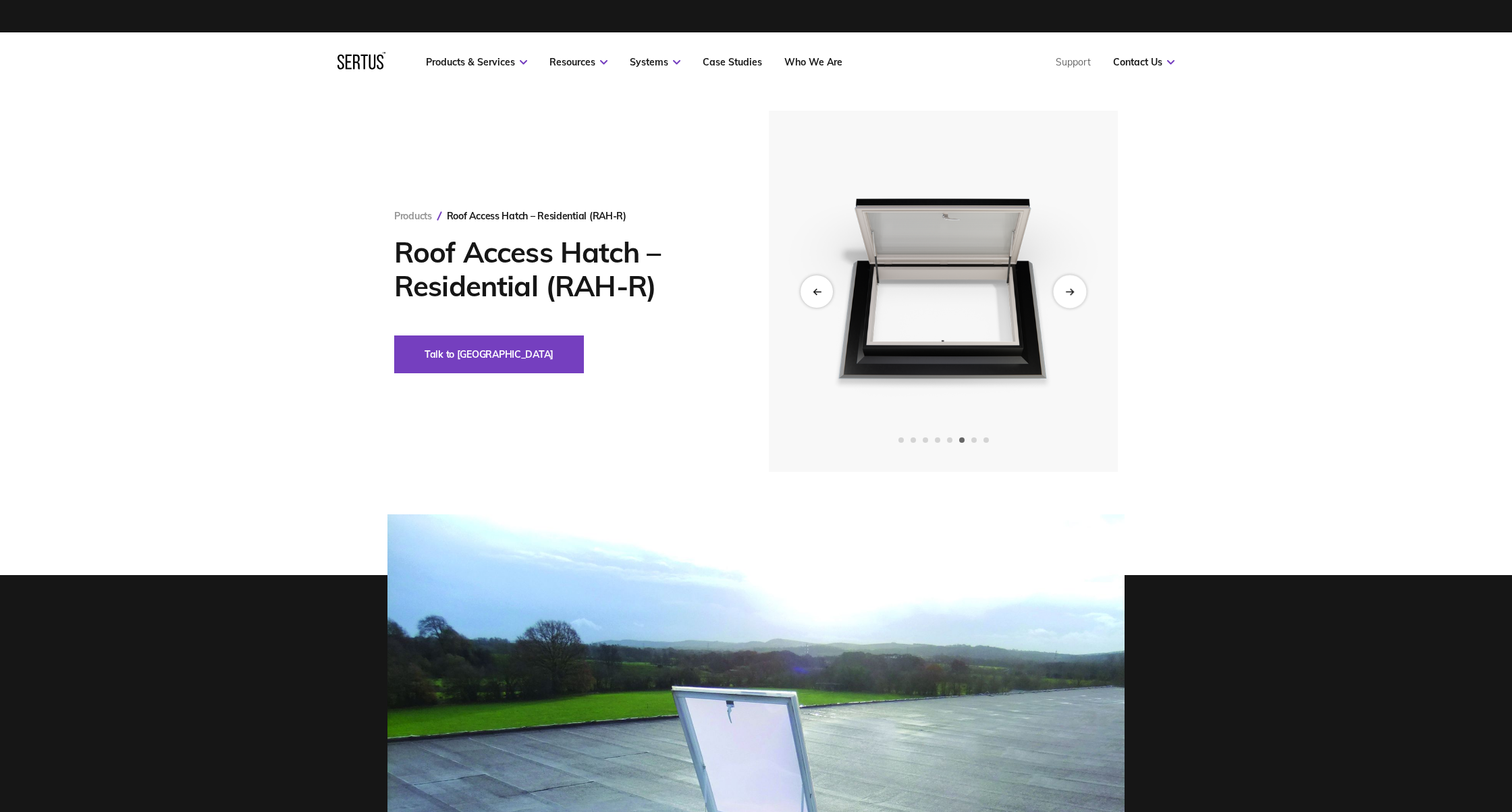
click at [1073, 291] on icon "Next slide" at bounding box center [1072, 291] width 3 height 5
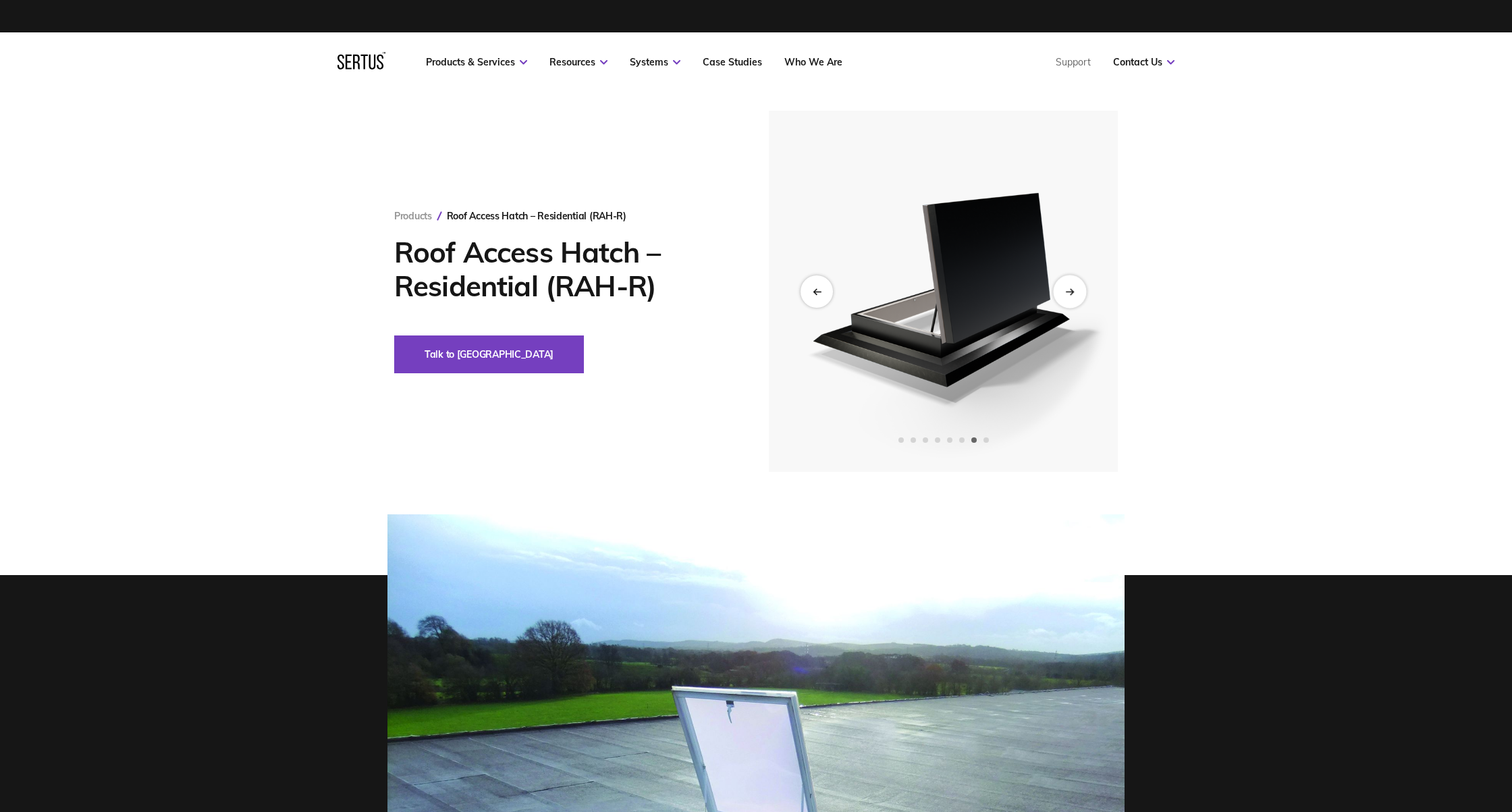
click at [1068, 288] on icon "Next slide" at bounding box center [1069, 291] width 9 height 7
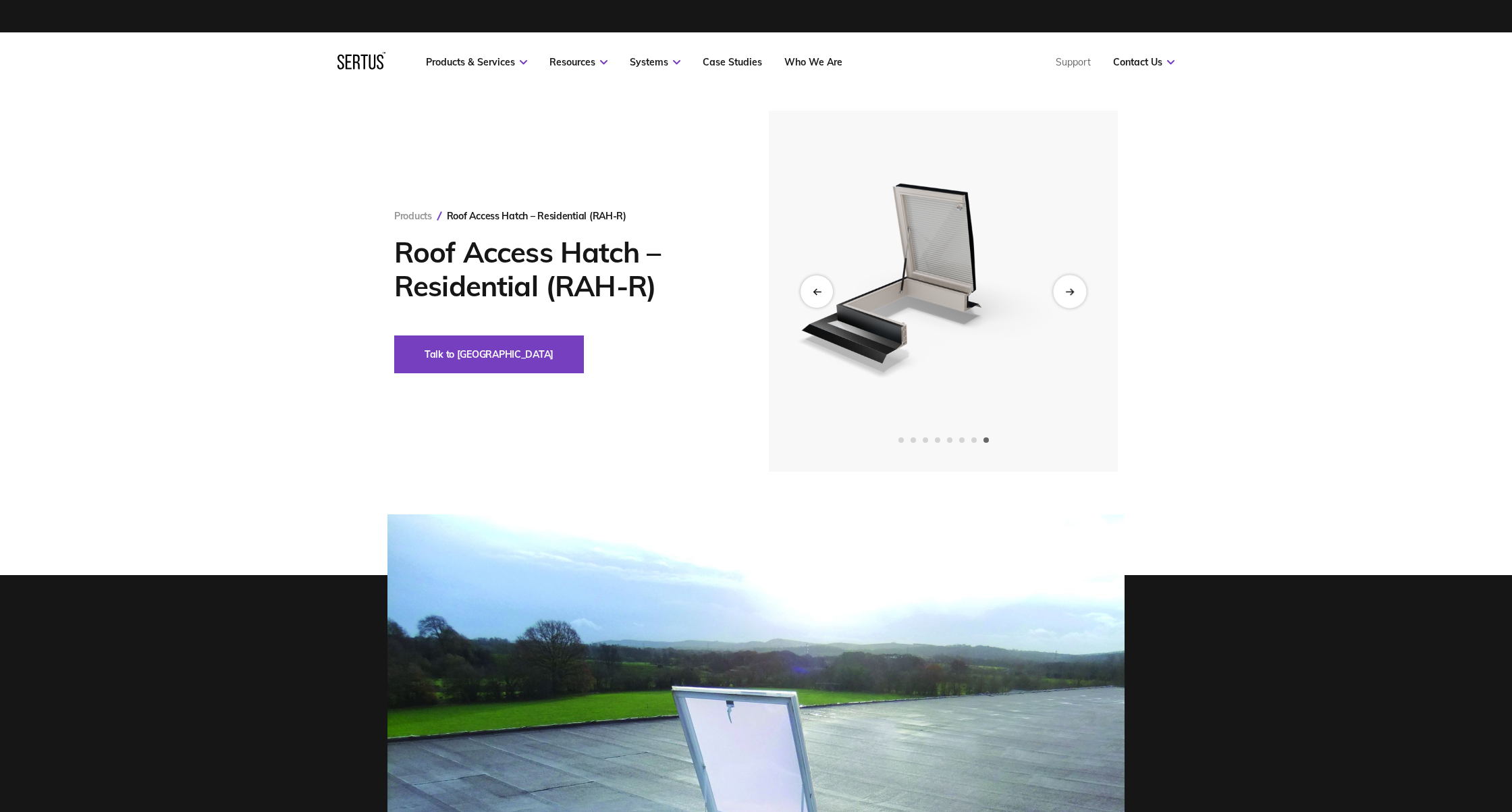
click at [1068, 293] on icon "Next slide" at bounding box center [1069, 291] width 9 height 7
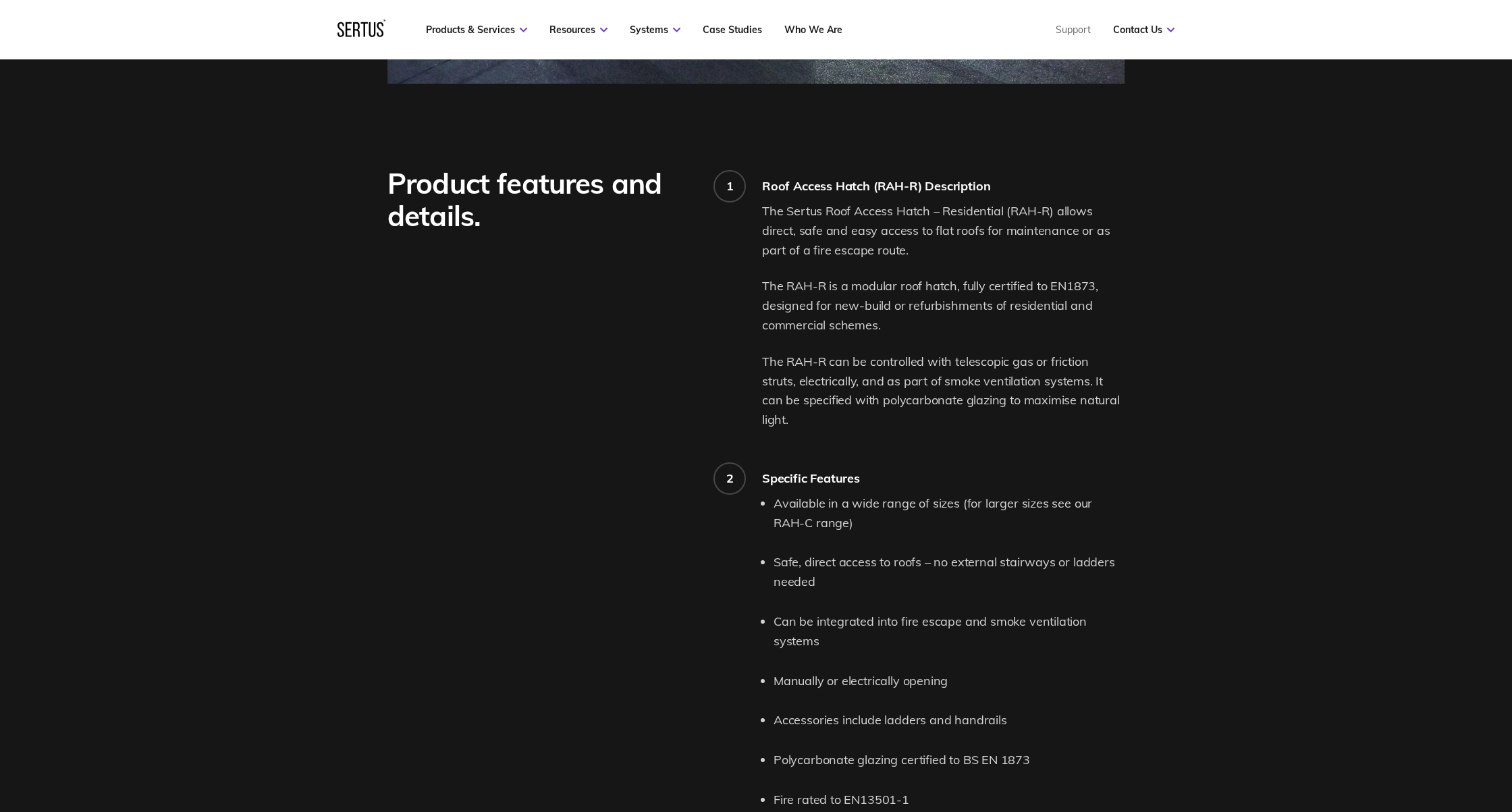
scroll to position [1211, 0]
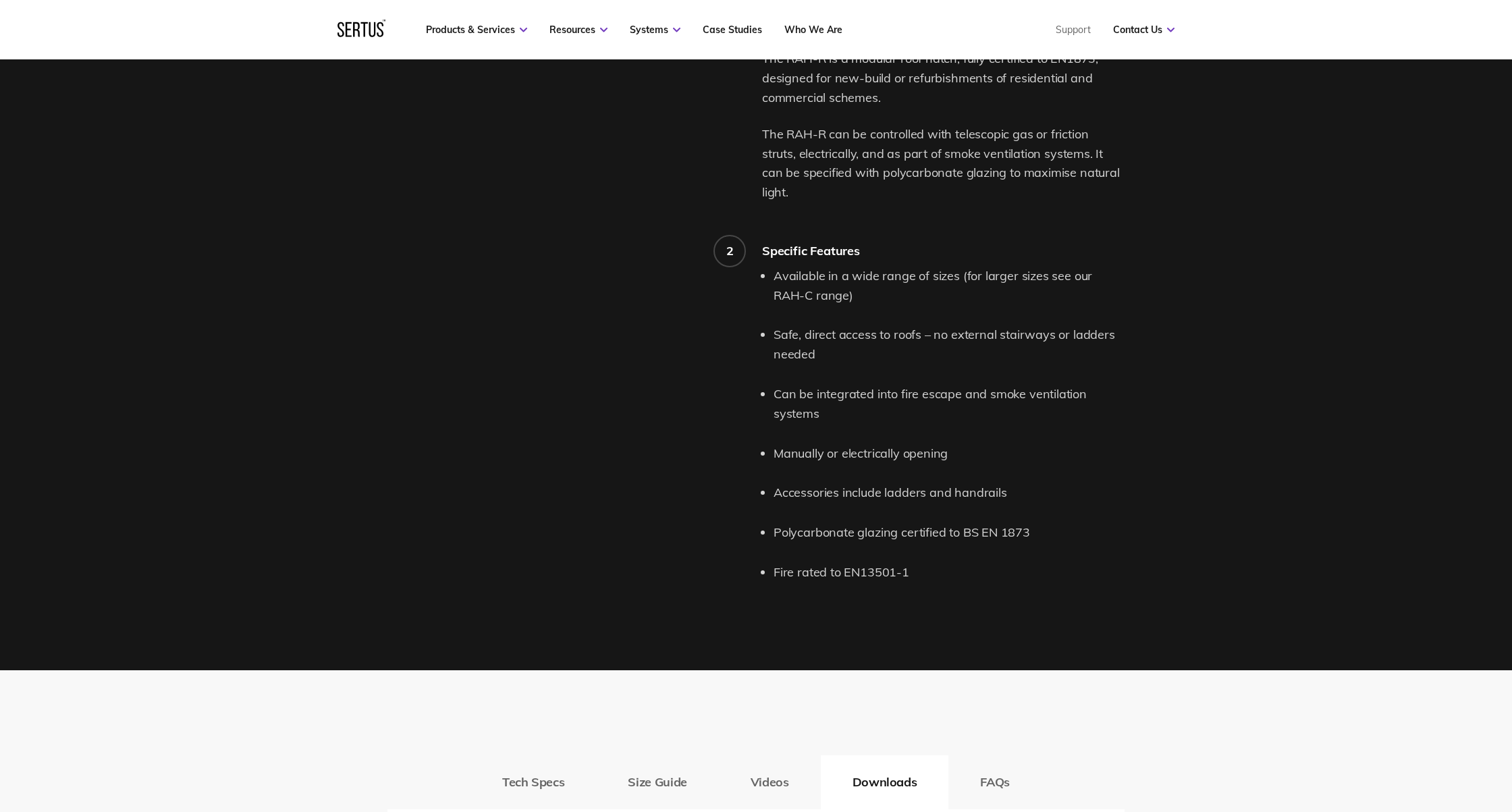
click at [843, 388] on li "Can be integrated into fire escape and smoke ventilation systems" at bounding box center [949, 405] width 351 height 39
drag, startPoint x: 842, startPoint y: 388, endPoint x: 773, endPoint y: 370, distance: 71.3
click at [773, 385] on li "Can be integrated into fire escape and smoke ventilation systems" at bounding box center [949, 405] width 351 height 39
click at [907, 484] on li "Accessories include ladders and handrails" at bounding box center [949, 493] width 351 height 20
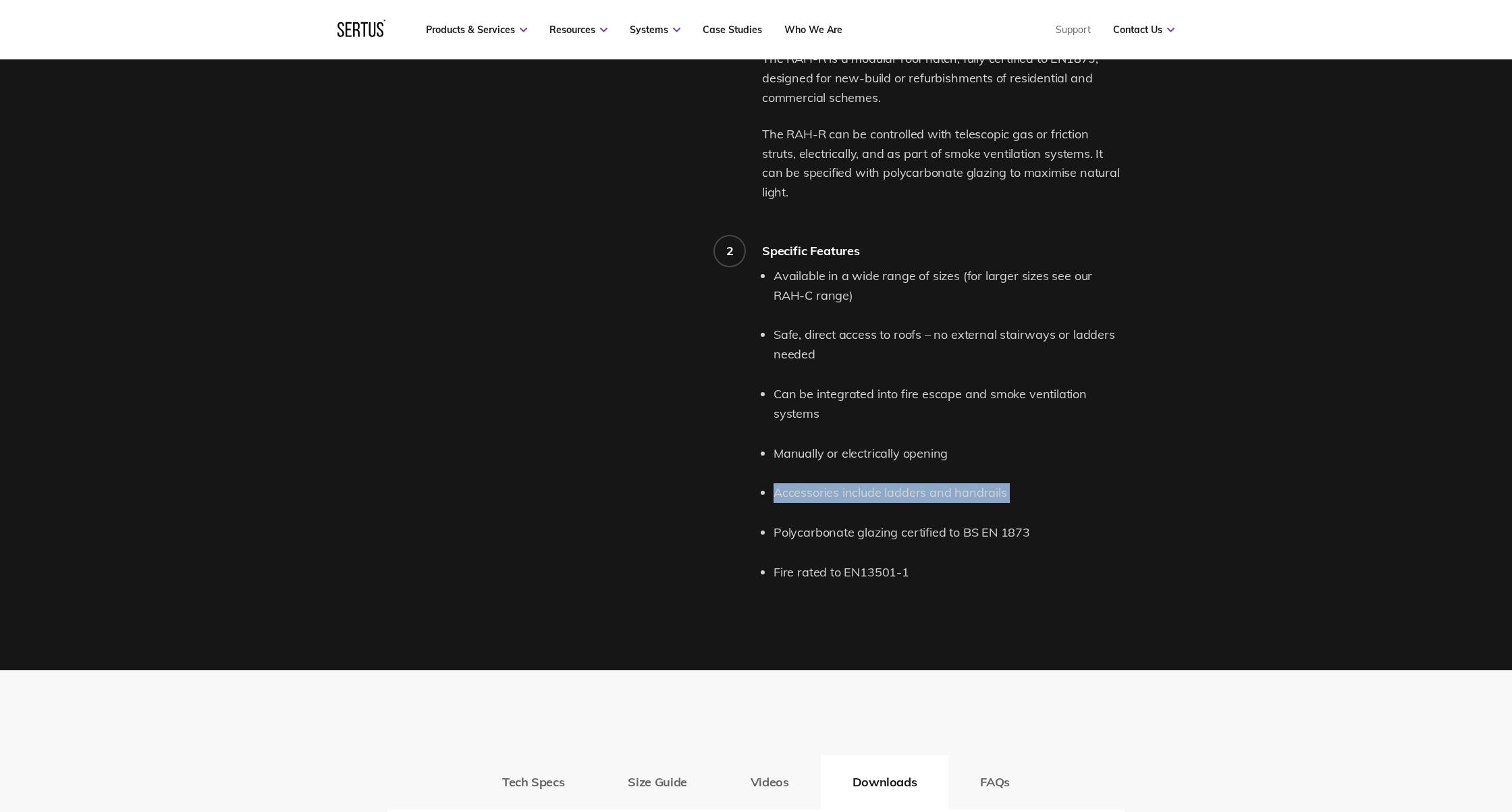
click at [907, 484] on li "Accessories include ladders and handrails" at bounding box center [949, 493] width 351 height 20
click at [879, 524] on li "Polycarbonate glazing certified to BS EN 1873" at bounding box center [949, 533] width 351 height 20
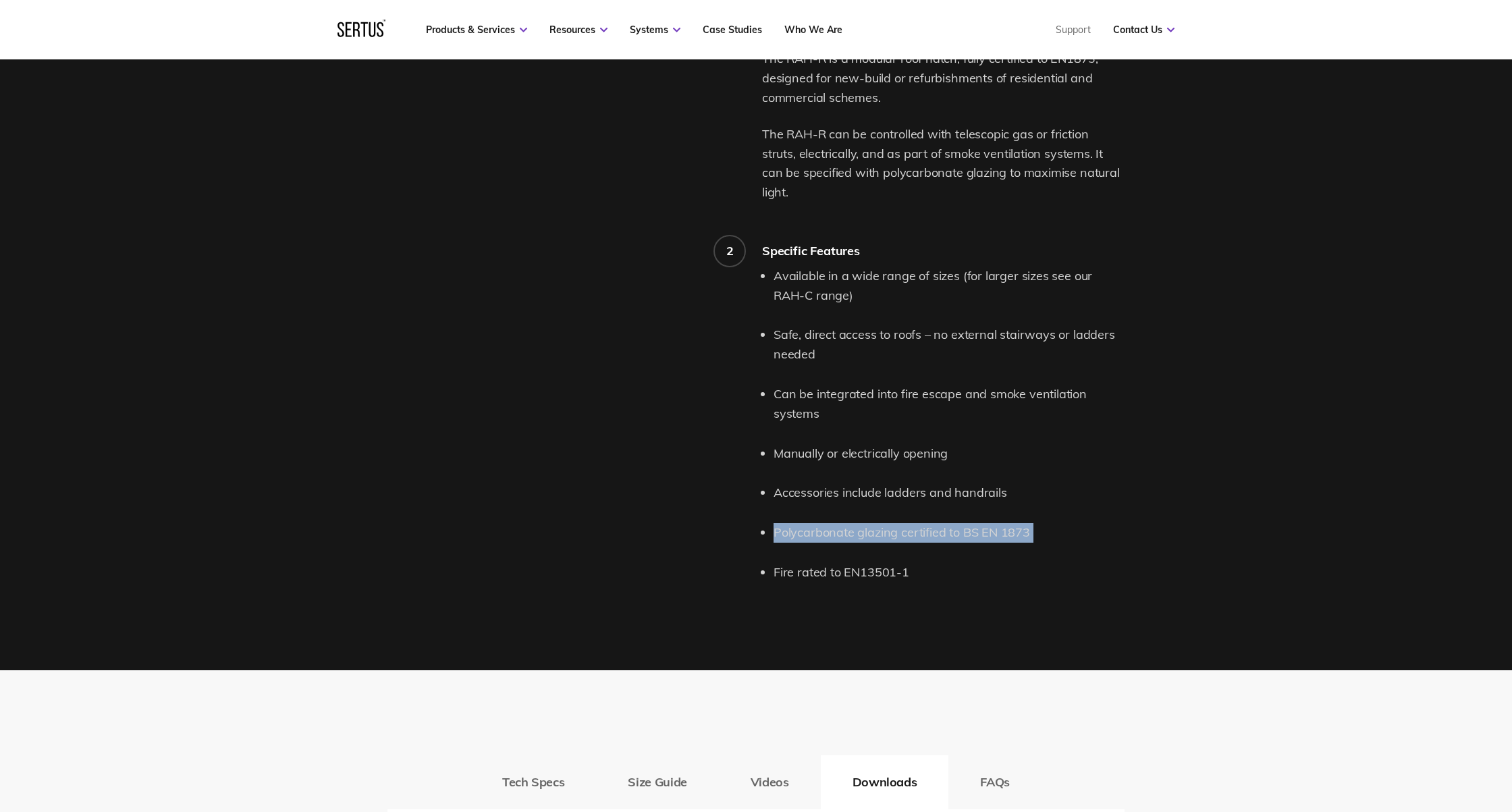
click at [879, 524] on li "Polycarbonate glazing certified to BS EN 1873" at bounding box center [949, 533] width 351 height 20
click at [1048, 523] on ul "Available in a wide range of sizes (for larger sizes see our RAH-C range) Safe,…" at bounding box center [949, 425] width 351 height 316
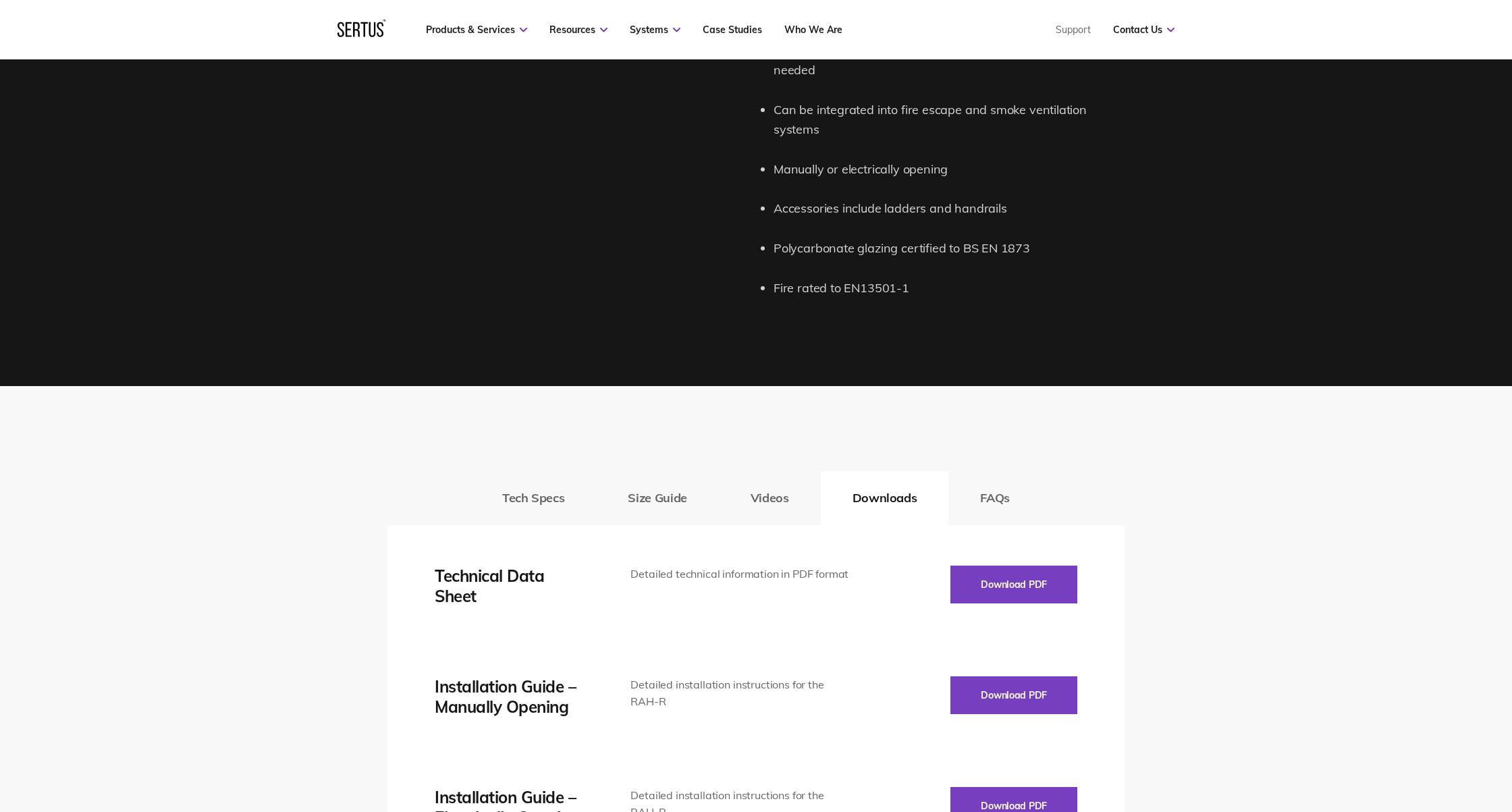
scroll to position [1477, 0]
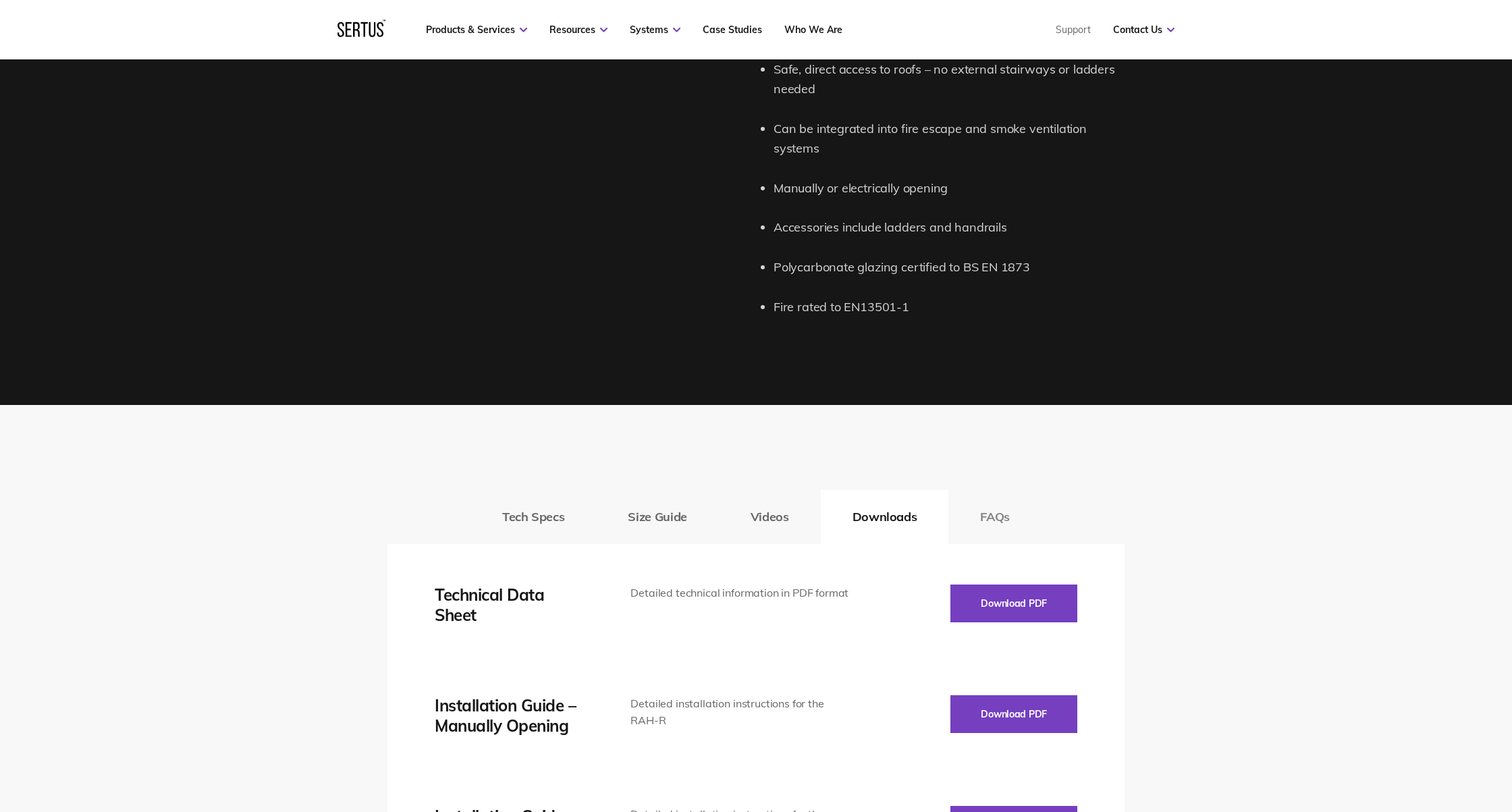
click at [1007, 491] on button "FAQs" at bounding box center [995, 517] width 93 height 54
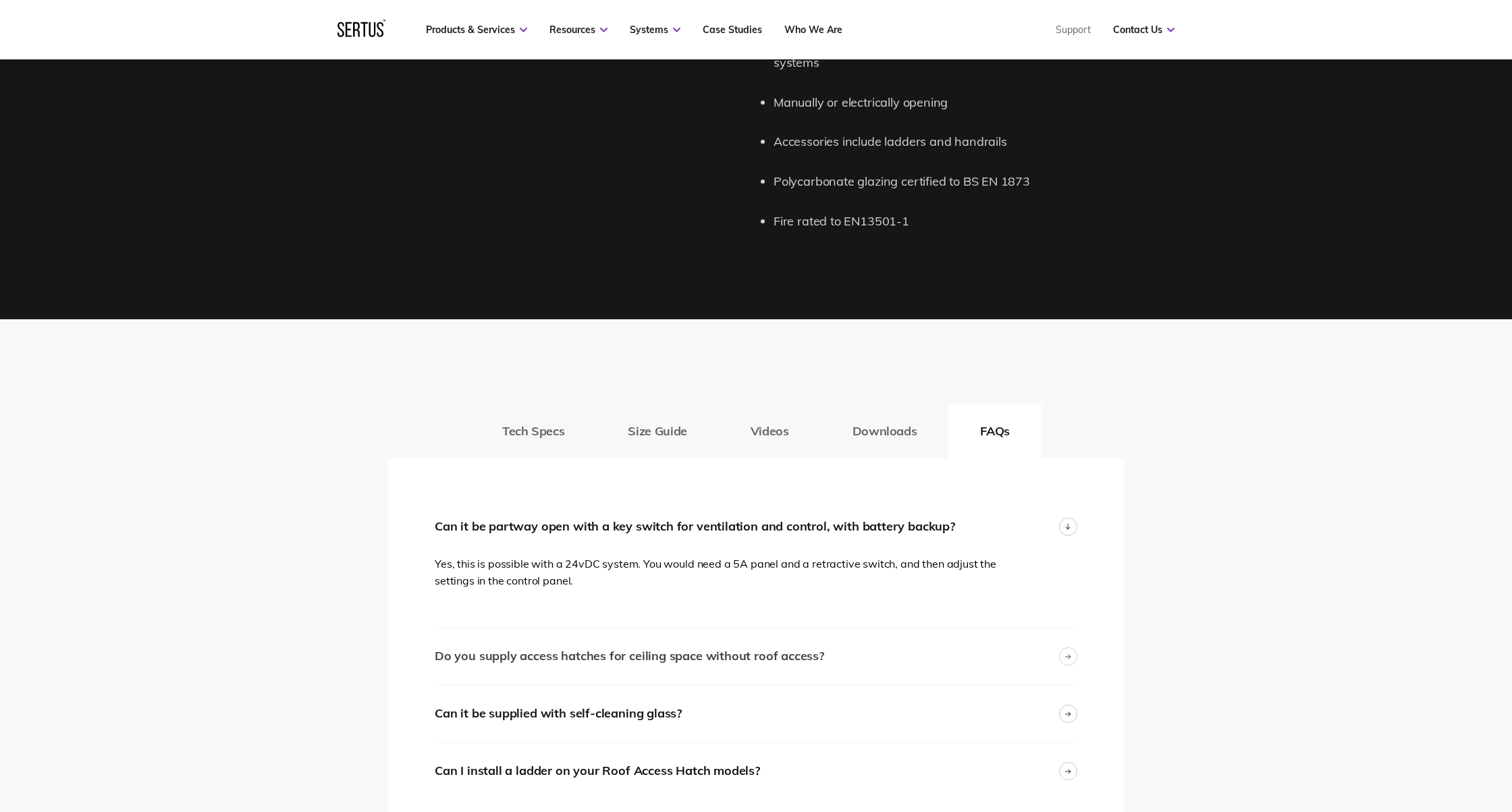
scroll to position [1643, 0]
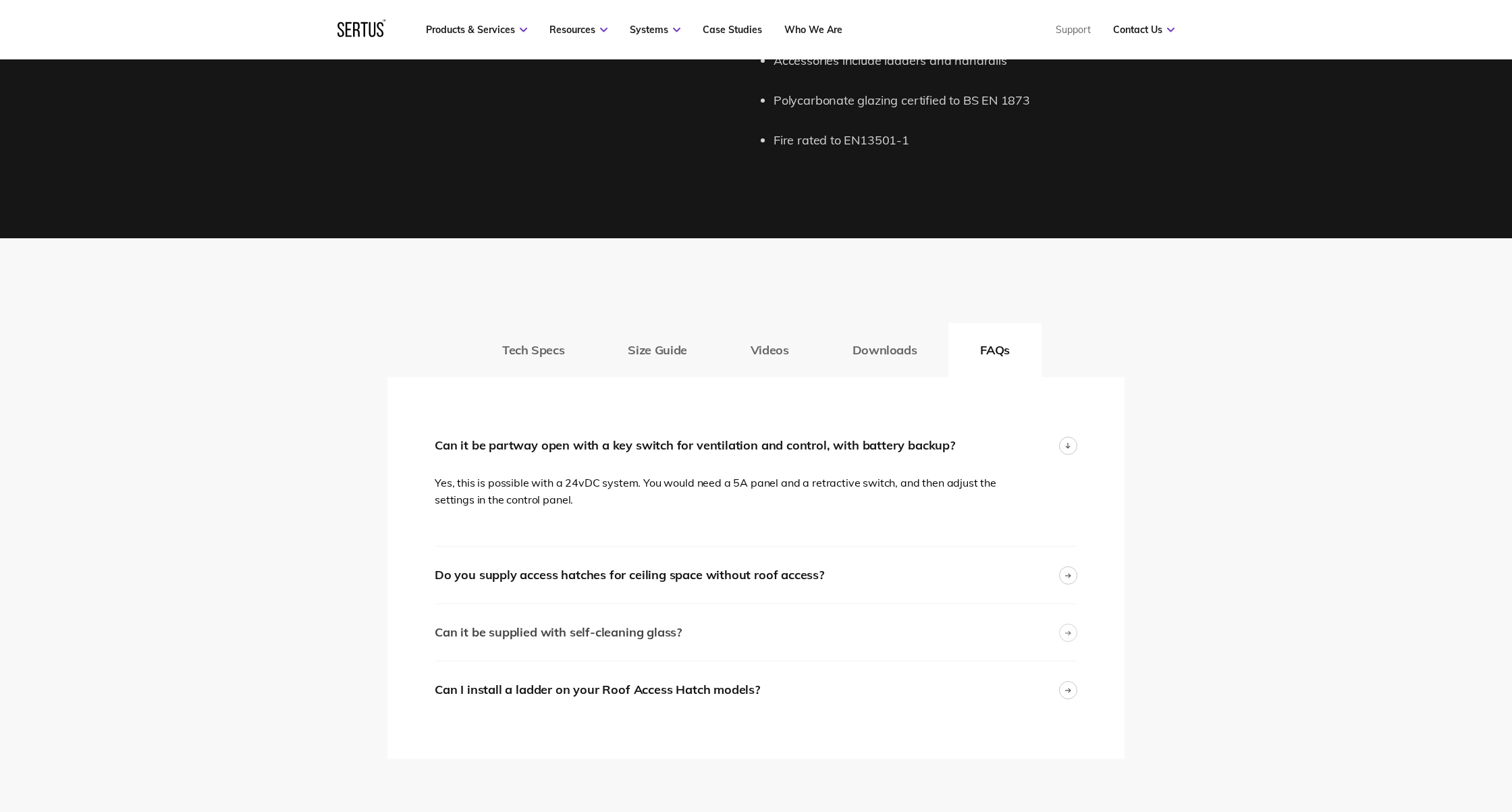
click at [731, 607] on div "Can it be supplied with self-cleaning glass?" at bounding box center [756, 632] width 642 height 57
click at [731, 606] on div "Can it be supplied with self-cleaning glass?" at bounding box center [756, 632] width 642 height 57
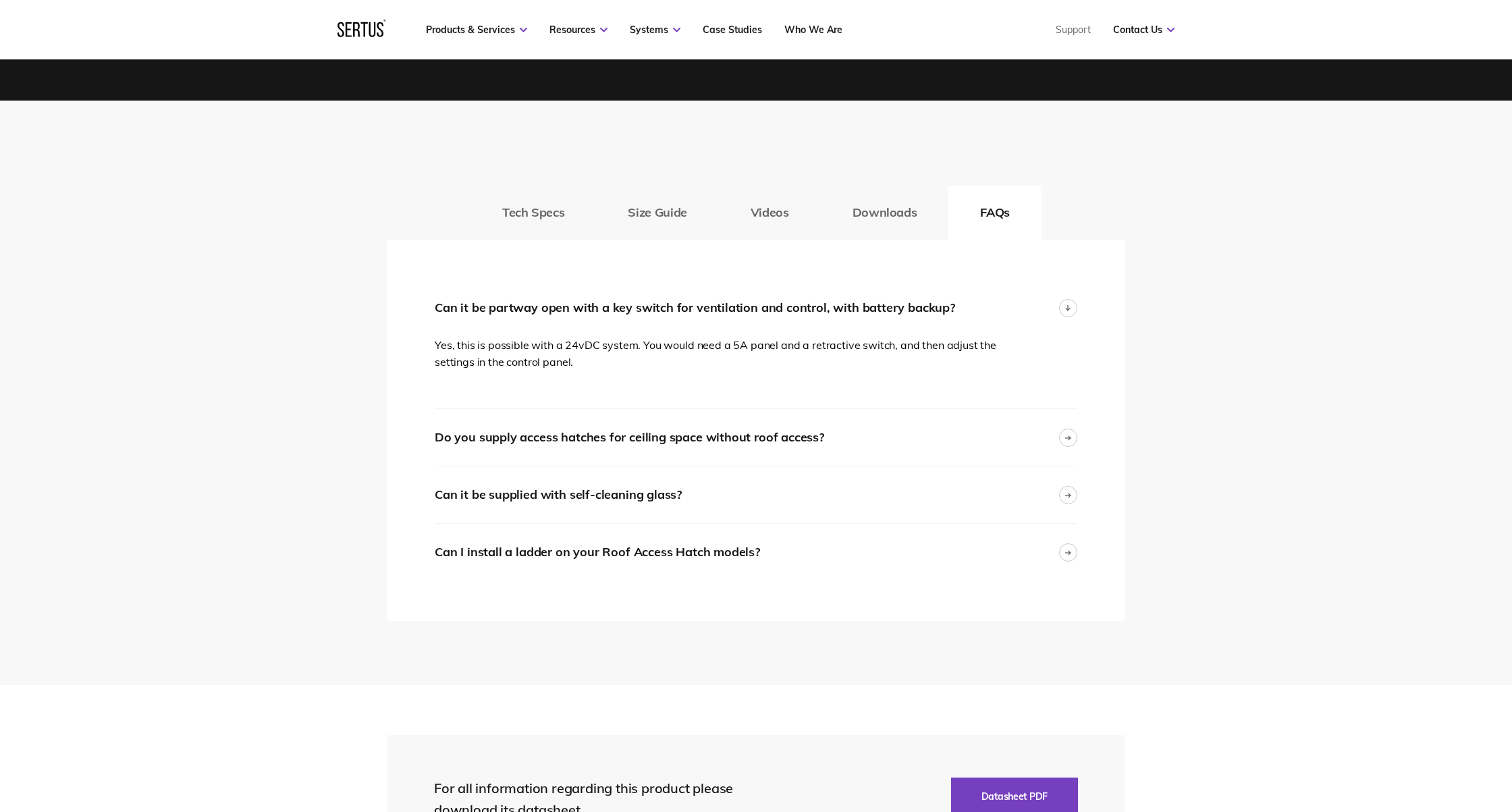
scroll to position [1816, 0]
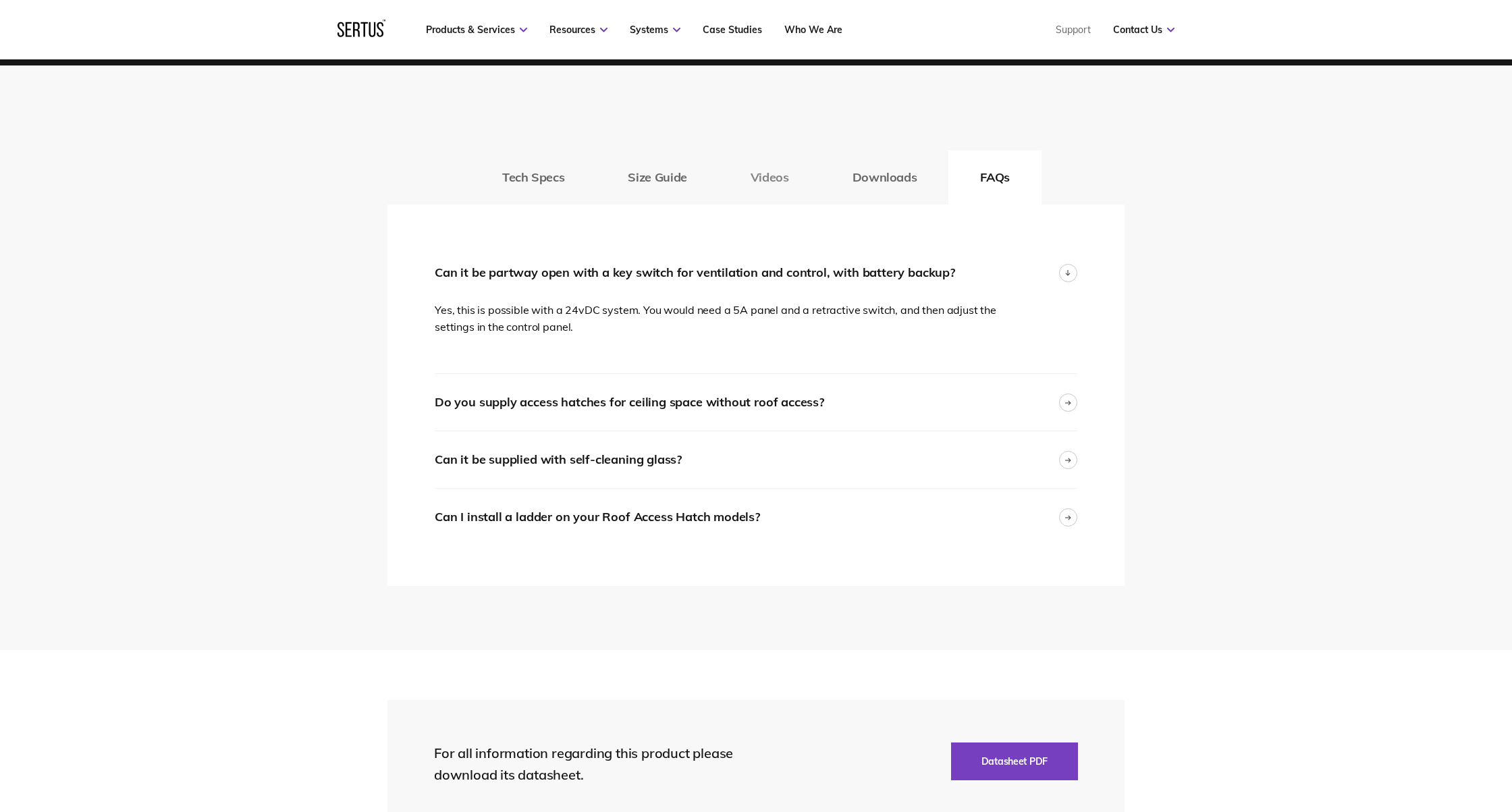
click at [783, 158] on button "Videos" at bounding box center [769, 178] width 102 height 54
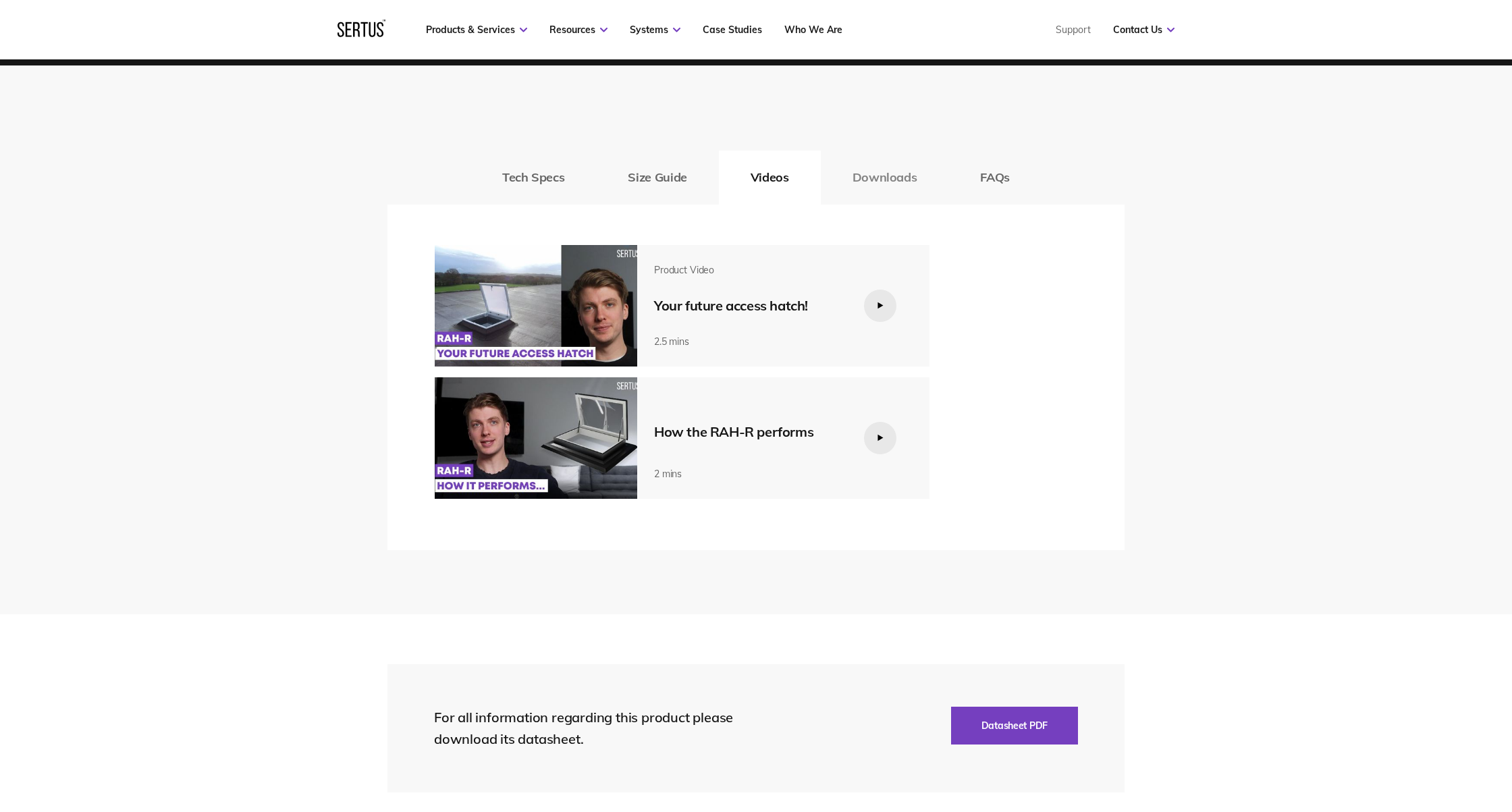
click at [894, 157] on button "Downloads" at bounding box center [885, 178] width 128 height 54
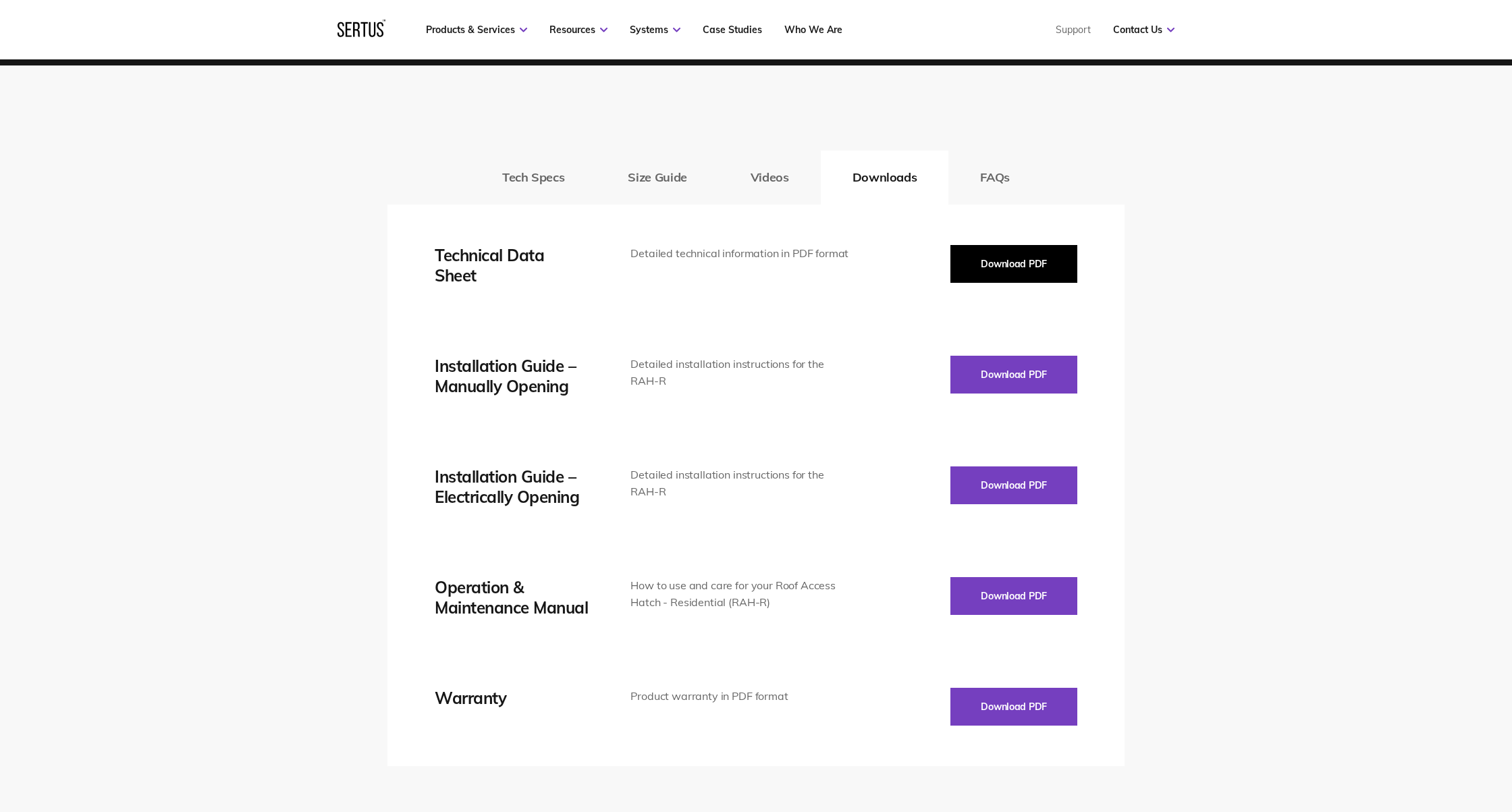
click at [999, 248] on button "Download PDF" at bounding box center [1014, 264] width 127 height 38
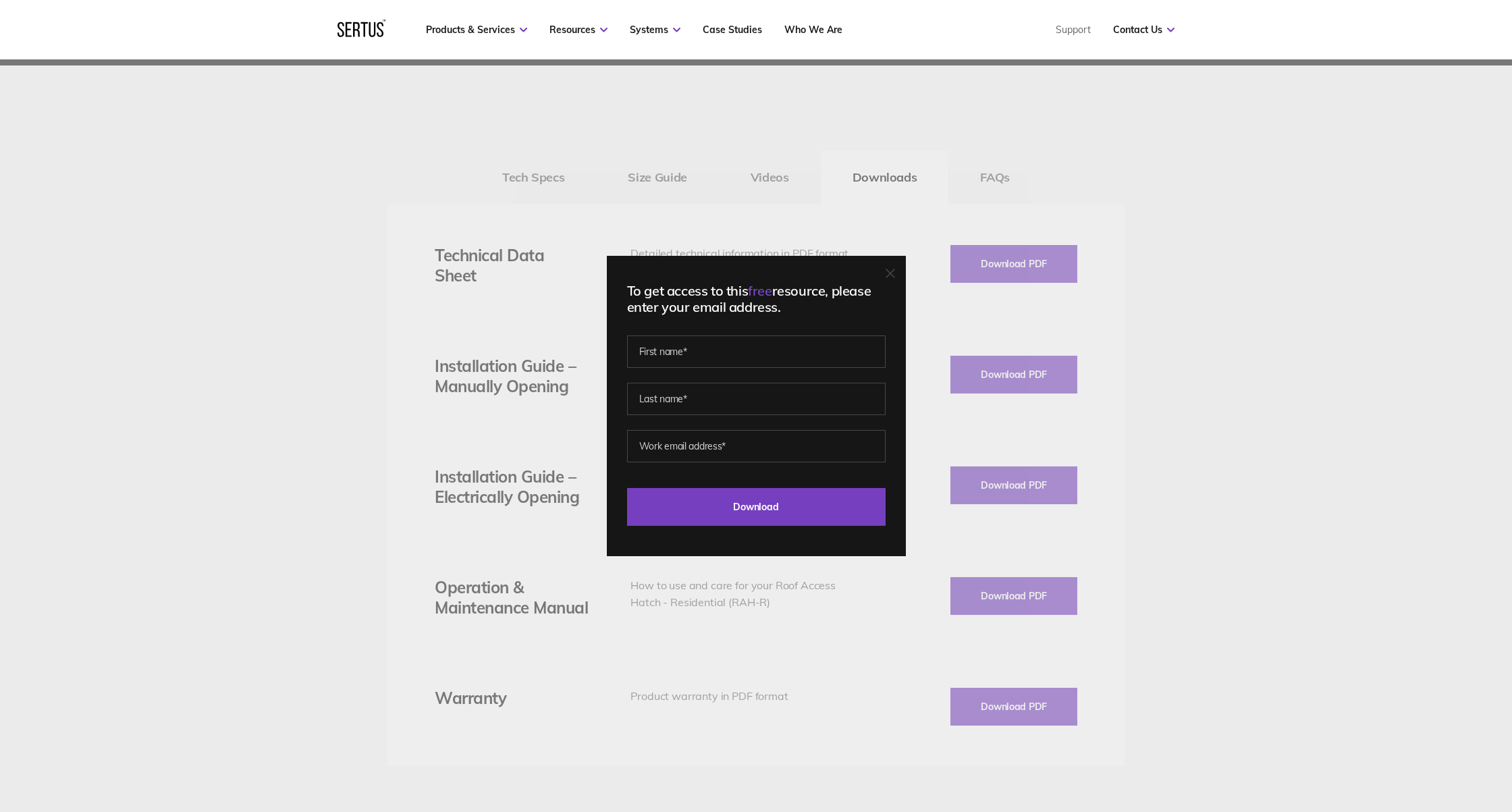
click at [894, 274] on icon at bounding box center [890, 274] width 8 height 8
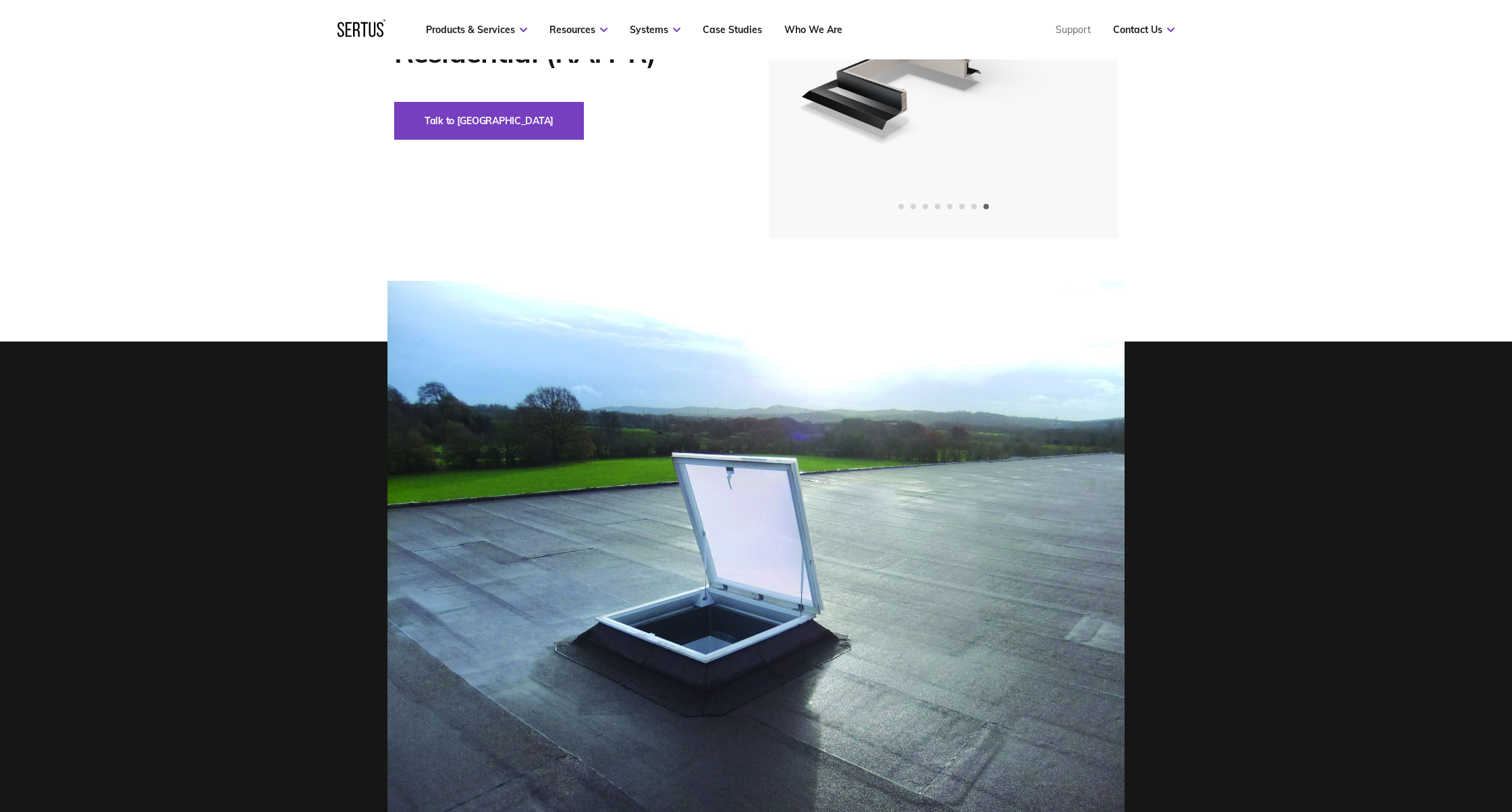
scroll to position [0, 0]
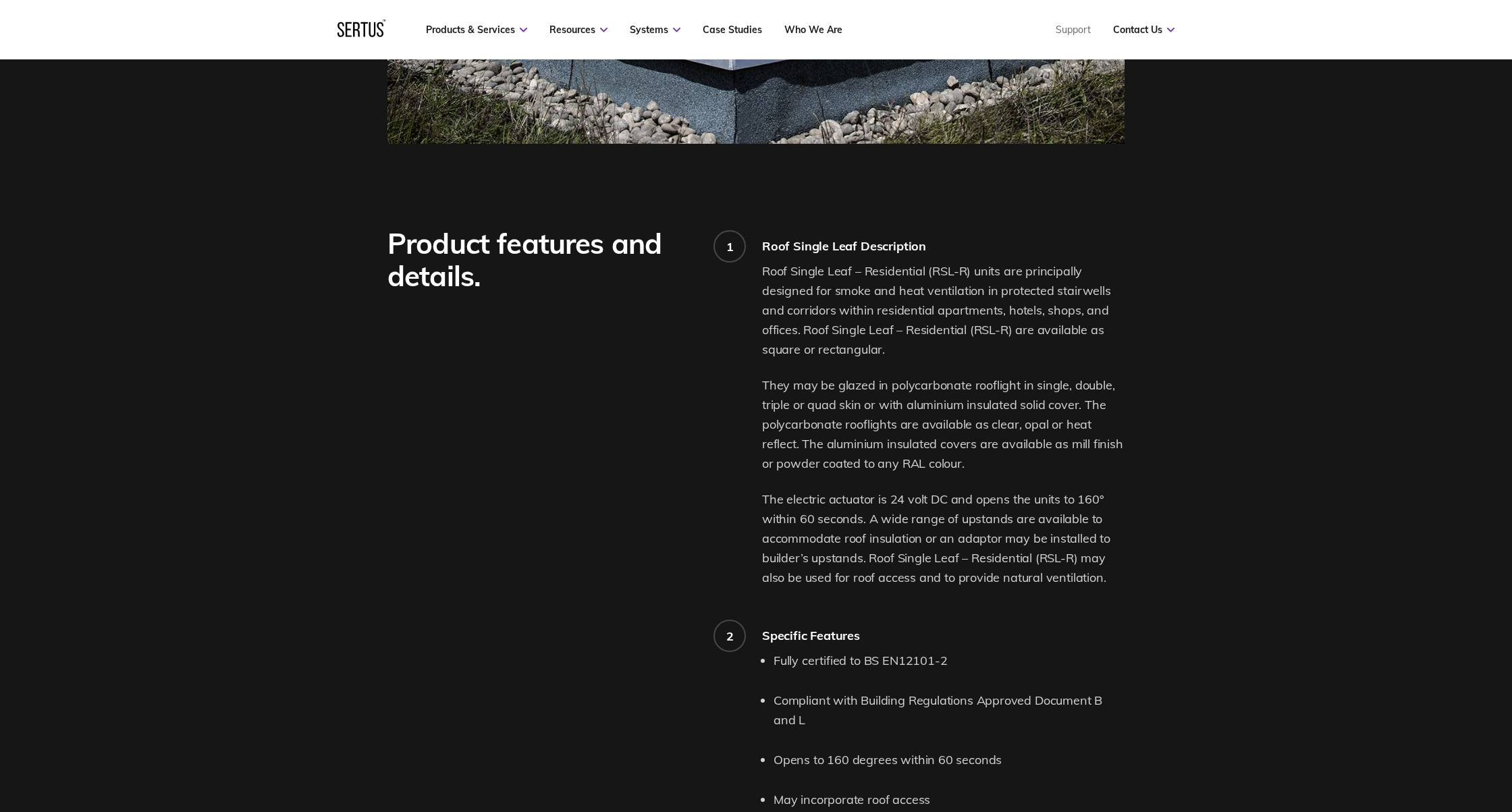
scroll to position [440, 0]
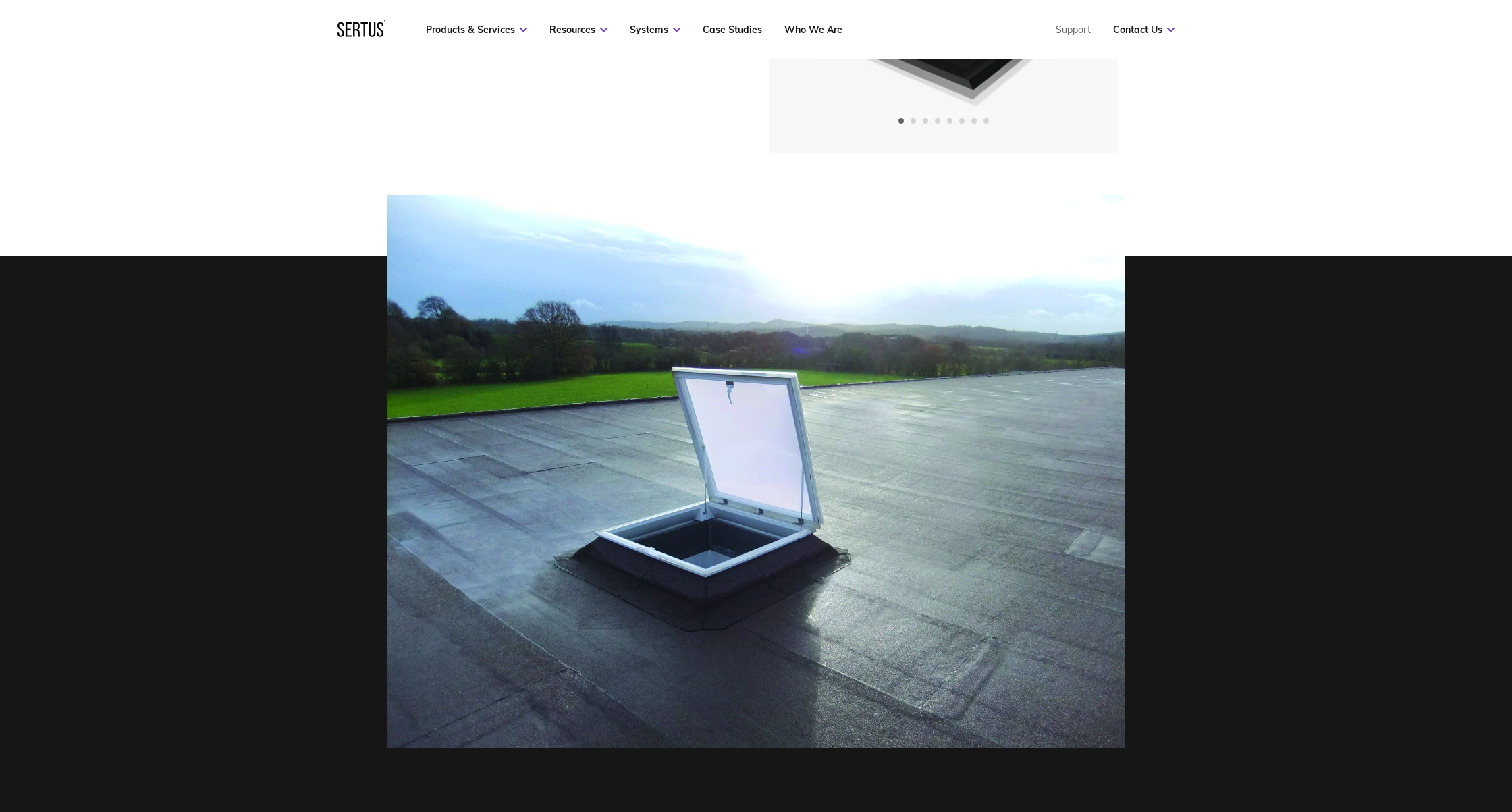
scroll to position [535, 0]
